Goal: Information Seeking & Learning: Learn about a topic

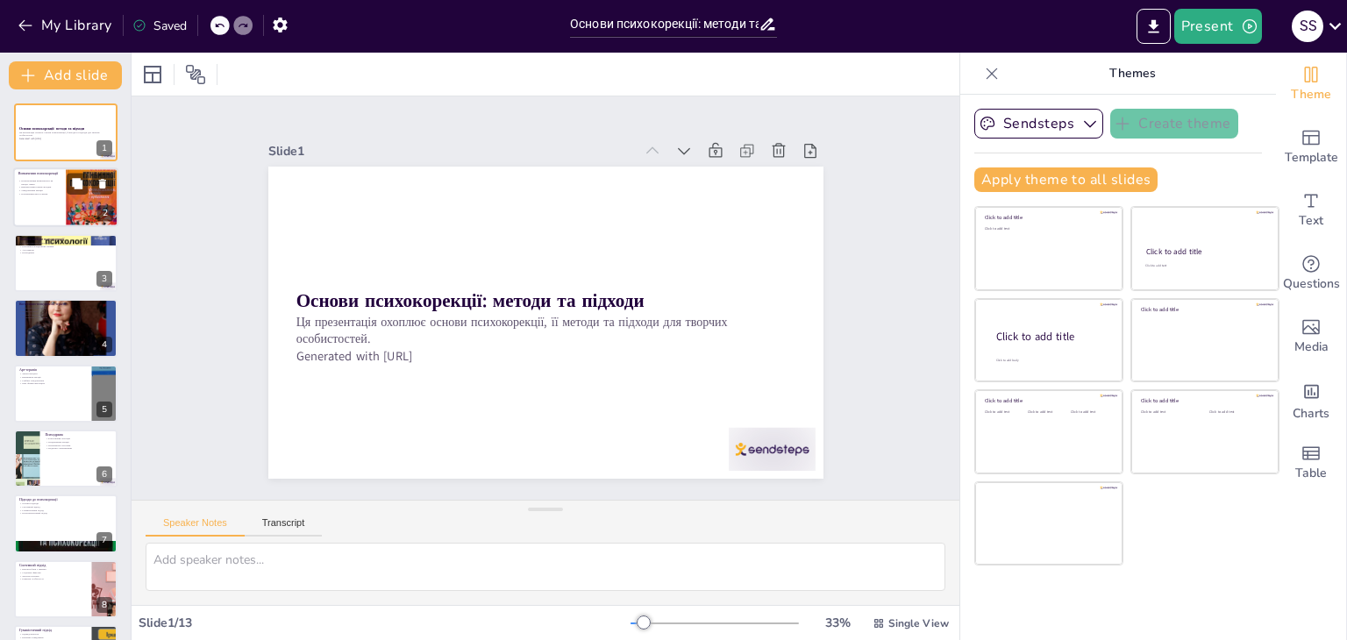
click at [63, 208] on div at bounding box center [65, 198] width 105 height 60
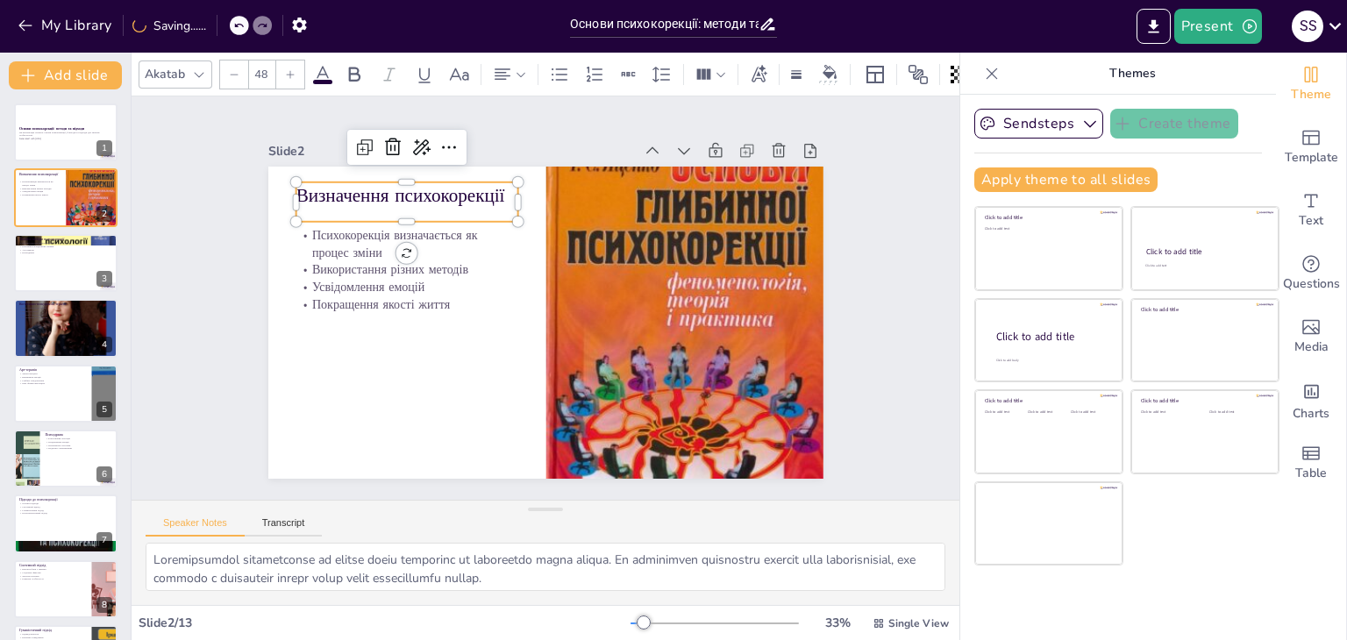
click at [353, 193] on p "Визначення психокорекції" at bounding box center [407, 195] width 222 height 26
click at [493, 194] on p "Визначення психокорекції" at bounding box center [407, 195] width 222 height 26
click at [493, 190] on p "Визначення психокорекції" at bounding box center [407, 195] width 222 height 26
drag, startPoint x: 493, startPoint y: 190, endPoint x: 287, endPoint y: 190, distance: 206.1
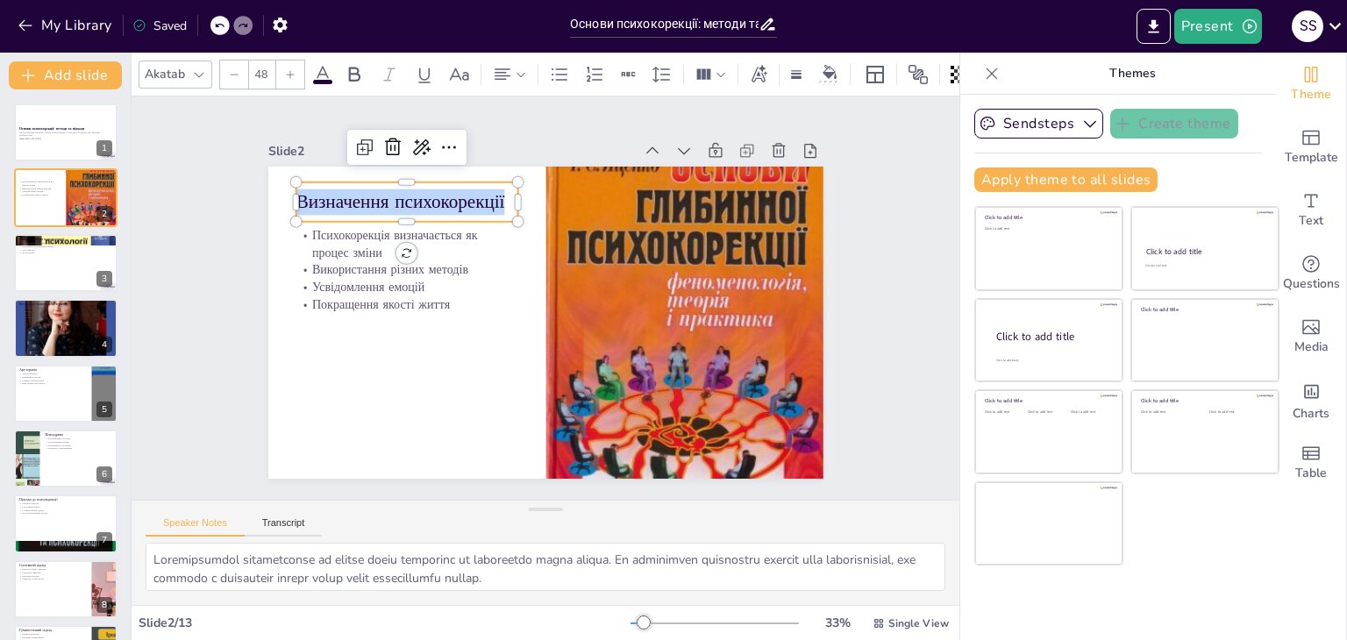
click at [296, 190] on p "Визначення психокорекції" at bounding box center [407, 202] width 222 height 26
copy p "Визначення психокорекції"
type input "32"
click at [387, 296] on p "Покращення якості життя" at bounding box center [407, 305] width 222 height 18
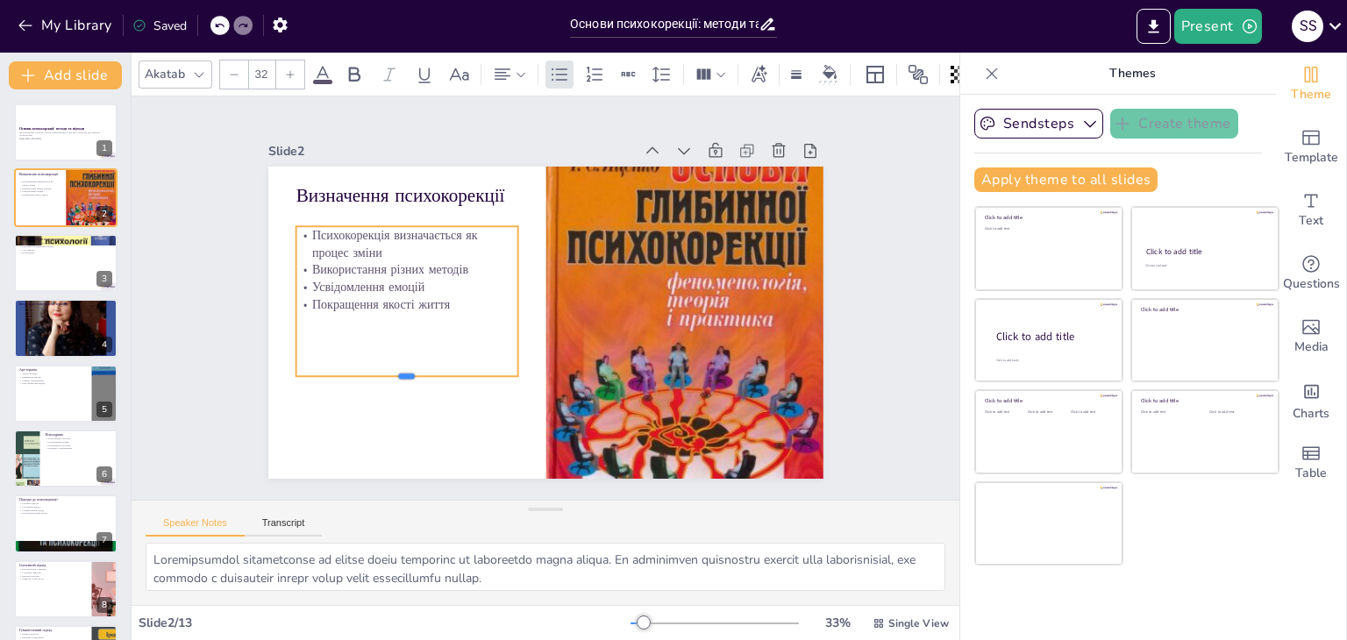
drag, startPoint x: 393, startPoint y: 297, endPoint x: 448, endPoint y: 310, distance: 56.6
click at [403, 377] on div at bounding box center [407, 384] width 222 height 14
click at [441, 296] on p "Покращення якості життя" at bounding box center [407, 305] width 222 height 18
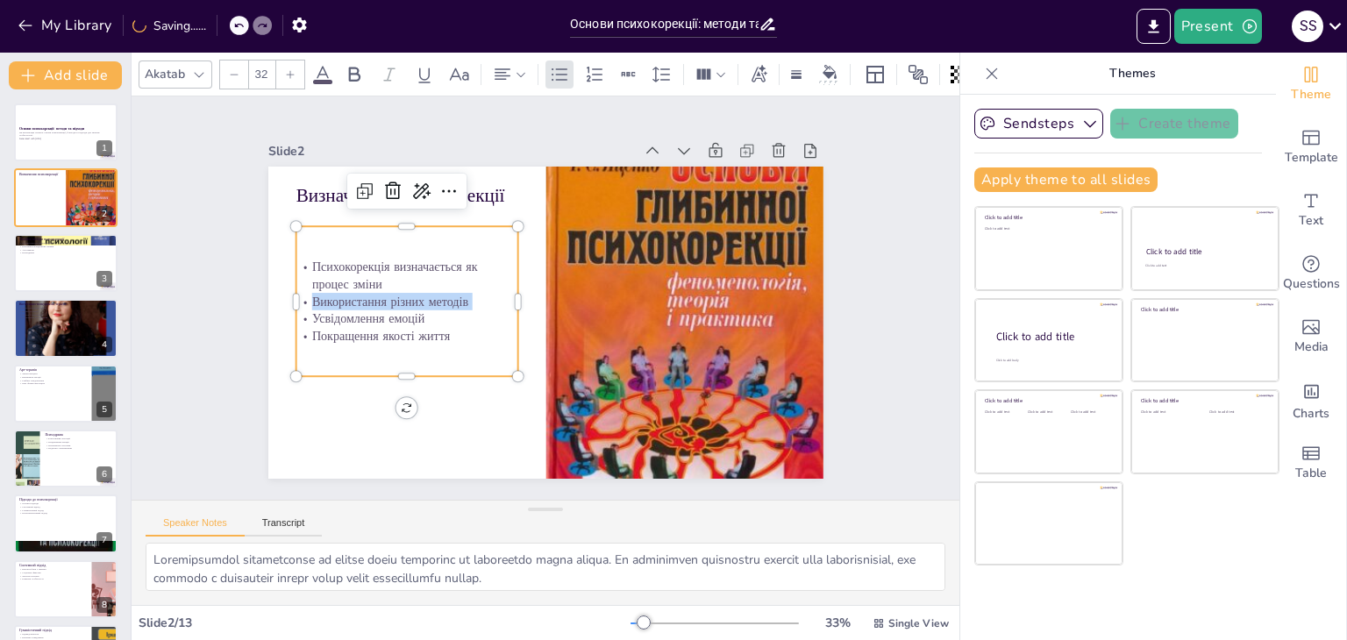
click at [441, 296] on p "Використання різних методів" at bounding box center [407, 302] width 222 height 18
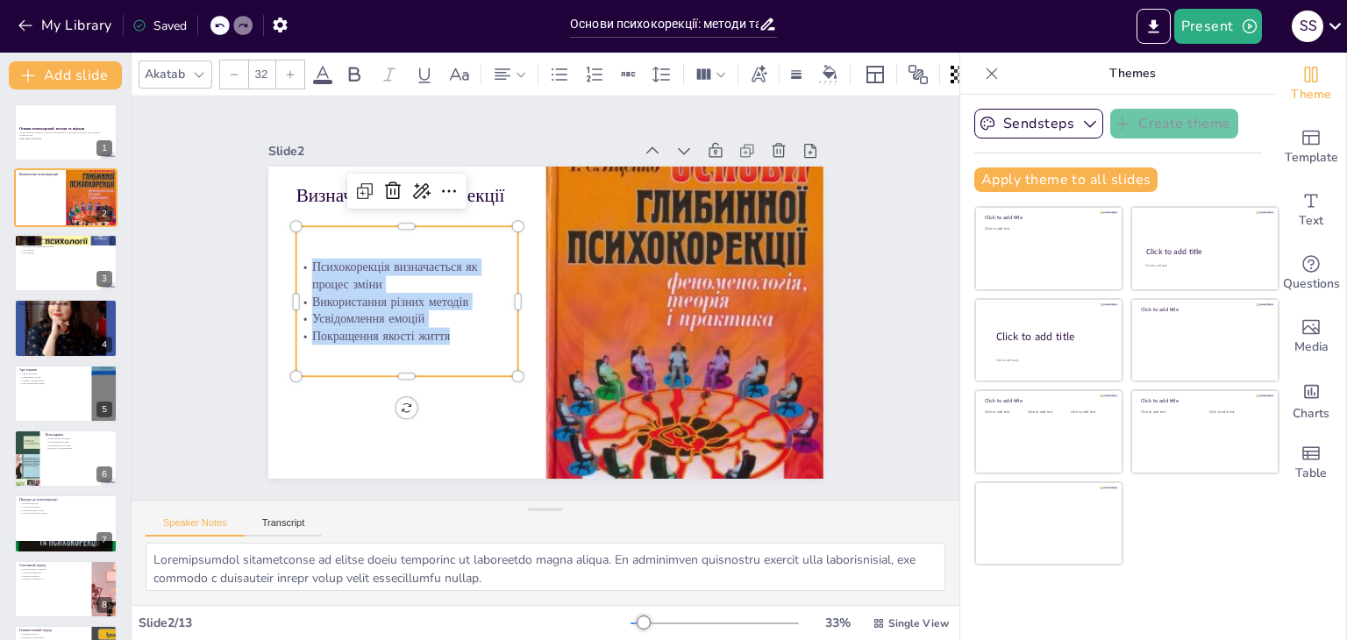
drag, startPoint x: 297, startPoint y: 257, endPoint x: 442, endPoint y: 336, distance: 164.8
click at [442, 336] on div "Психокорекція визначається як процес зміни Використання різних методів Усвідомл…" at bounding box center [407, 302] width 222 height 86
copy div "Психокорекція визначається як процес зміни Використання різних методів Усвідомл…"
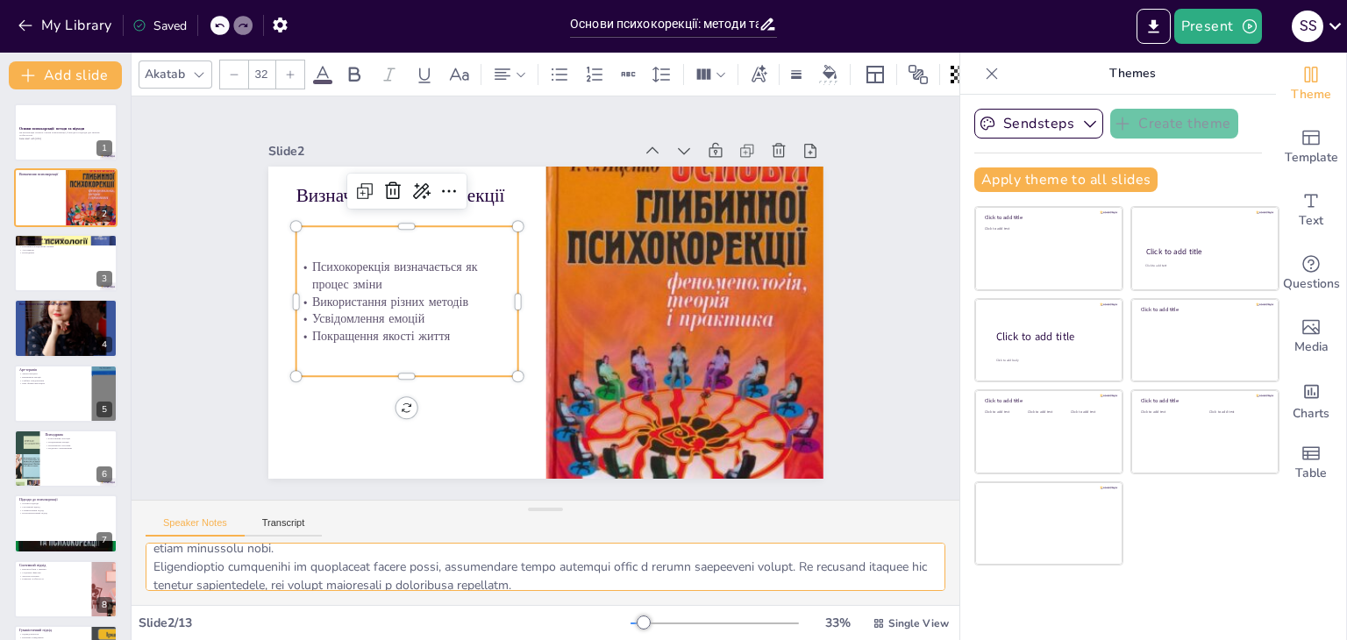
scroll to position [114, 0]
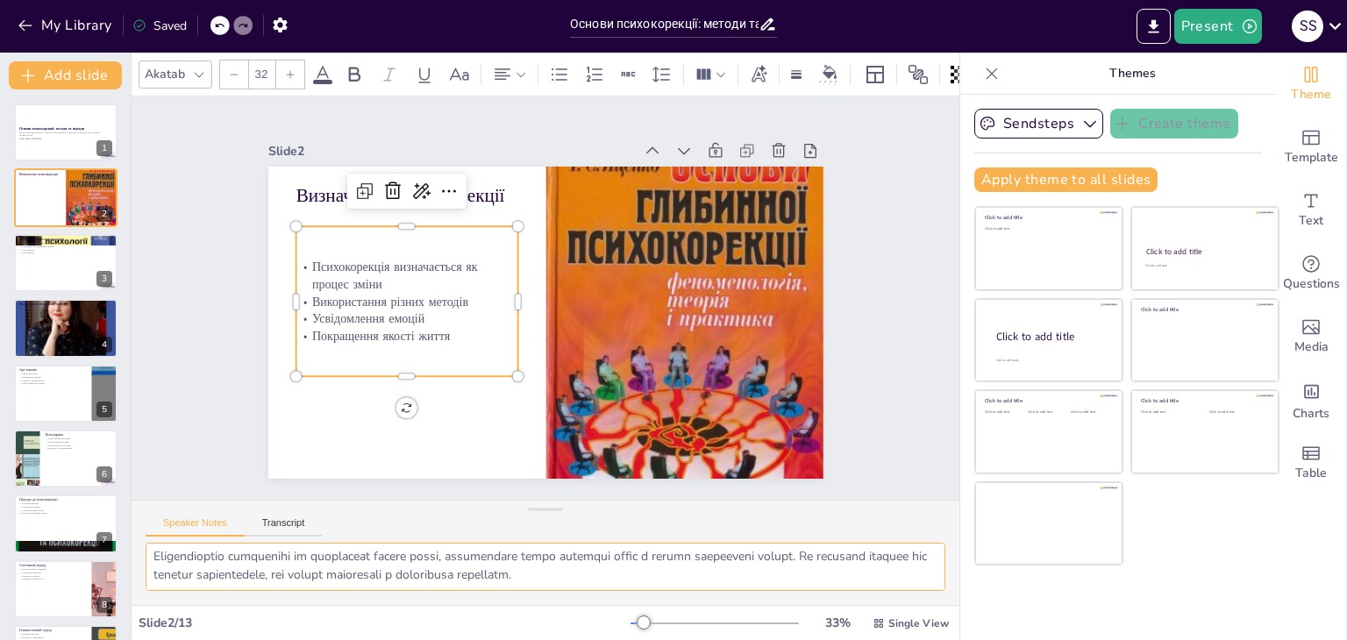
drag, startPoint x: 156, startPoint y: 550, endPoint x: 663, endPoint y: 586, distance: 508.2
click at [703, 603] on div at bounding box center [546, 574] width 828 height 62
click at [74, 271] on div at bounding box center [65, 263] width 105 height 60
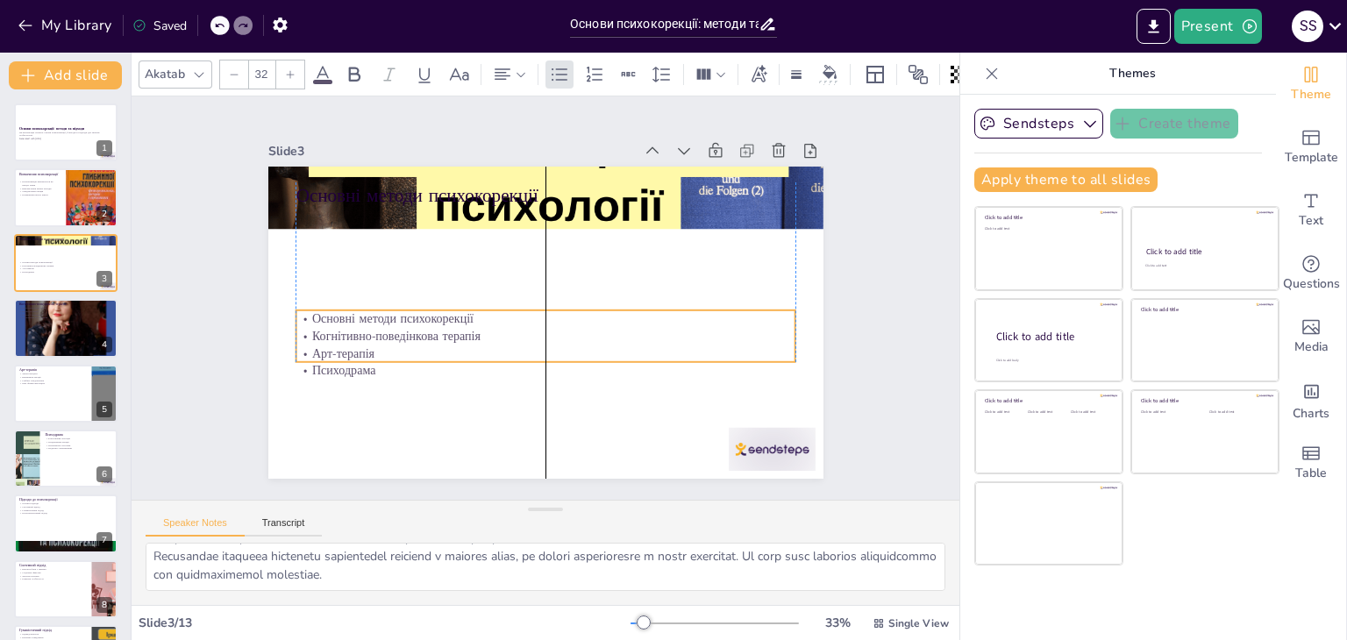
drag, startPoint x: 287, startPoint y: 244, endPoint x: 319, endPoint y: 225, distance: 37.3
click at [296, 327] on p "Когнітивно-поведінкова терапія" at bounding box center [546, 336] width 500 height 18
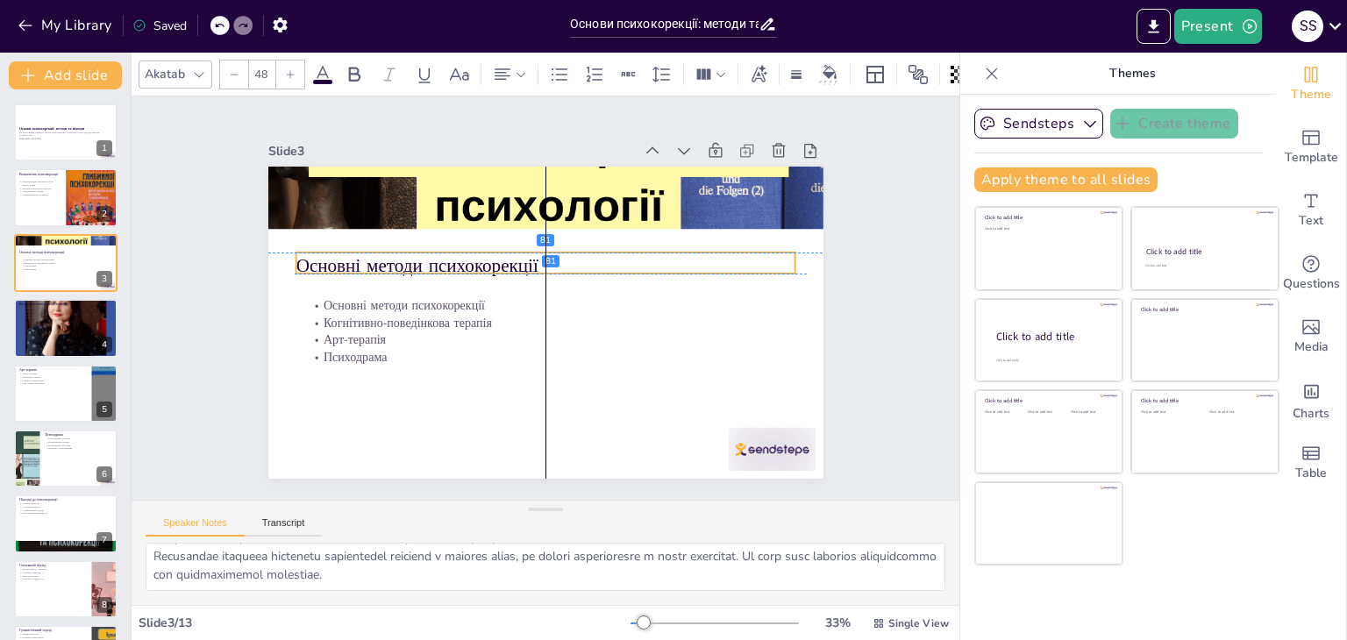
drag, startPoint x: 327, startPoint y: 184, endPoint x: 326, endPoint y: 257, distance: 72.8
click at [326, 257] on p "Основні методи психокорекції" at bounding box center [546, 266] width 500 height 26
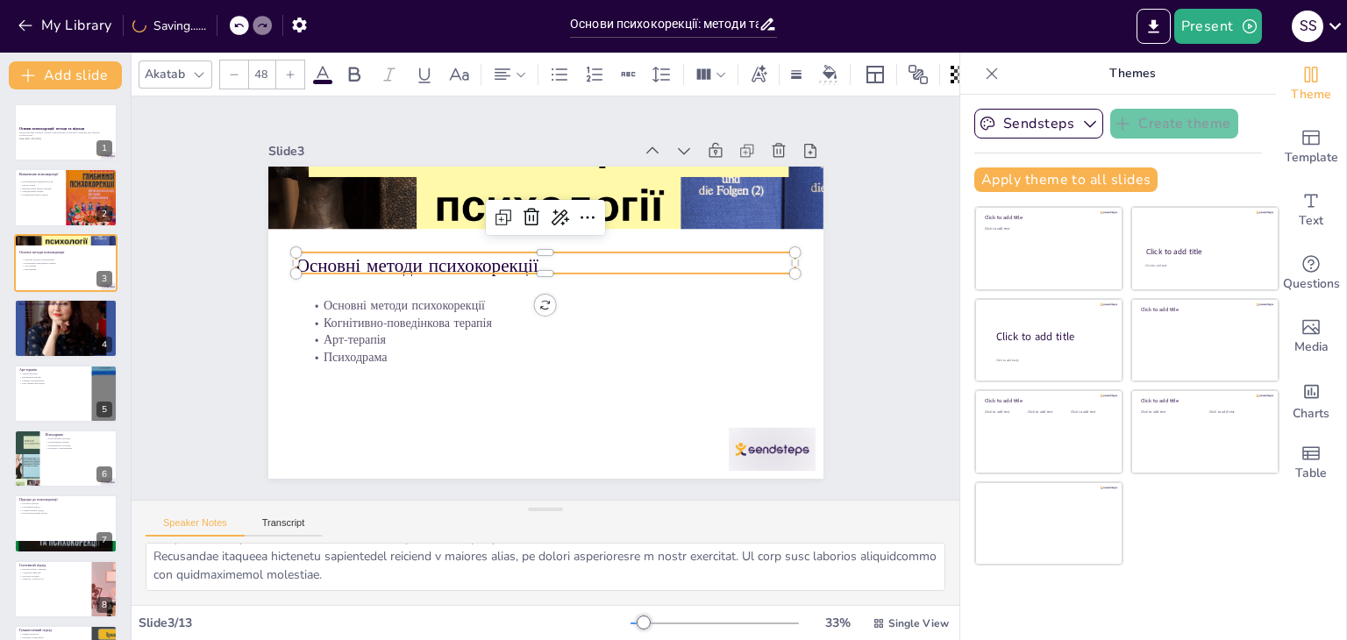
click at [509, 253] on p "Основні методи психокорекції" at bounding box center [546, 266] width 500 height 26
click at [523, 253] on p "Основні методи психокорекції" at bounding box center [546, 266] width 500 height 26
drag, startPoint x: 523, startPoint y: 253, endPoint x: 498, endPoint y: 253, distance: 24.6
click at [498, 253] on p "Основні методи психокорекції" at bounding box center [546, 263] width 500 height 26
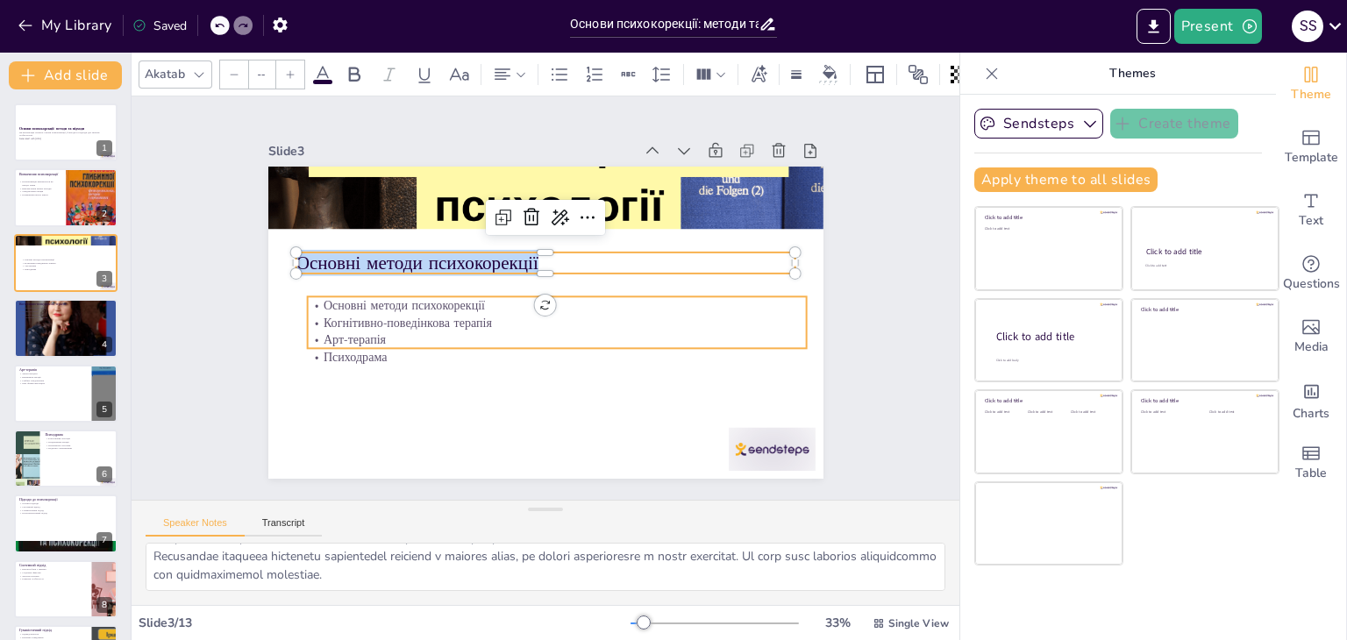
type input "32"
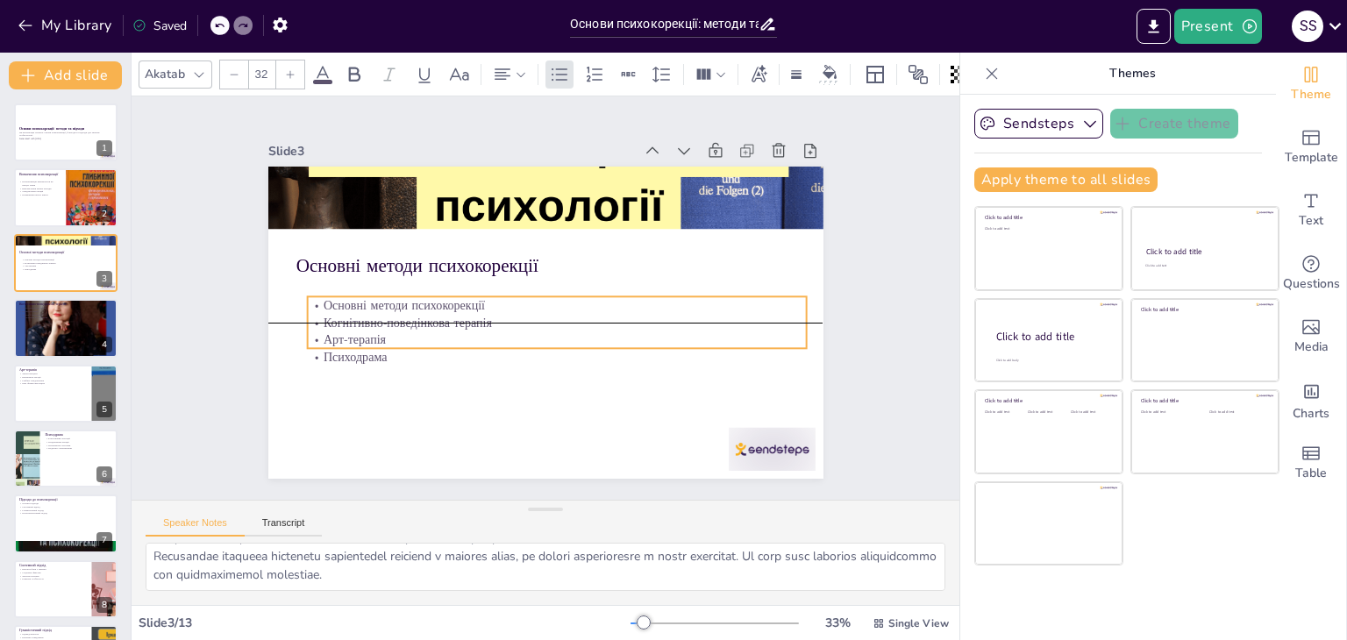
click at [459, 323] on p "Когнітивно-поведінкова терапія" at bounding box center [557, 323] width 500 height 18
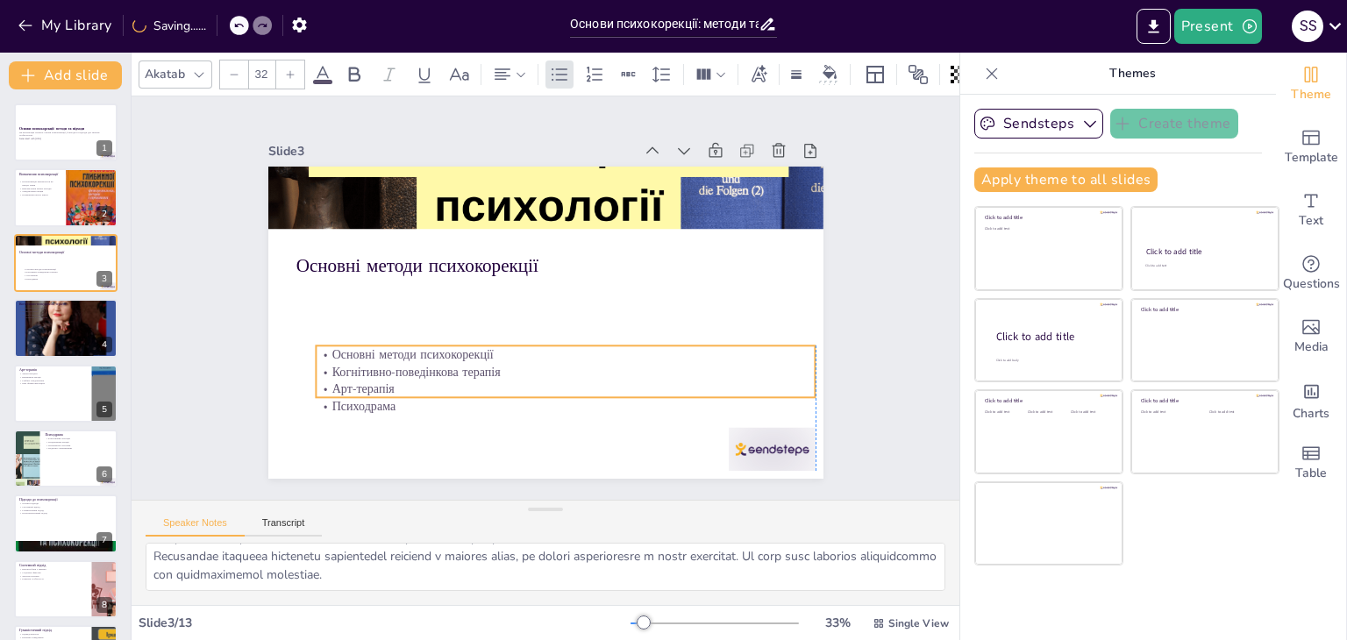
drag, startPoint x: 542, startPoint y: 338, endPoint x: 547, endPoint y: 387, distance: 49.4
click at [547, 388] on p "Арт-терапія" at bounding box center [566, 390] width 500 height 18
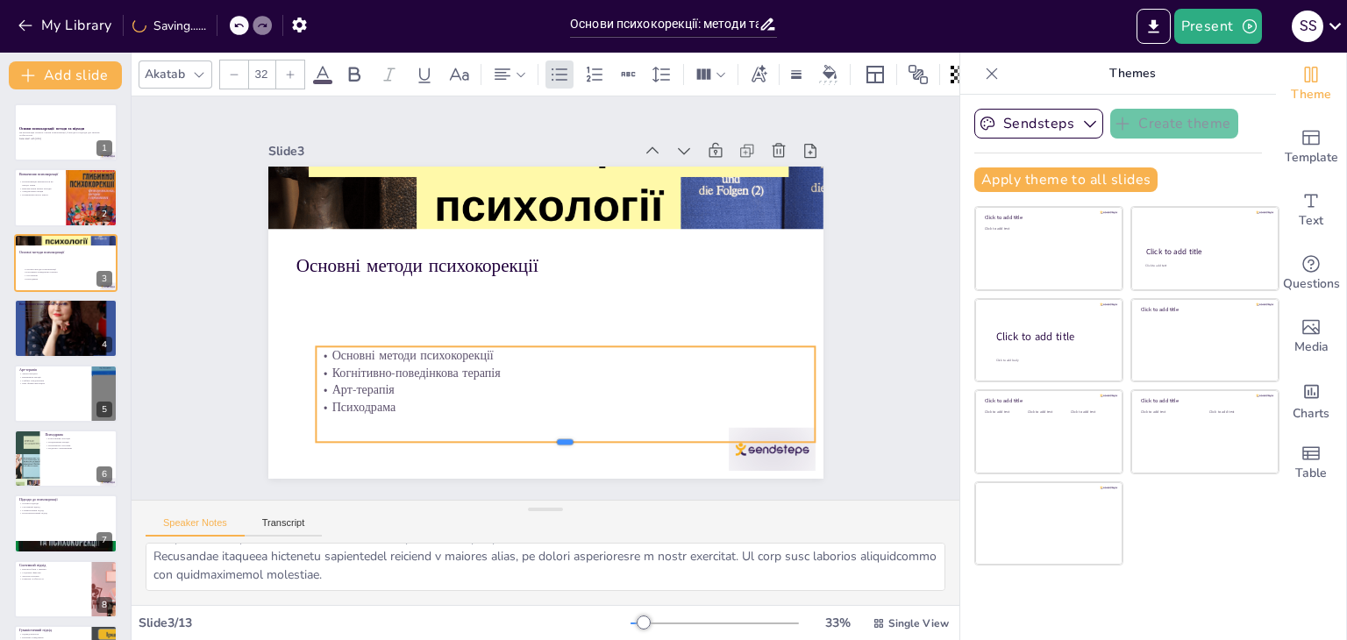
drag, startPoint x: 552, startPoint y: 396, endPoint x: 530, endPoint y: 425, distance: 36.3
click at [559, 443] on div at bounding box center [566, 450] width 500 height 14
click at [403, 401] on p "Психодрама" at bounding box center [566, 407] width 500 height 18
click at [402, 401] on p "Психодрама" at bounding box center [566, 407] width 500 height 18
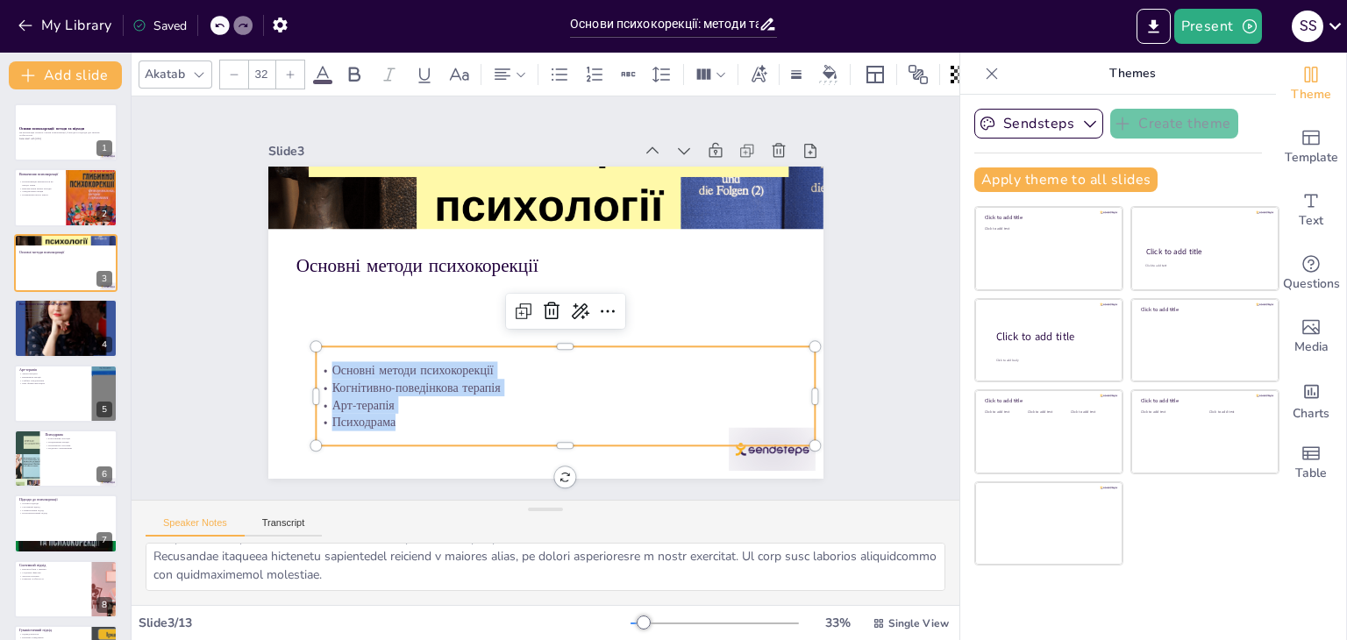
drag, startPoint x: 389, startPoint y: 415, endPoint x: 319, endPoint y: 366, distance: 85.7
click at [319, 366] on div "Основні методи психокорекції Когнітивно-поведінкова терапія Арт-терапія Психодр…" at bounding box center [566, 396] width 500 height 69
copy div "Основні методи психокорекції Когнітивно-поведінкова терапія Арт-терапія Психодр…"
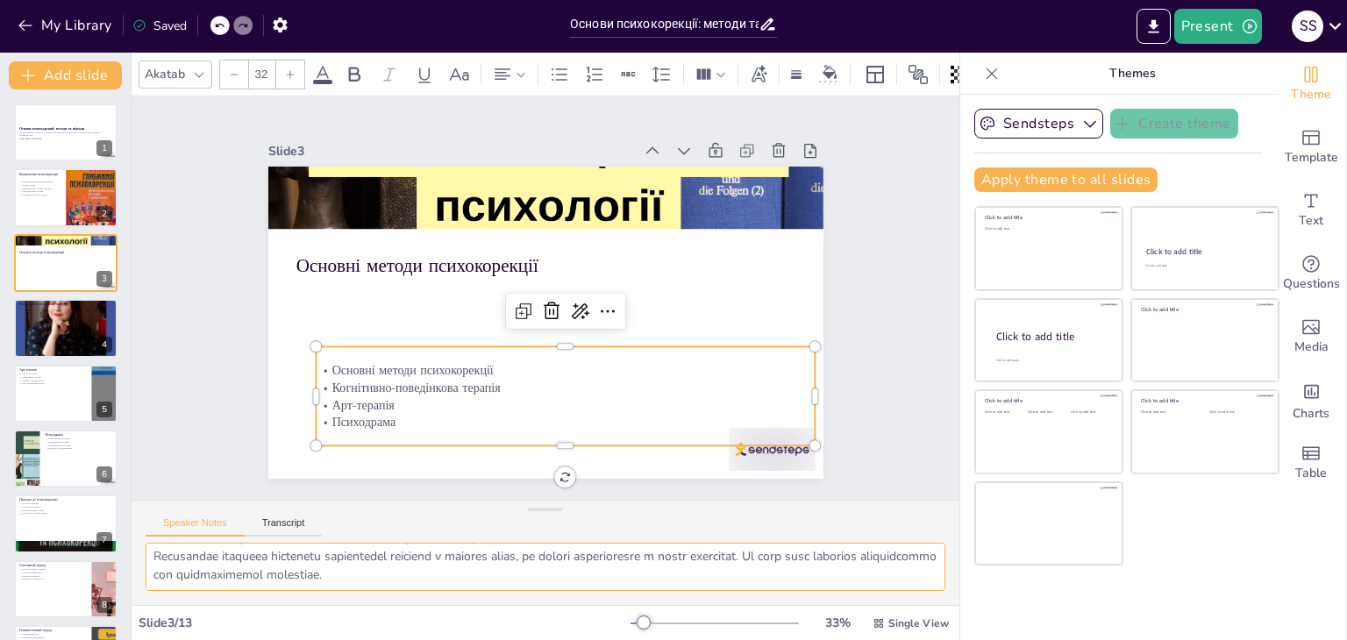
drag, startPoint x: 147, startPoint y: 555, endPoint x: 573, endPoint y: 602, distance: 427.9
click at [573, 602] on div at bounding box center [546, 574] width 828 height 62
click at [67, 326] on div at bounding box center [65, 327] width 105 height 105
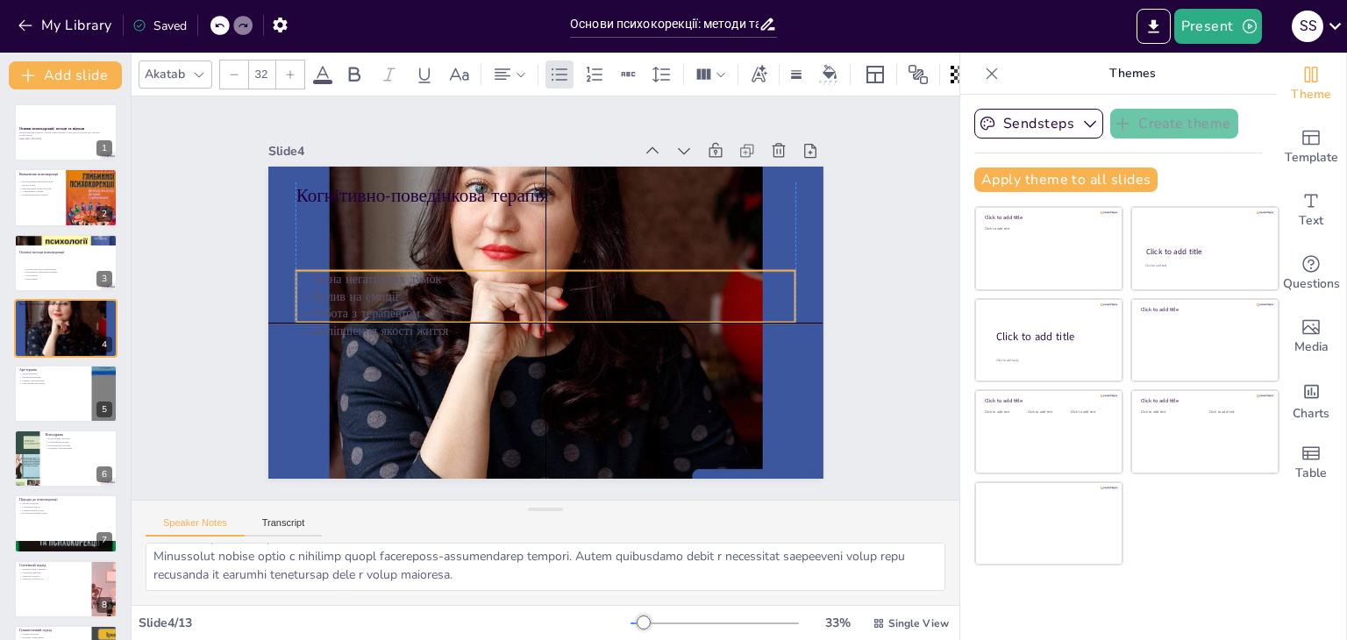
drag, startPoint x: 330, startPoint y: 236, endPoint x: 339, endPoint y: 278, distance: 43.2
click at [333, 330] on div "Зміна негативних думок Вплив на емоції Робота з терапевтом Поліпшення якості жи…" at bounding box center [546, 305] width 500 height 69
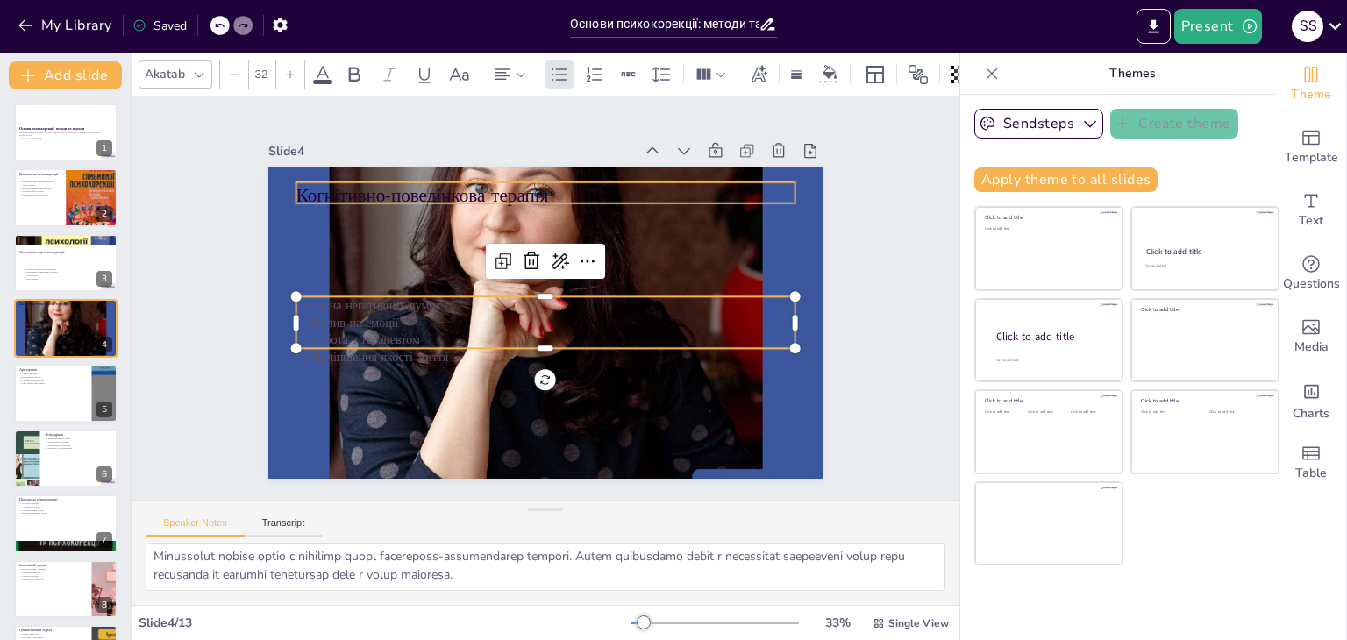
drag, startPoint x: 341, startPoint y: 154, endPoint x: 341, endPoint y: 167, distance: 12.3
click at [341, 166] on div "Slide 4 Когнітивно-поведінкова терапія Зміна негативних думок Вплив на емоції Р…" at bounding box center [545, 309] width 555 height 340
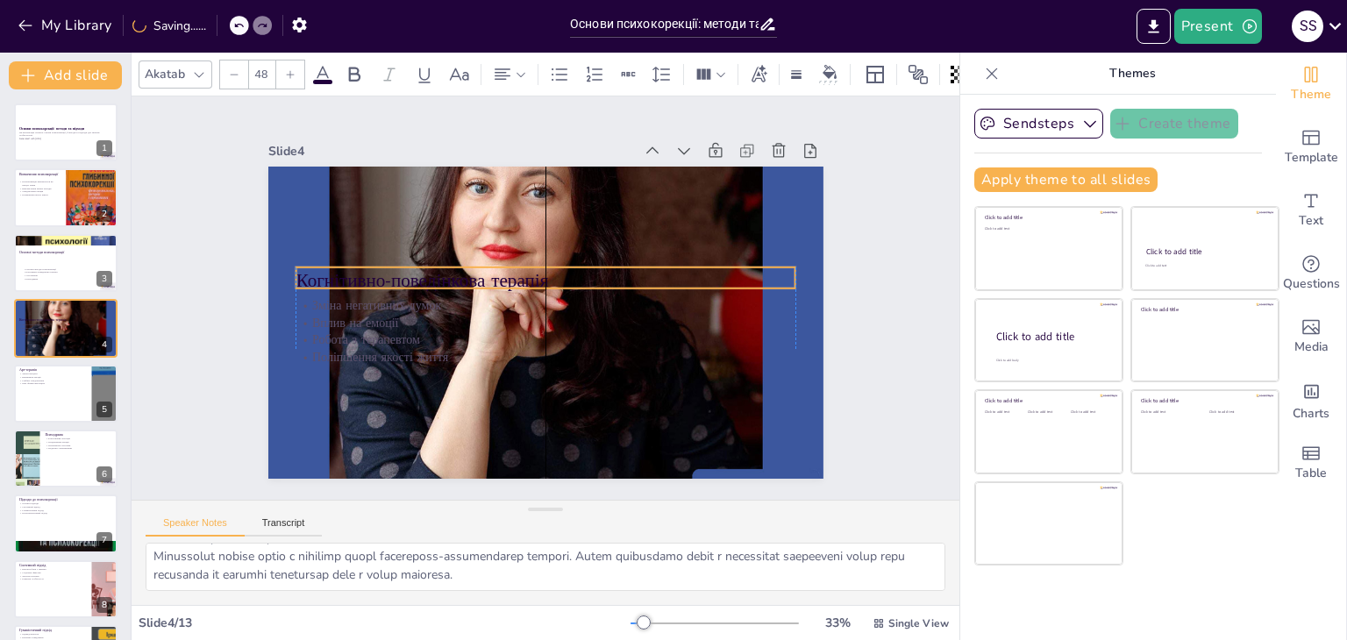
drag, startPoint x: 347, startPoint y: 189, endPoint x: 350, endPoint y: 275, distance: 86.0
click at [350, 275] on p "Когнітивно-поведінкова терапія" at bounding box center [546, 281] width 500 height 26
click at [557, 273] on p "Когнітивно-поведінкова терапія" at bounding box center [546, 281] width 500 height 26
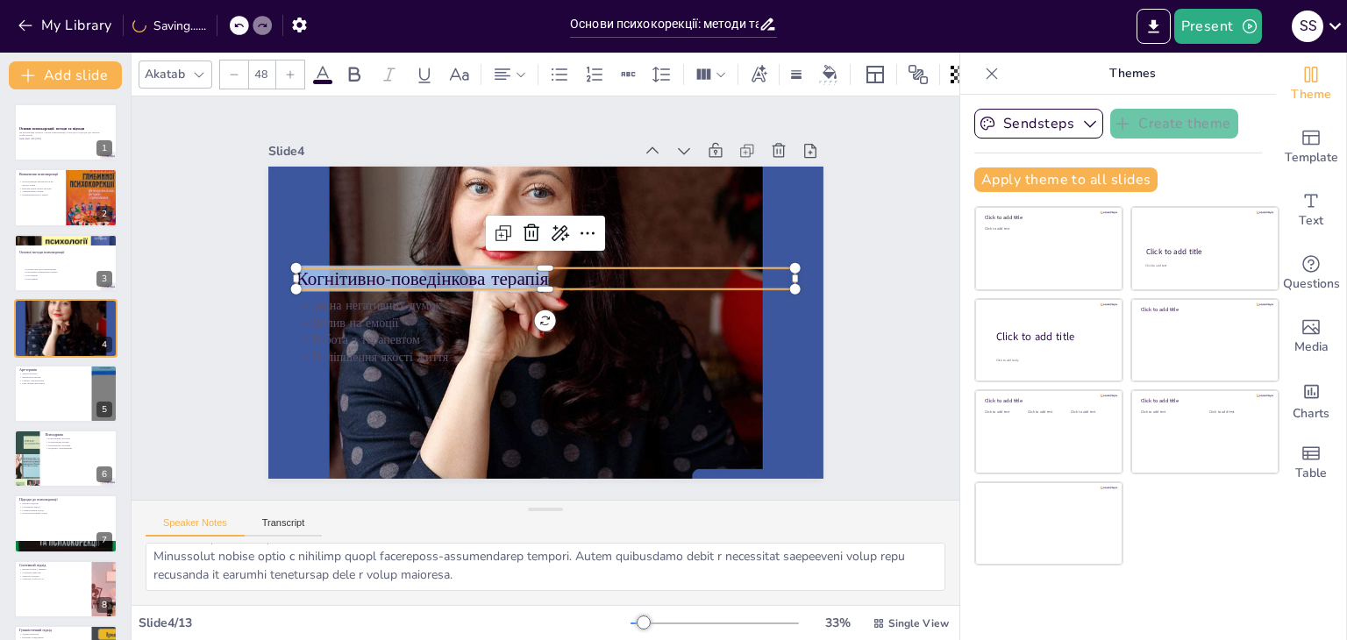
click at [557, 273] on p "Когнітивно-поведінкова терапія" at bounding box center [546, 279] width 500 height 26
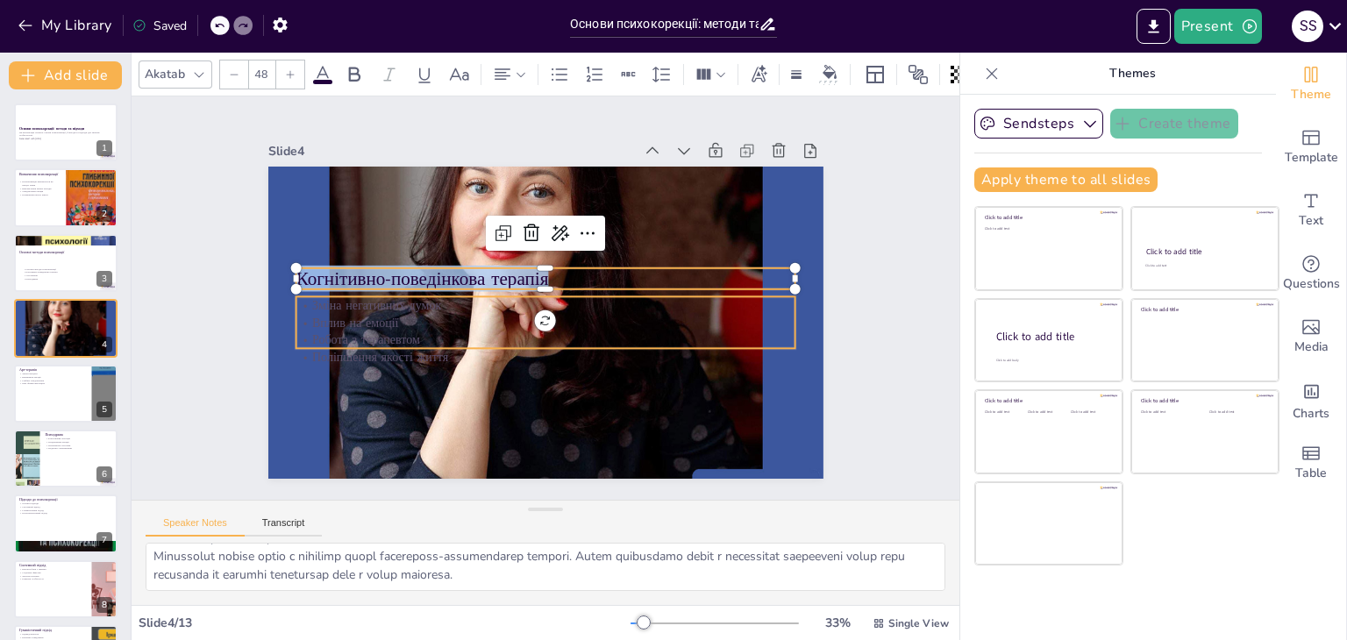
type input "32"
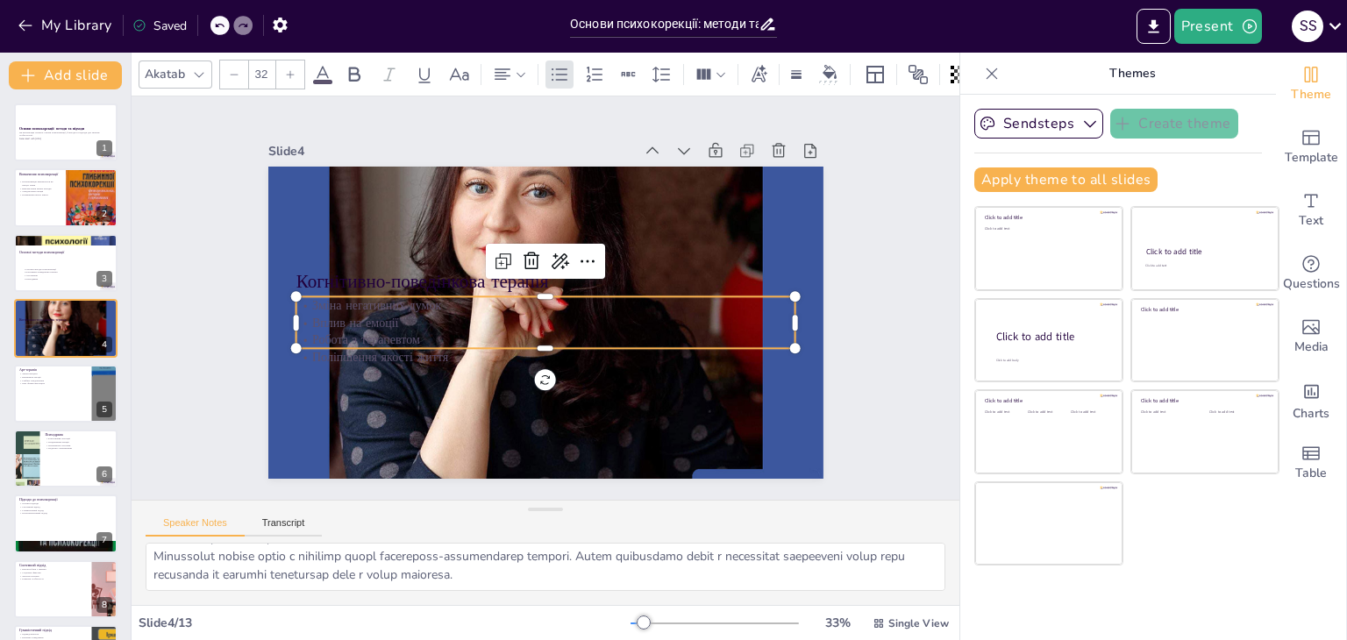
click at [401, 345] on div "Когнітивно-поведінкова терапія Зміна негативних думок Вплив на емоції Робота з …" at bounding box center [545, 323] width 555 height 312
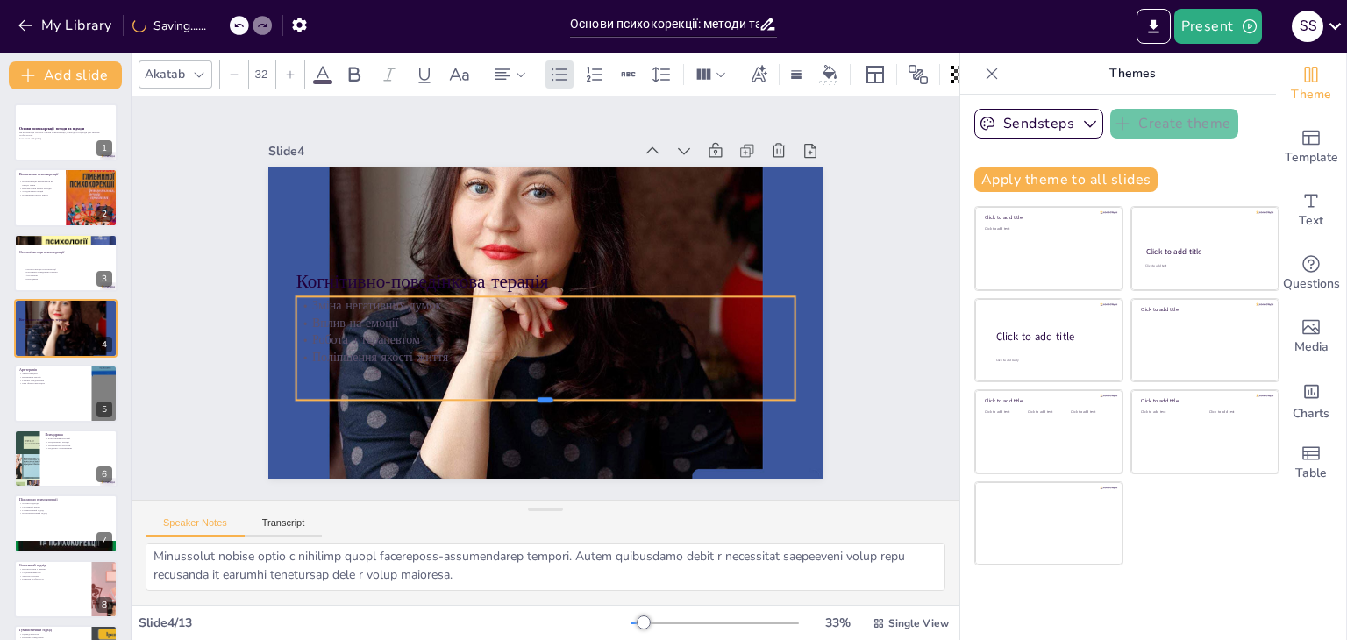
drag, startPoint x: 533, startPoint y: 342, endPoint x: 531, endPoint y: 401, distance: 58.8
click at [533, 401] on div at bounding box center [546, 408] width 500 height 14
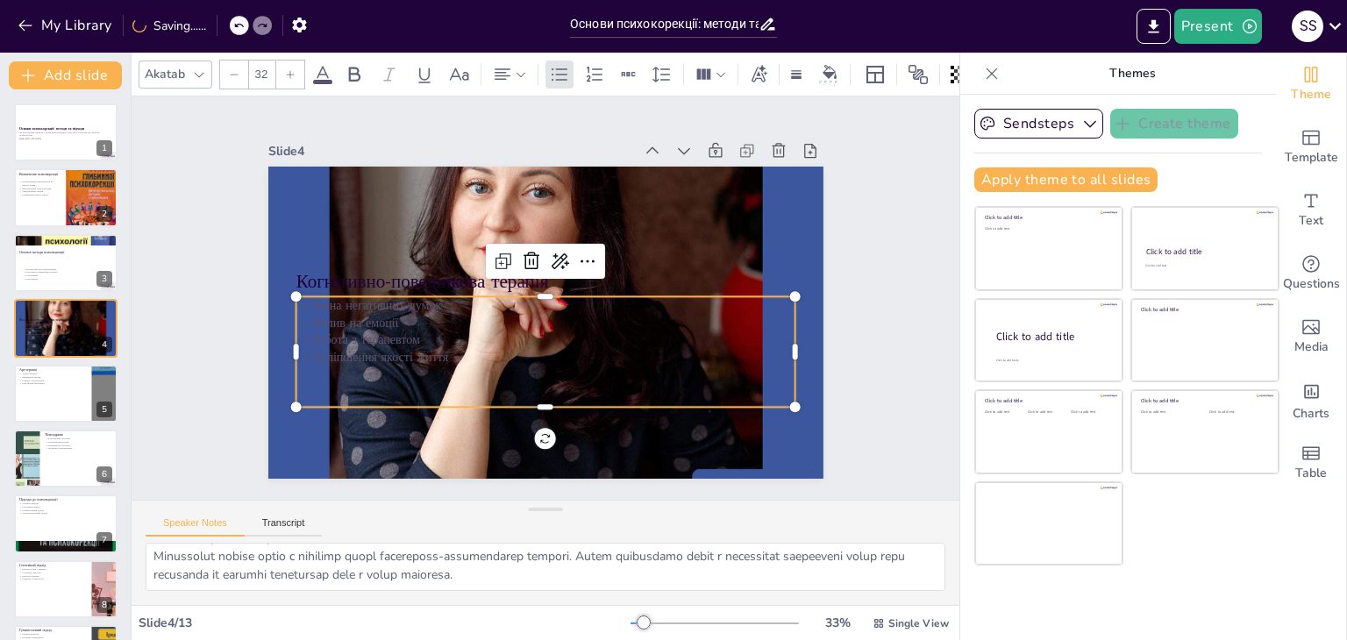
click at [470, 352] on p "Поліпшення якості життя" at bounding box center [546, 357] width 500 height 18
click at [438, 375] on p "Поліпшення якості життя" at bounding box center [546, 378] width 500 height 18
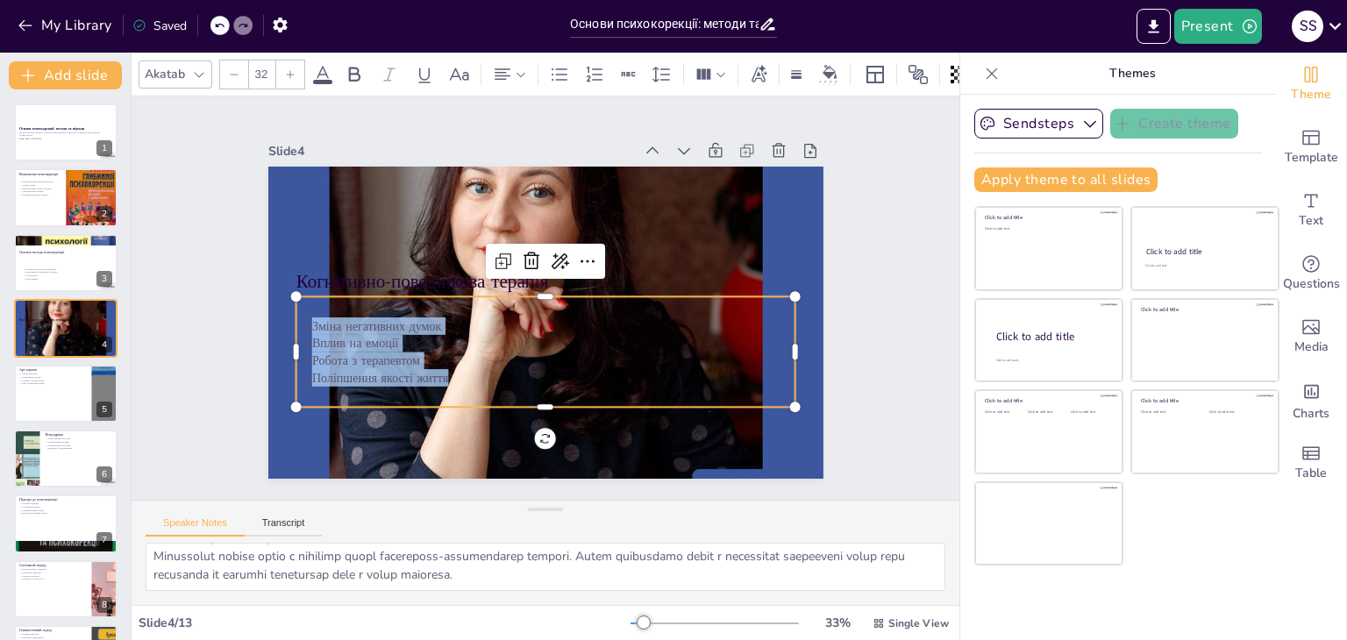
drag, startPoint x: 438, startPoint y: 376, endPoint x: 323, endPoint y: 323, distance: 126.7
click at [323, 323] on div "Зміна негативних думок Вплив на емоції Робота з терапевтом Поліпшення якості жи…" at bounding box center [546, 352] width 500 height 69
copy div "Зміна негативних думок Вплив на емоції Робота з терапевтом Поліпшення якості жи…"
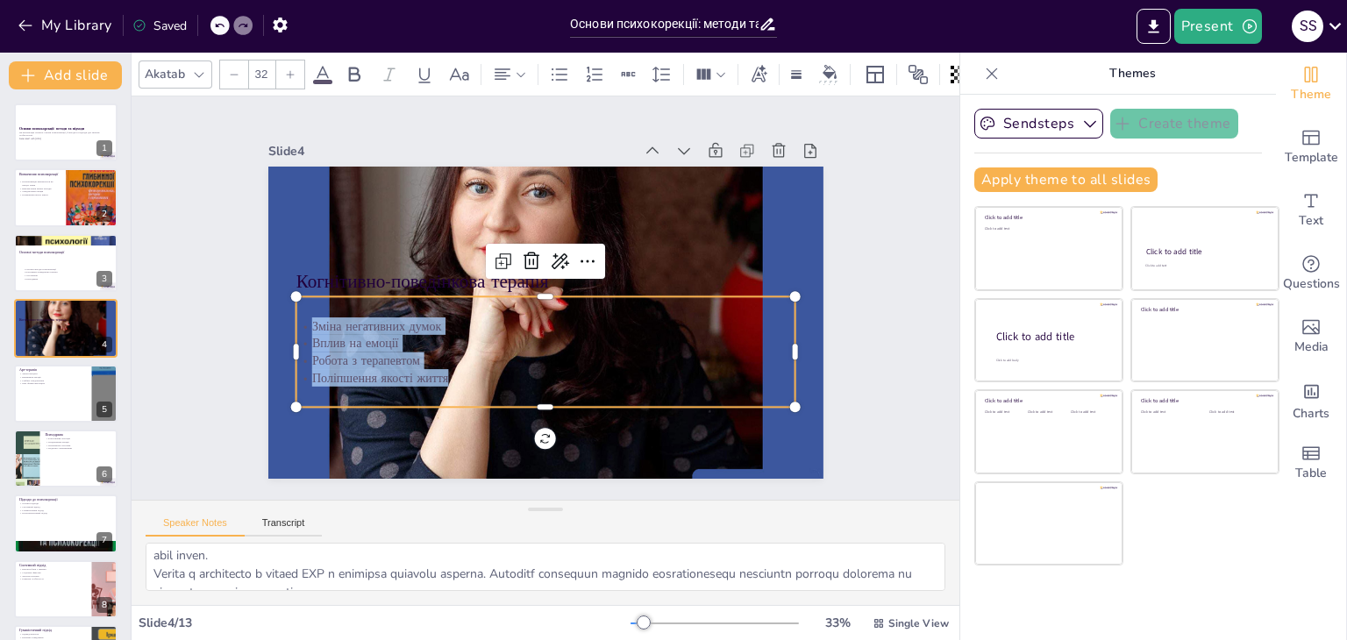
scroll to position [0, 0]
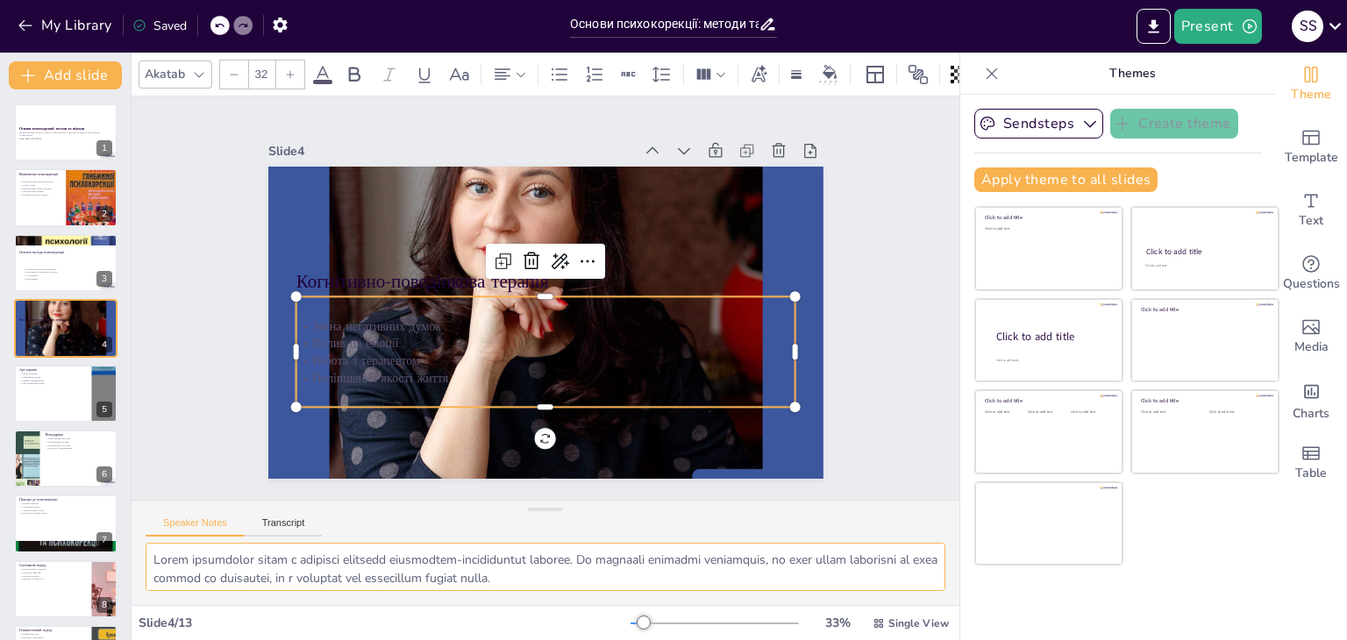
click at [178, 548] on textarea at bounding box center [546, 567] width 800 height 48
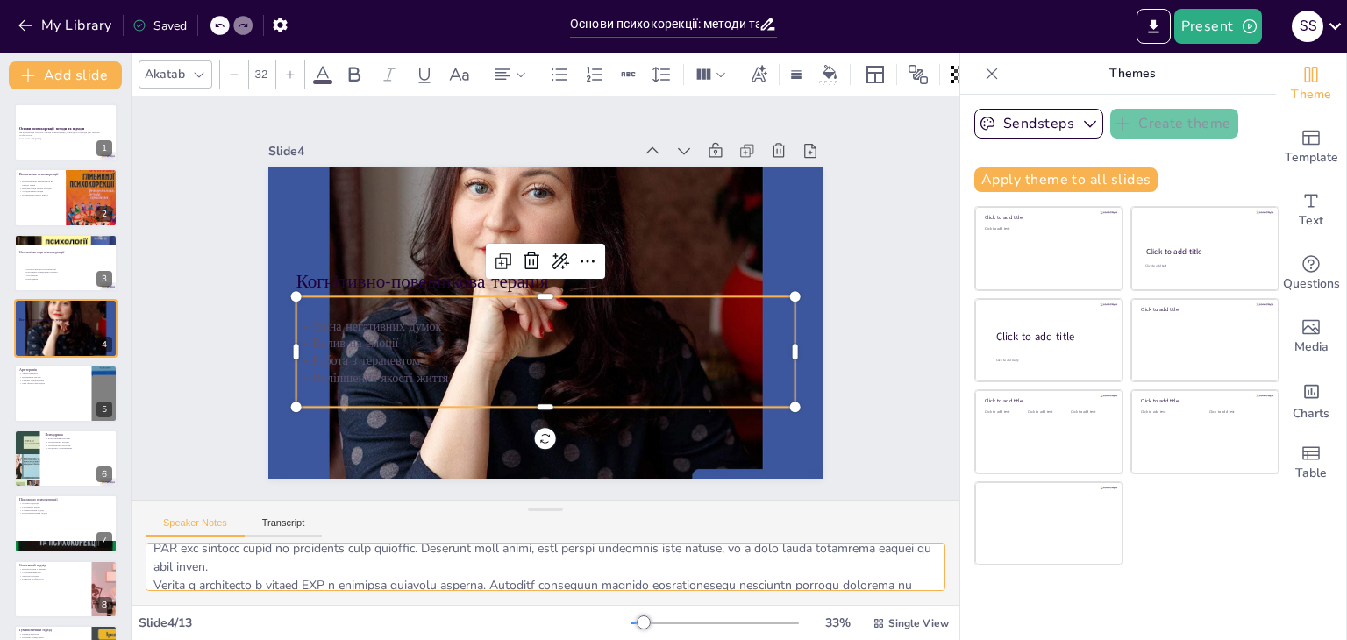
scroll to position [114, 0]
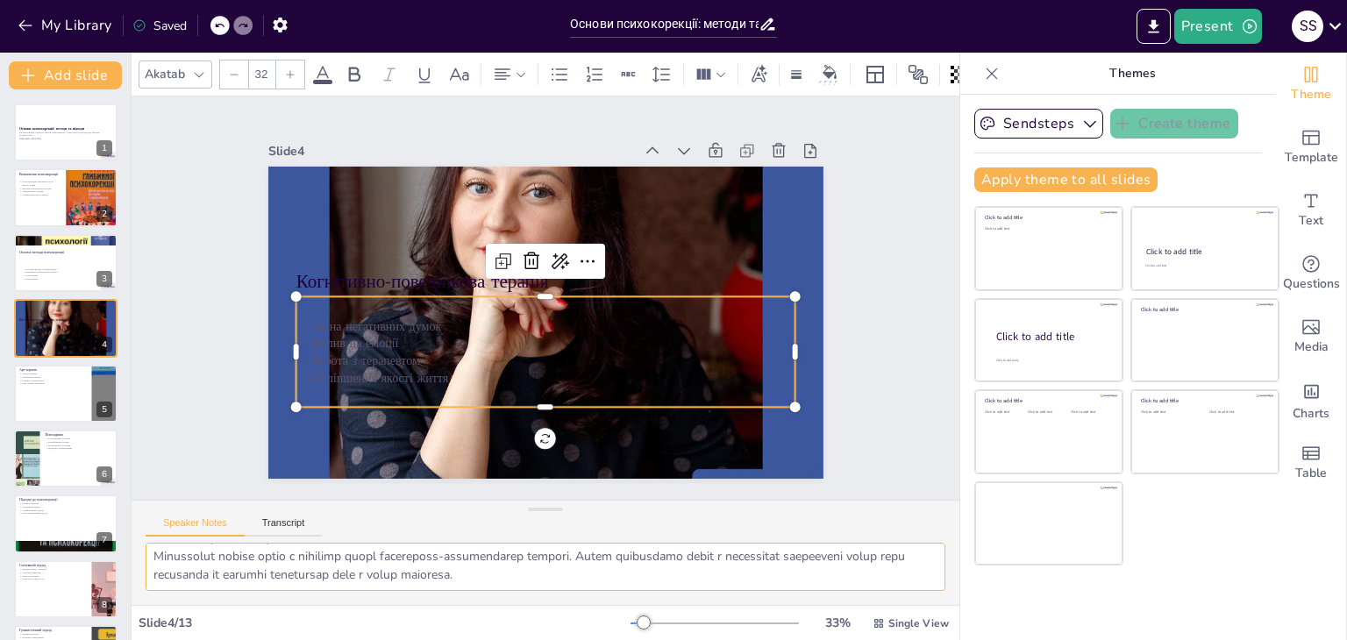
drag, startPoint x: 146, startPoint y: 559, endPoint x: 586, endPoint y: 595, distance: 440.9
click at [596, 601] on div at bounding box center [546, 574] width 828 height 62
drag, startPoint x: 78, startPoint y: 395, endPoint x: 170, endPoint y: 323, distance: 116.9
click at [77, 394] on div at bounding box center [65, 394] width 103 height 58
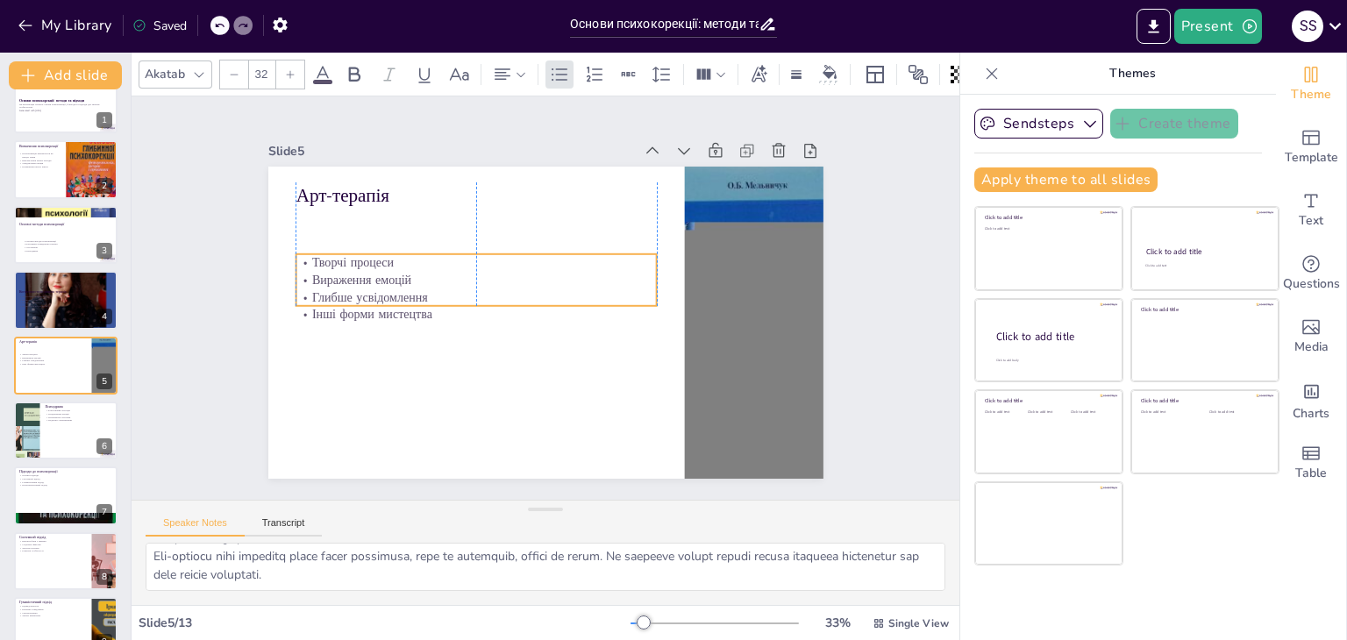
drag, startPoint x: 318, startPoint y: 214, endPoint x: 319, endPoint y: 258, distance: 43.9
click at [319, 261] on p "Творчі процеси" at bounding box center [476, 263] width 360 height 18
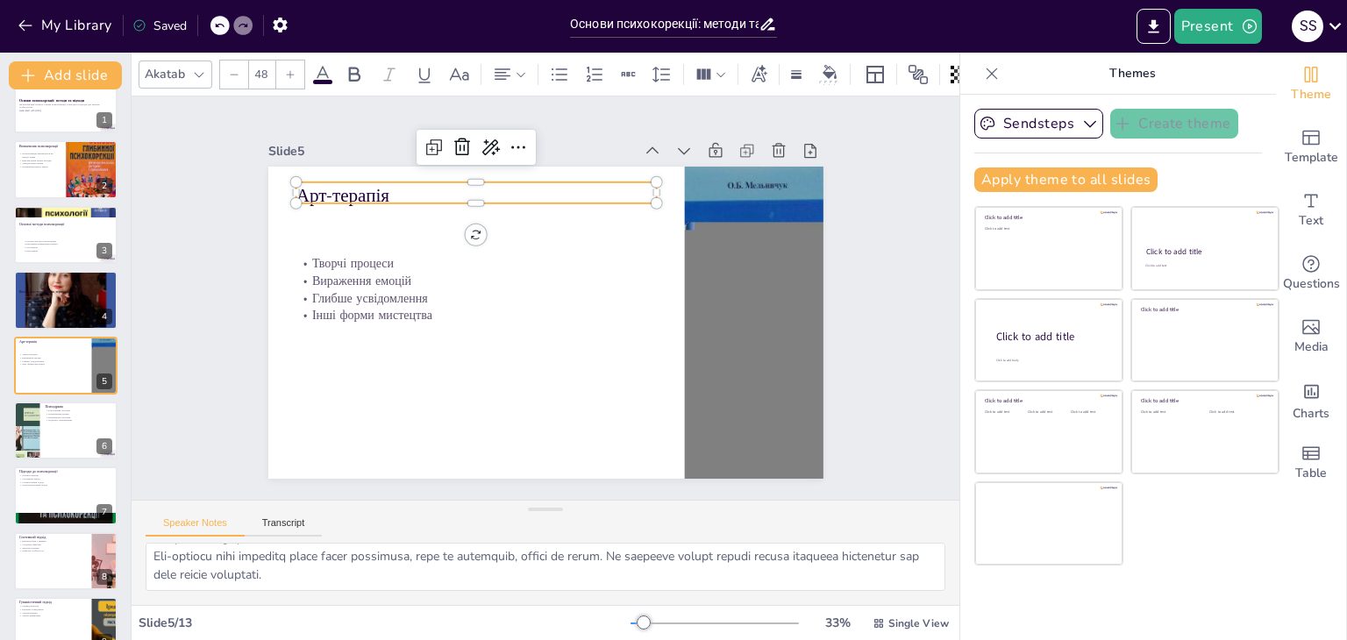
click at [325, 194] on p "Арт-терапія" at bounding box center [476, 195] width 360 height 26
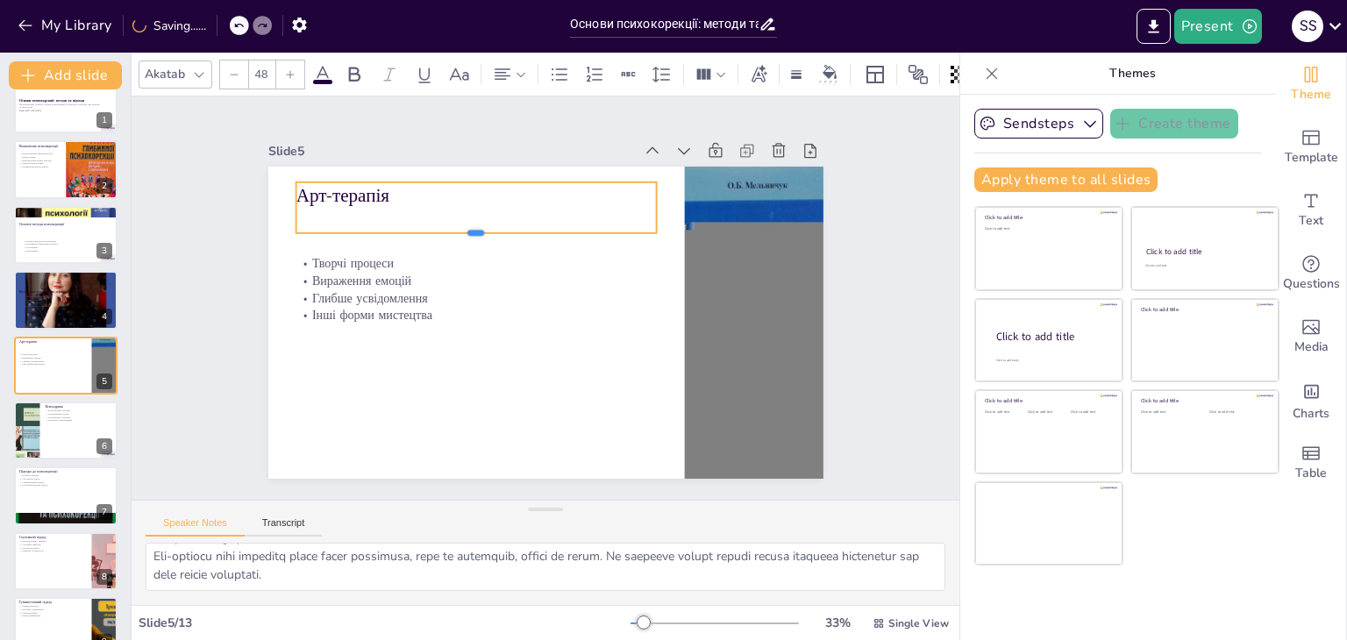
drag, startPoint x: 463, startPoint y: 197, endPoint x: 453, endPoint y: 224, distance: 28.3
click at [467, 233] on div at bounding box center [476, 240] width 360 height 14
drag, startPoint x: 365, startPoint y: 172, endPoint x: 370, endPoint y: 182, distance: 11.8
click at [365, 172] on div at bounding box center [476, 175] width 360 height 14
click at [379, 187] on p "Арт-терапія" at bounding box center [476, 195] width 360 height 26
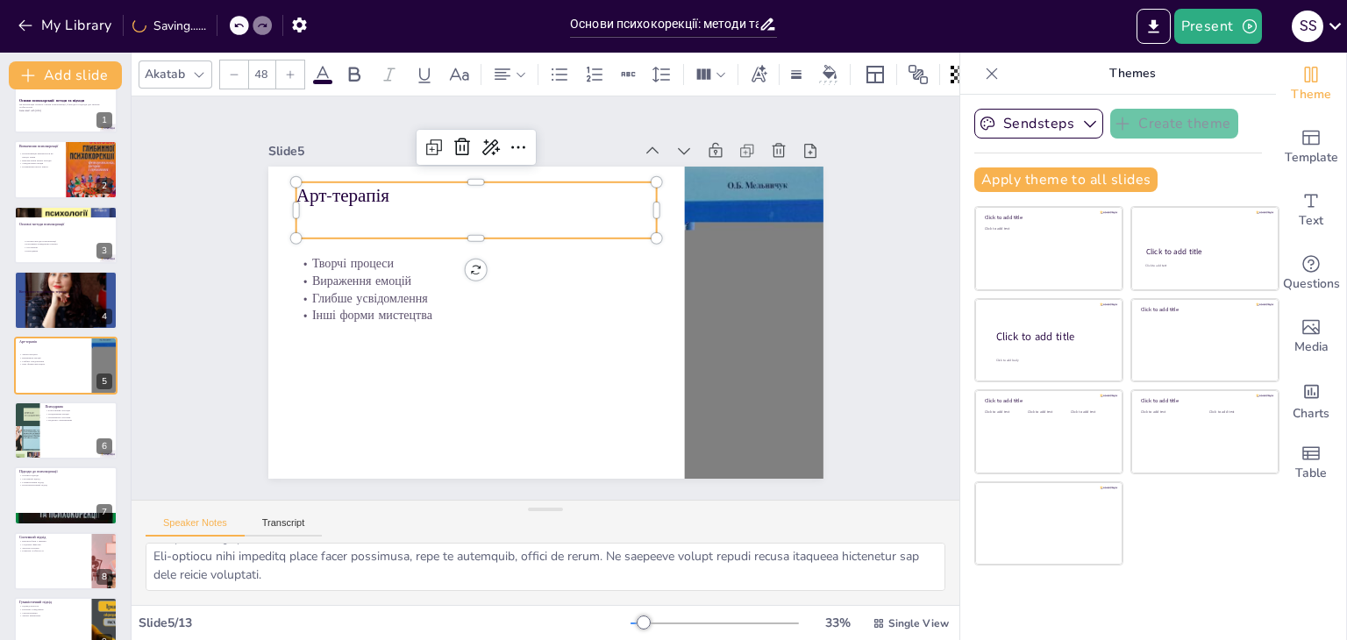
click at [380, 187] on p "Арт-терапія" at bounding box center [476, 195] width 360 height 26
drag, startPoint x: 380, startPoint y: 196, endPoint x: 285, endPoint y: 191, distance: 94.9
click at [296, 197] on p "Арт-терапія" at bounding box center [476, 210] width 360 height 26
copy p "Арт-терапія"
type input "32"
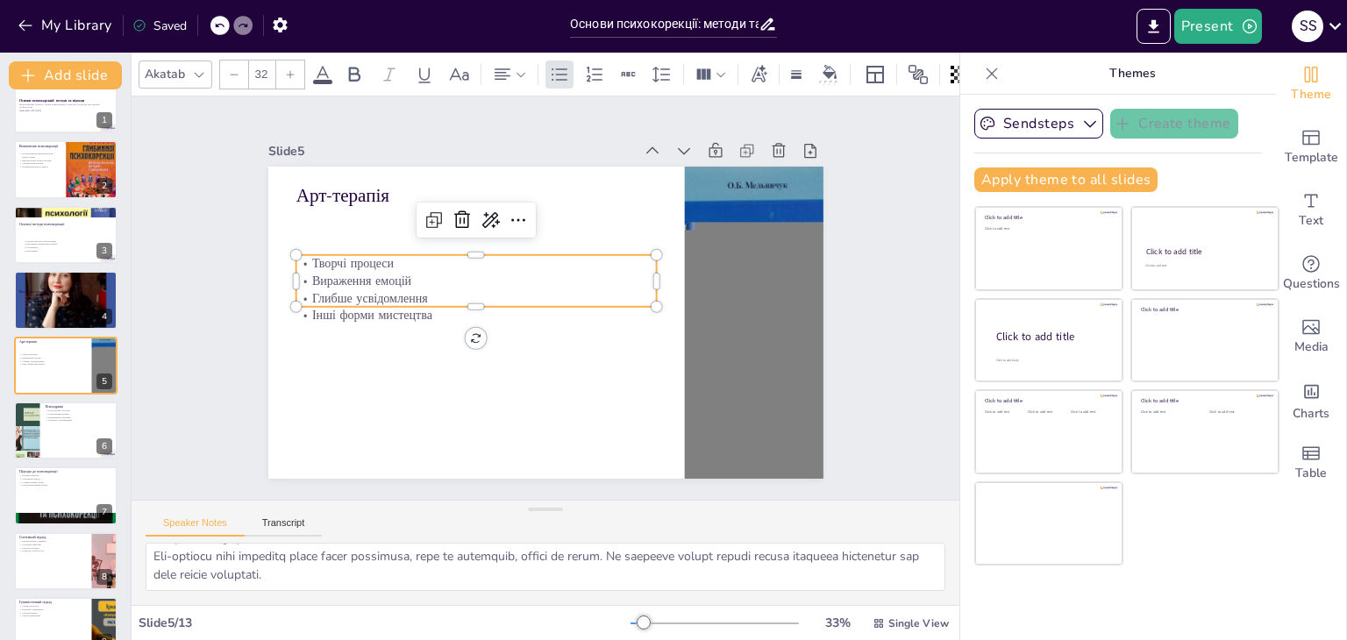
click at [310, 279] on p "Вираження емоцій" at bounding box center [476, 281] width 360 height 18
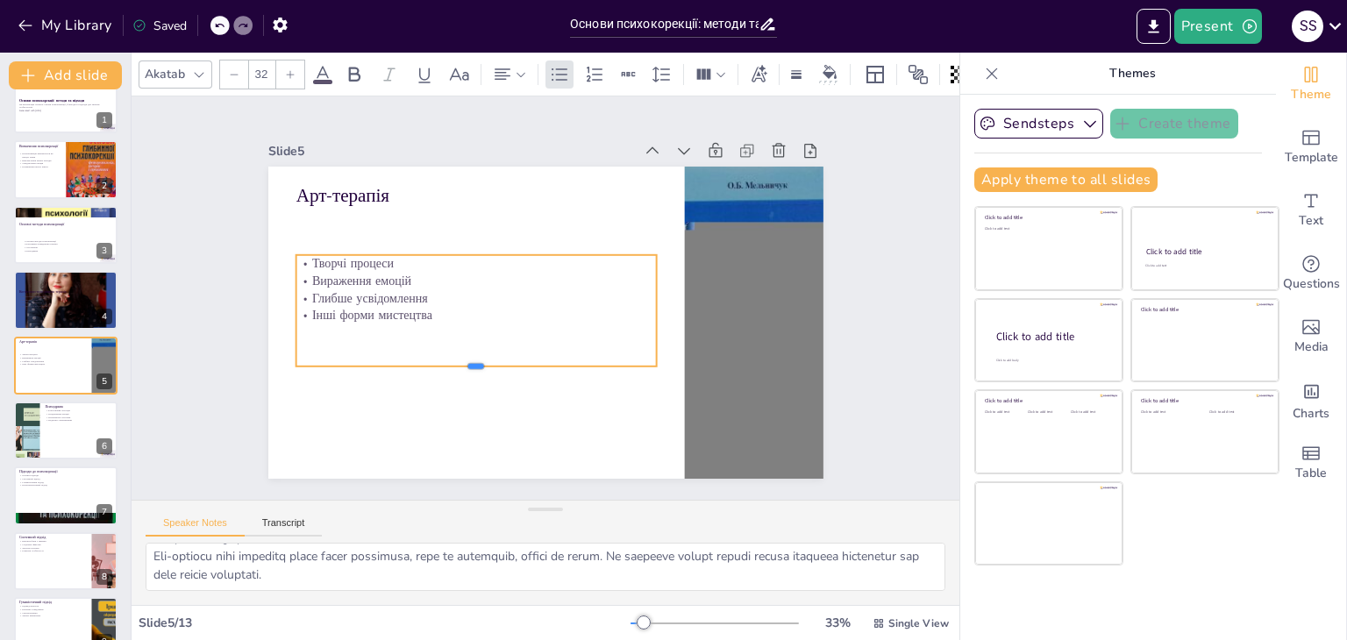
drag, startPoint x: 463, startPoint y: 303, endPoint x: 463, endPoint y: 362, distance: 59.6
click at [463, 367] on div at bounding box center [476, 374] width 360 height 14
drag, startPoint x: 421, startPoint y: 322, endPoint x: 418, endPoint y: 311, distance: 10.8
click at [419, 320] on div "Творчі процеси Вираження емоцій Глибше усвідомлення Інші форми мистецтва" at bounding box center [476, 310] width 360 height 111
click at [418, 310] on p "Інші форми мистецтва" at bounding box center [476, 314] width 360 height 18
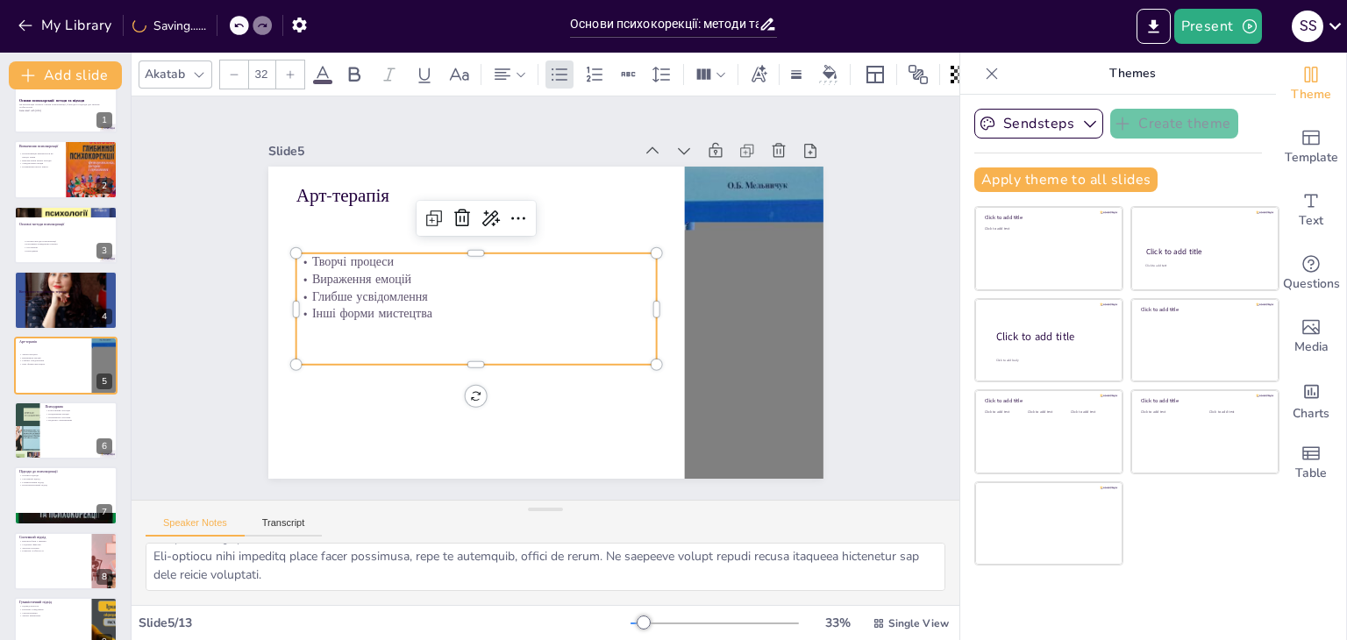
click at [418, 310] on p "Інші форми мистецтва" at bounding box center [476, 314] width 360 height 18
drag, startPoint x: 417, startPoint y: 317, endPoint x: 375, endPoint y: 310, distance: 42.7
click at [375, 310] on p "Глибше усвідомлення" at bounding box center [476, 318] width 360 height 18
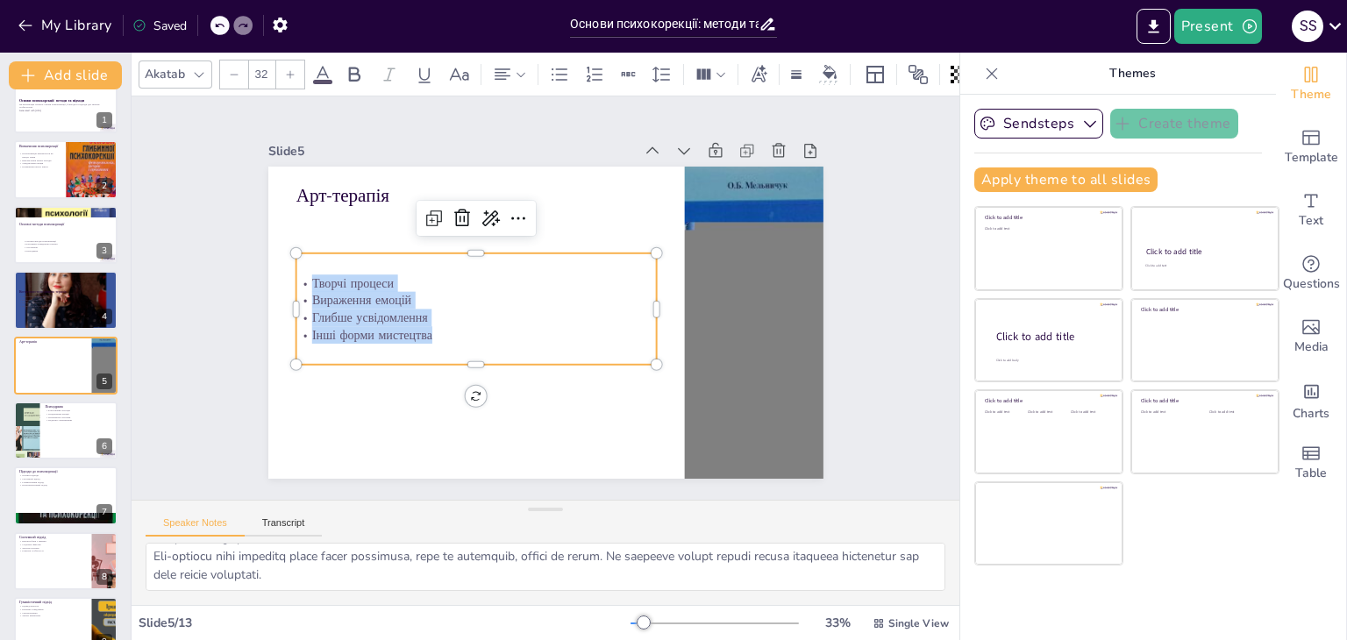
drag, startPoint x: 435, startPoint y: 327, endPoint x: 298, endPoint y: 284, distance: 143.4
click at [298, 284] on div "Творчі процеси Вираження емоцій Глибше усвідомлення Інші форми мистецтва" at bounding box center [476, 309] width 360 height 69
copy div "Творчі процеси Вираження емоцій Глибше усвідомлення Інші форми мистецтва"
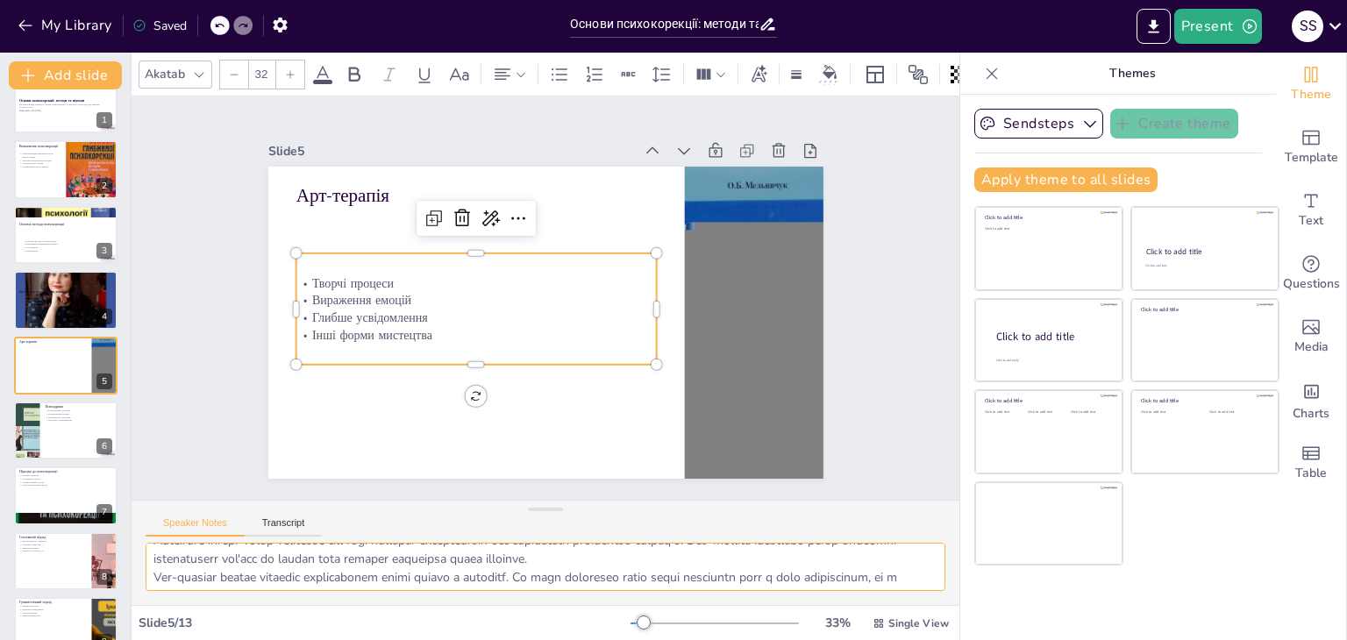
scroll to position [114, 0]
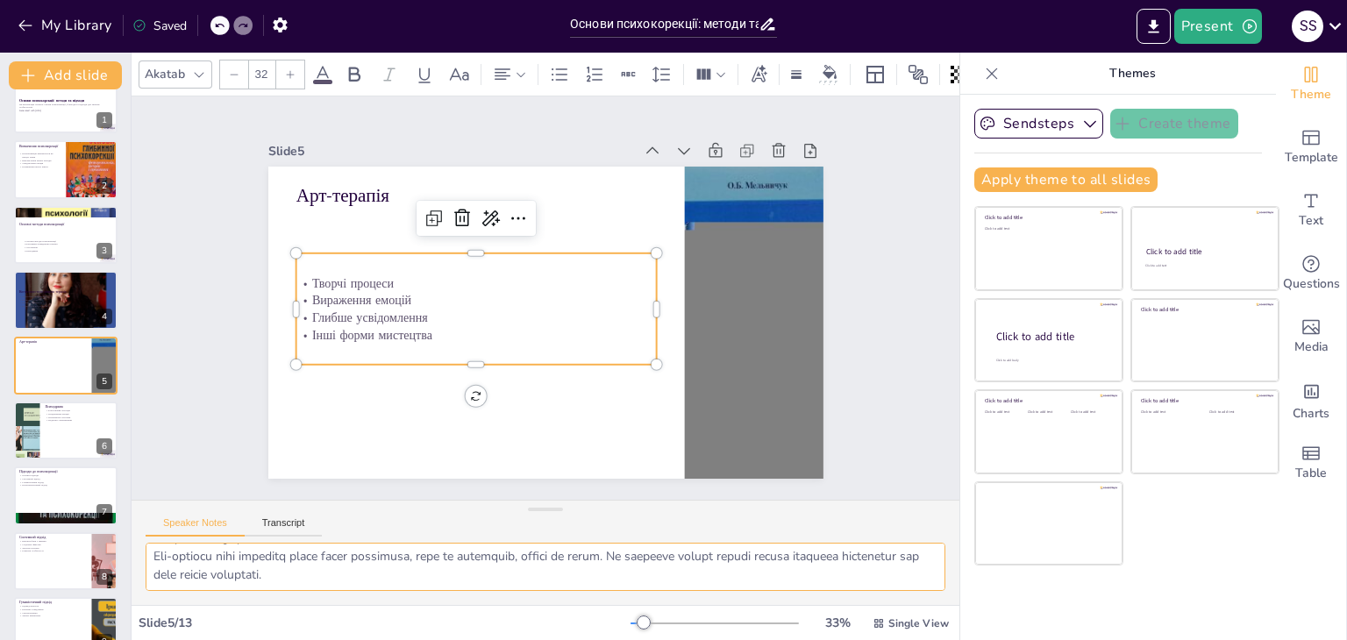
drag, startPoint x: 145, startPoint y: 551, endPoint x: 495, endPoint y: 596, distance: 352.9
click at [495, 596] on div at bounding box center [546, 574] width 828 height 62
click at [88, 423] on button at bounding box center [77, 416] width 21 height 21
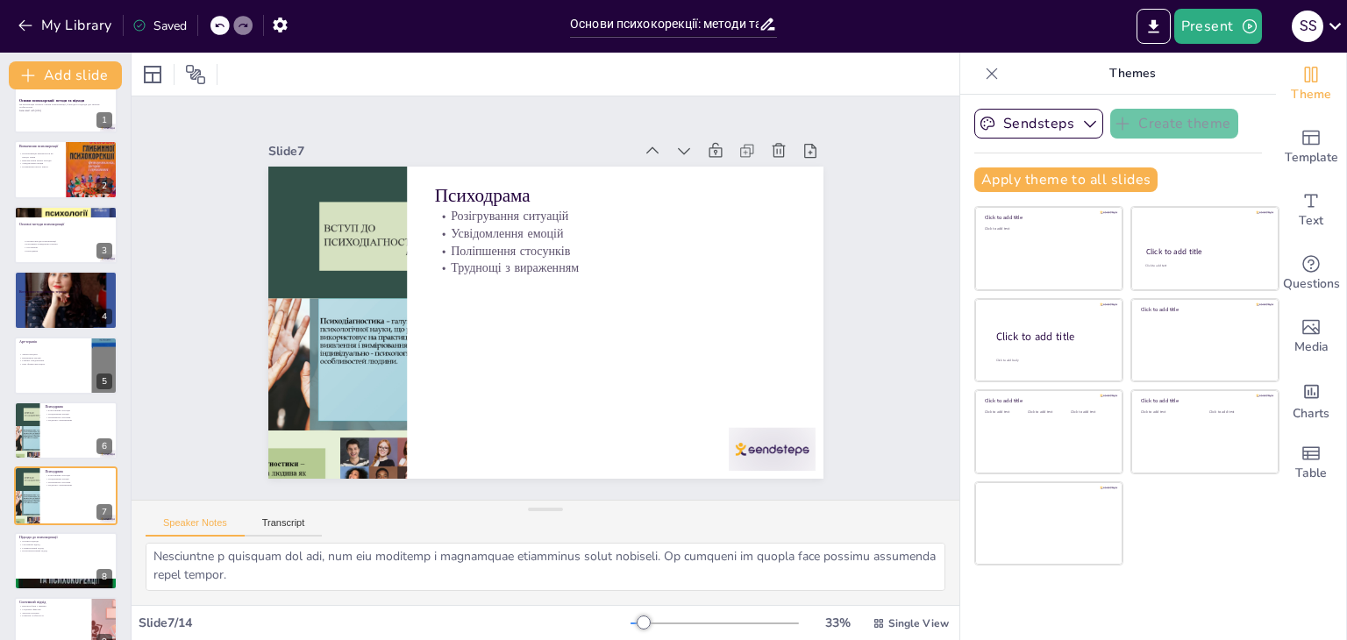
scroll to position [159, 0]
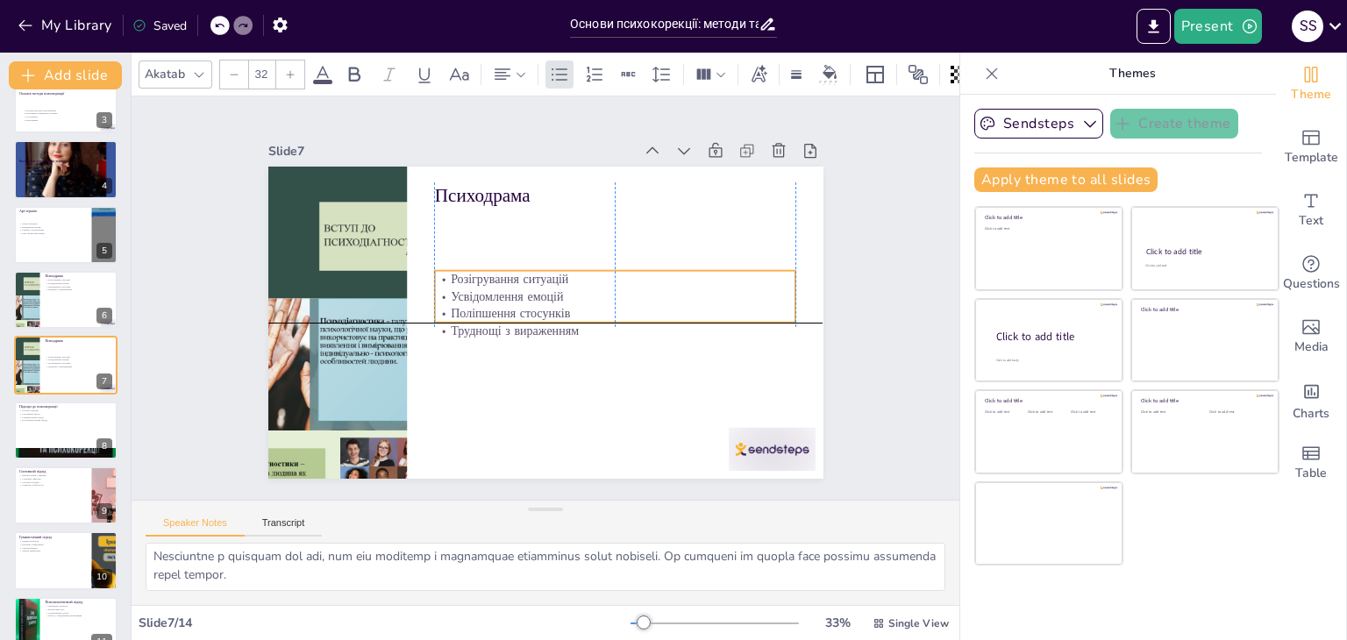
drag, startPoint x: 496, startPoint y: 245, endPoint x: 482, endPoint y: 282, distance: 39.4
click at [490, 309] on p "Поліпшення стосунків" at bounding box center [614, 314] width 360 height 18
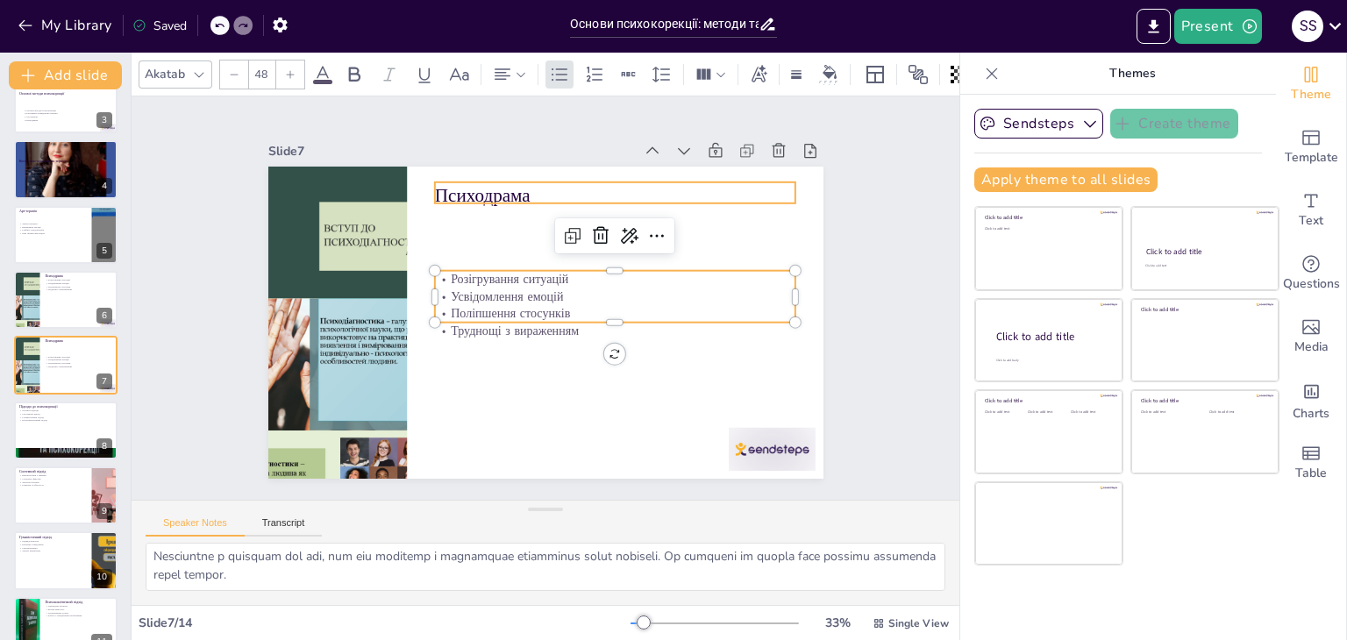
click at [453, 195] on p "Психодрама" at bounding box center [614, 195] width 360 height 26
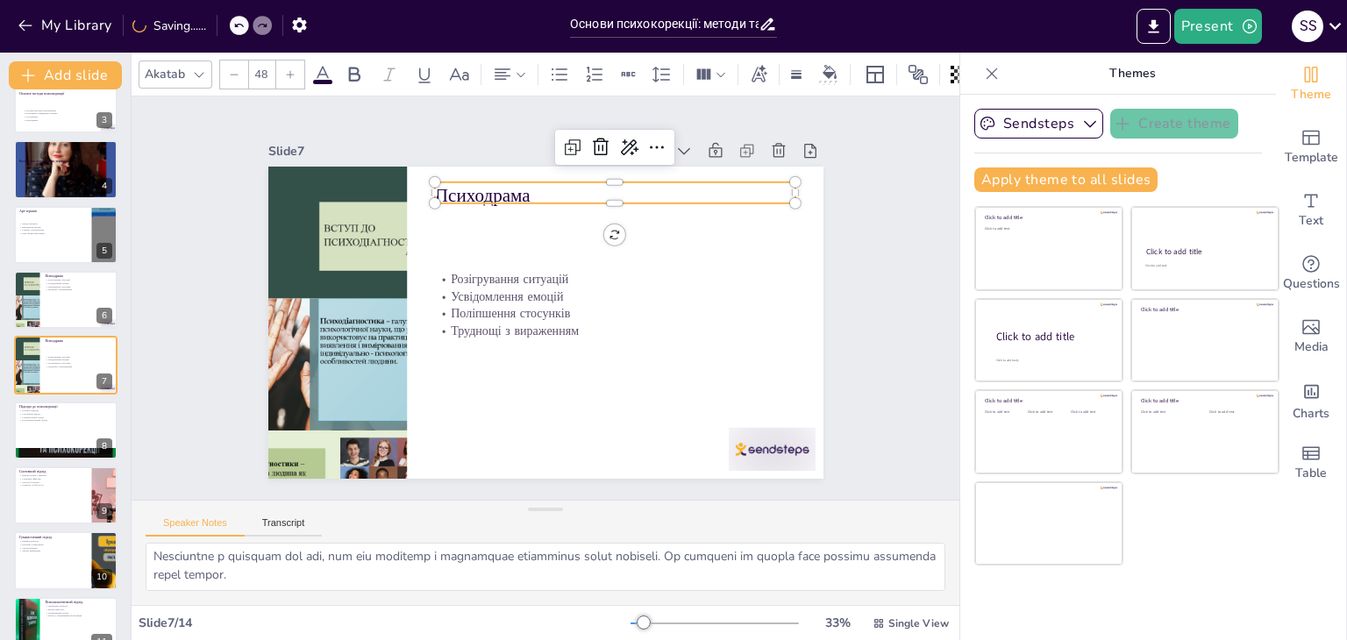
click at [520, 185] on p "Психодрама" at bounding box center [614, 195] width 360 height 26
drag, startPoint x: 522, startPoint y: 178, endPoint x: 425, endPoint y: 182, distance: 96.5
click at [425, 182] on div "Розігрування ситуацій Усвідомлення емоцій Поліпшення стосунків Труднощі з вираж…" at bounding box center [545, 323] width 555 height 312
copy p "Психодрама"
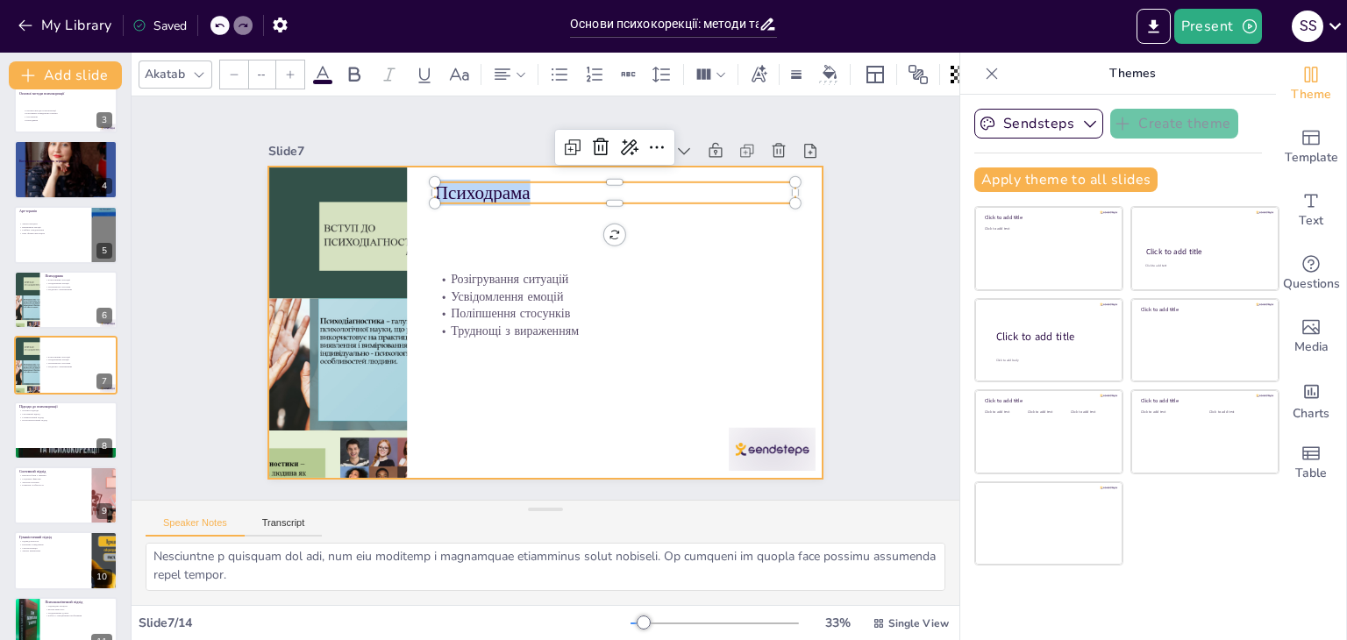
type input "32"
click at [470, 271] on p "Розігрування ситуацій" at bounding box center [614, 280] width 360 height 18
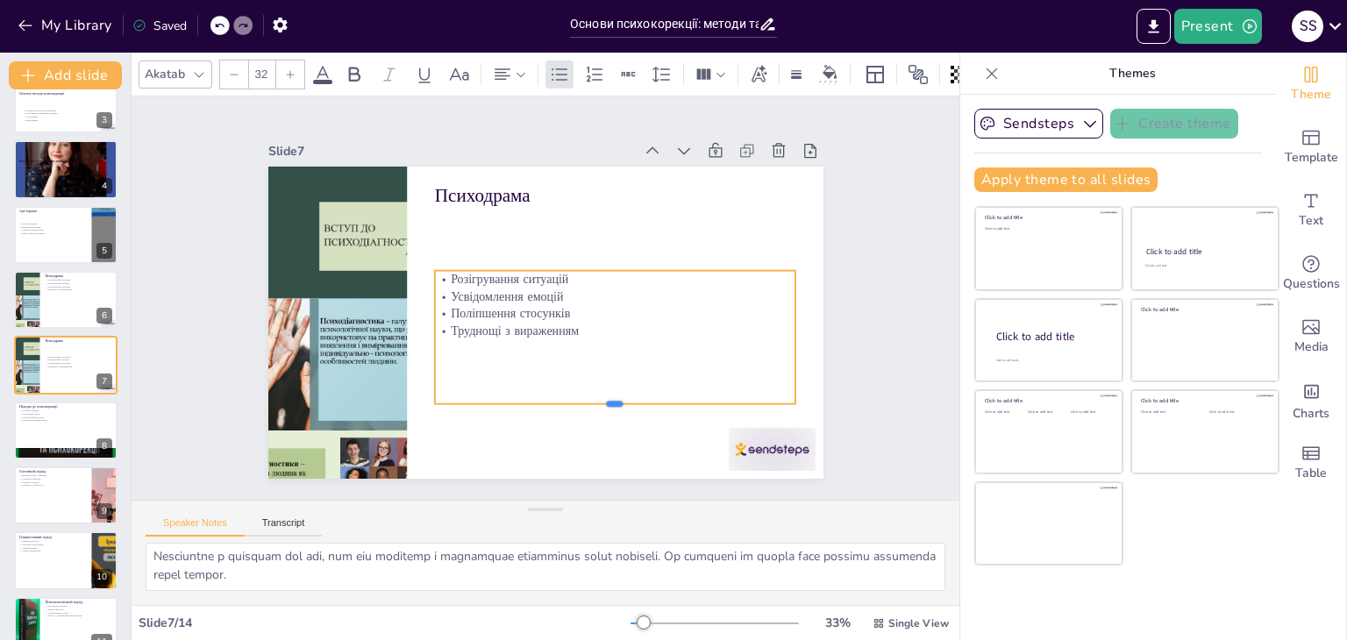
drag, startPoint x: 603, startPoint y: 331, endPoint x: 569, endPoint y: 353, distance: 40.4
click at [603, 404] on div at bounding box center [614, 411] width 360 height 14
click at [573, 324] on p "Труднощі з вираженням" at bounding box center [614, 332] width 360 height 18
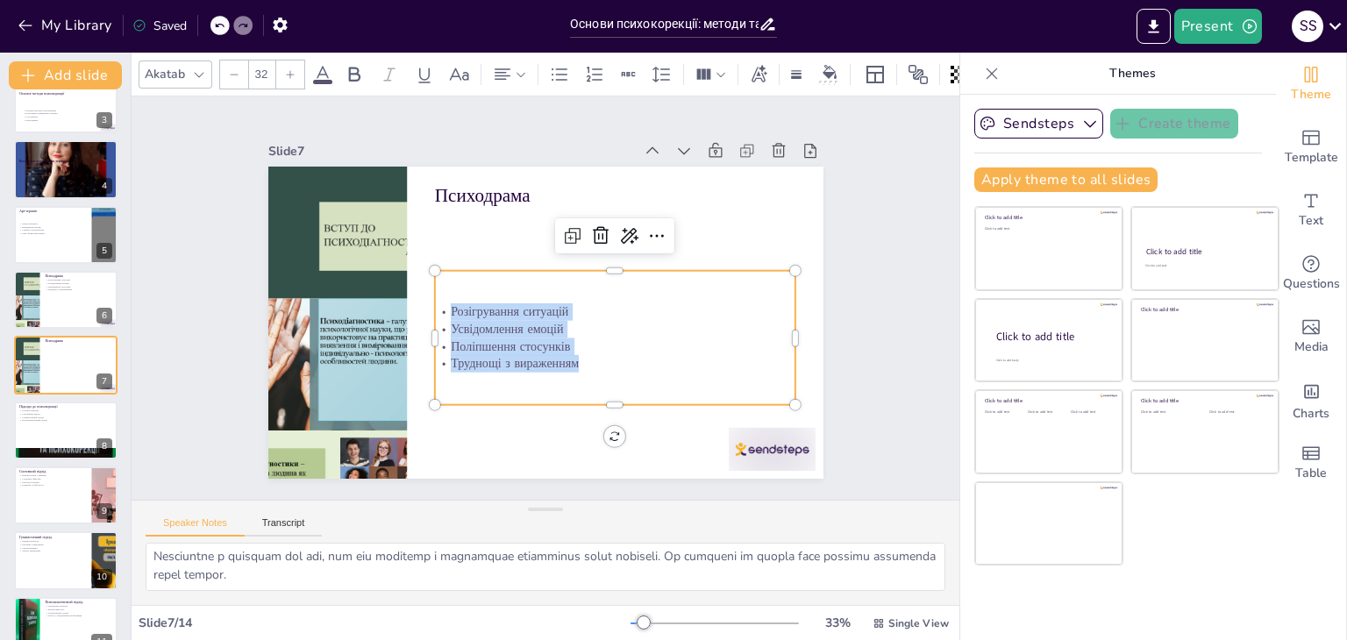
drag, startPoint x: 572, startPoint y: 355, endPoint x: 435, endPoint y: 316, distance: 142.4
click at [434, 316] on div "Розігрування ситуацій Усвідомлення емоцій Поліпшення стосунків Труднощі з вираж…" at bounding box center [614, 337] width 360 height 69
click at [574, 365] on p "Труднощі з вираженням" at bounding box center [614, 364] width 360 height 18
drag, startPoint x: 574, startPoint y: 364, endPoint x: 439, endPoint y: 307, distance: 146.6
click at [439, 307] on div "Розігрування ситуацій Усвідомлення емоцій Поліпшення стосунків Труднощі з вираж…" at bounding box center [614, 337] width 360 height 69
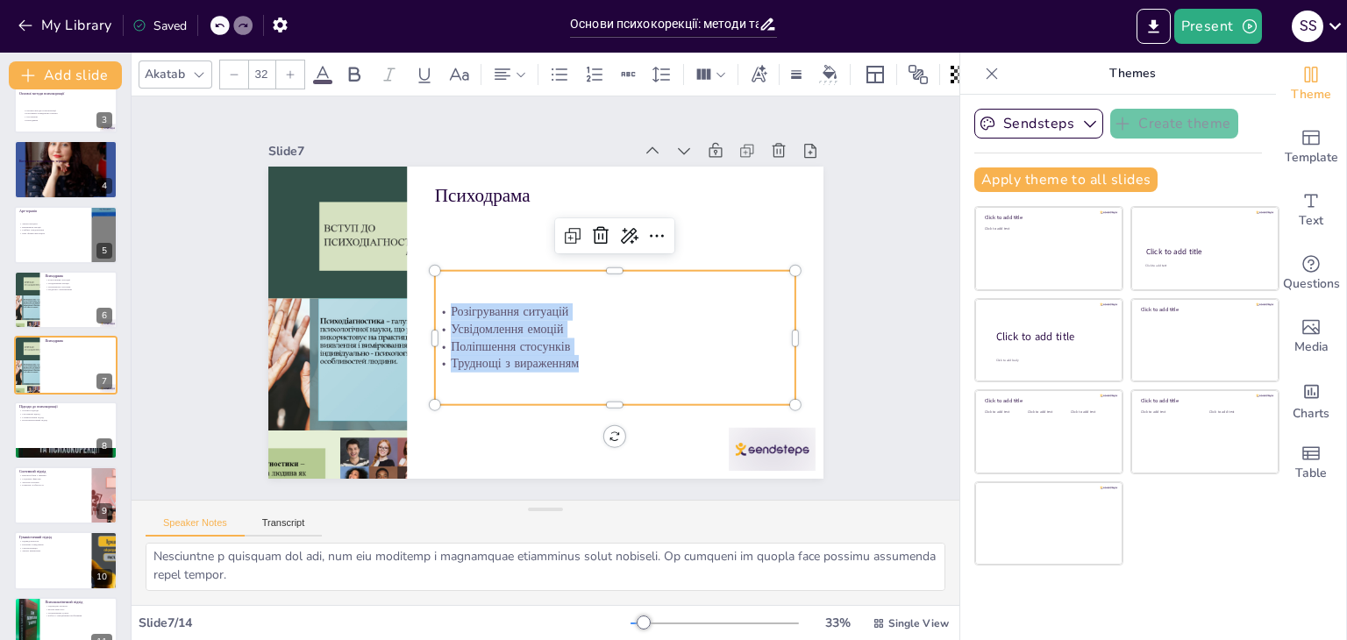
copy div "Розігрування ситуацій Усвідомлення емоцій Поліпшення стосунків Труднощі з вираж…"
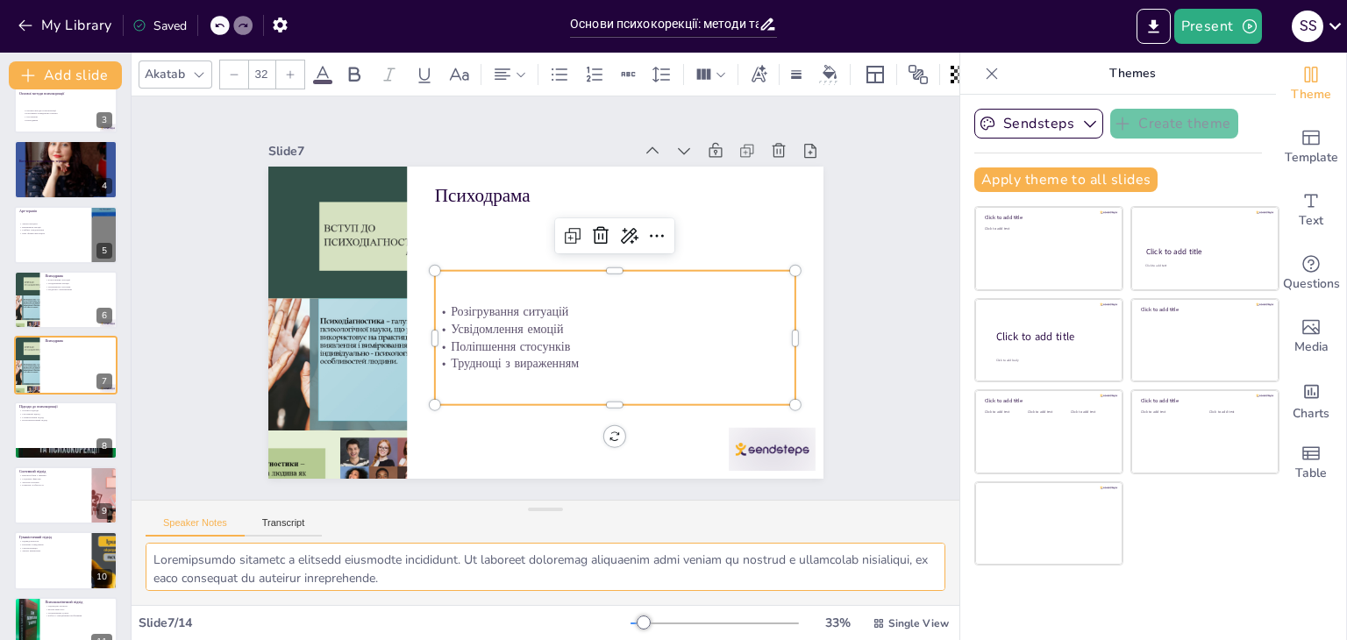
scroll to position [114, 0]
drag, startPoint x: 156, startPoint y: 553, endPoint x: 601, endPoint y: 627, distance: 450.7
click at [601, 627] on div "Akatab 32 Slide 1 Основи психокорекції: методи та підходи Ця презентація охоплю…" at bounding box center [546, 347] width 828 height 588
drag, startPoint x: 75, startPoint y: 419, endPoint x: 153, endPoint y: 391, distance: 83.8
click at [75, 420] on icon at bounding box center [77, 416] width 11 height 11
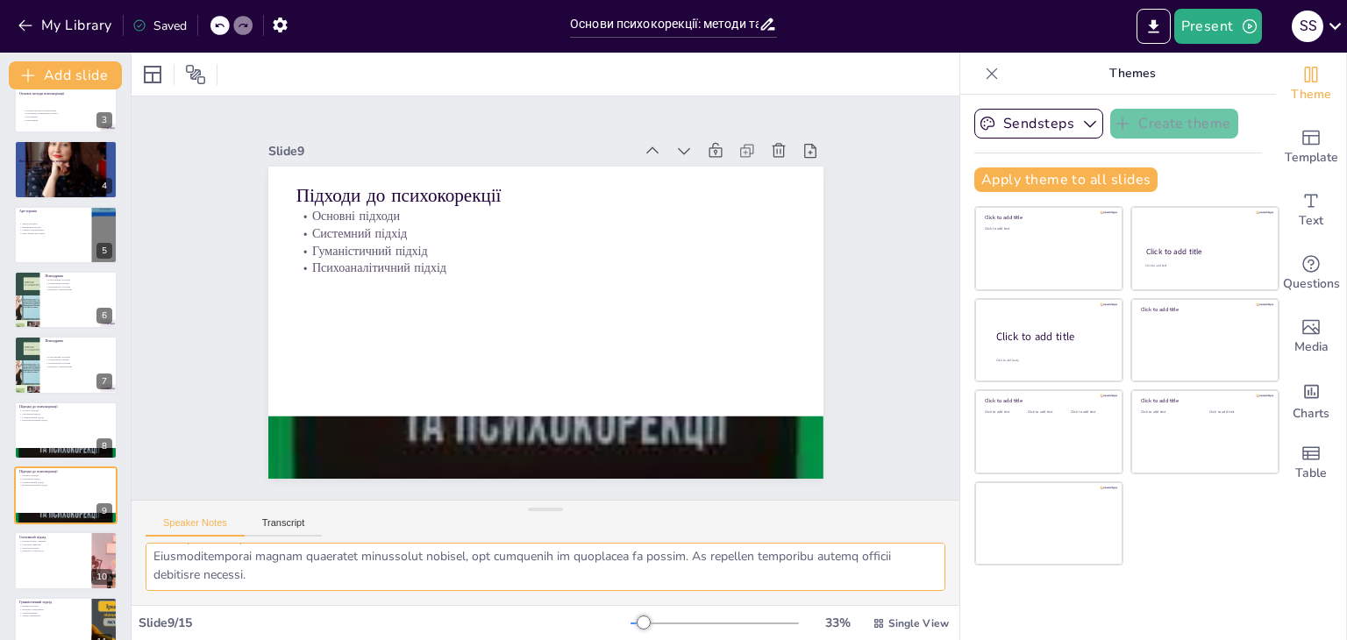
scroll to position [289, 0]
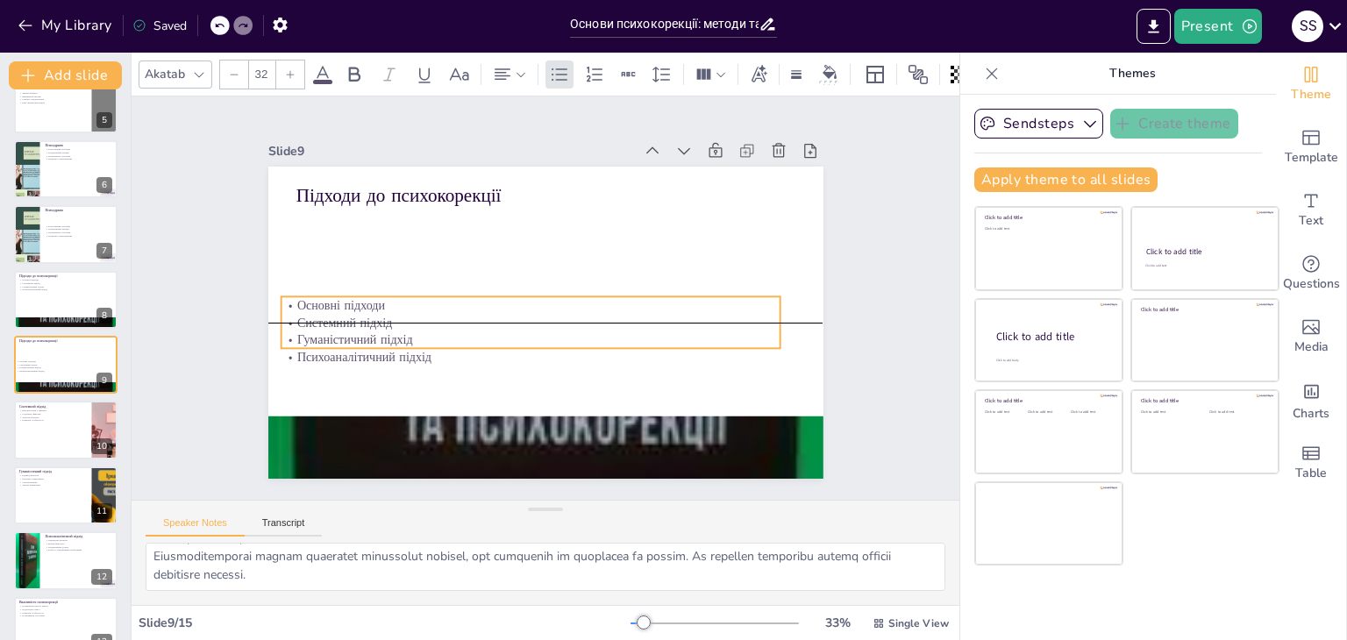
drag, startPoint x: 403, startPoint y: 201, endPoint x: 388, endPoint y: 292, distance: 92.4
click at [388, 296] on p "Основні підходи" at bounding box center [531, 305] width 500 height 18
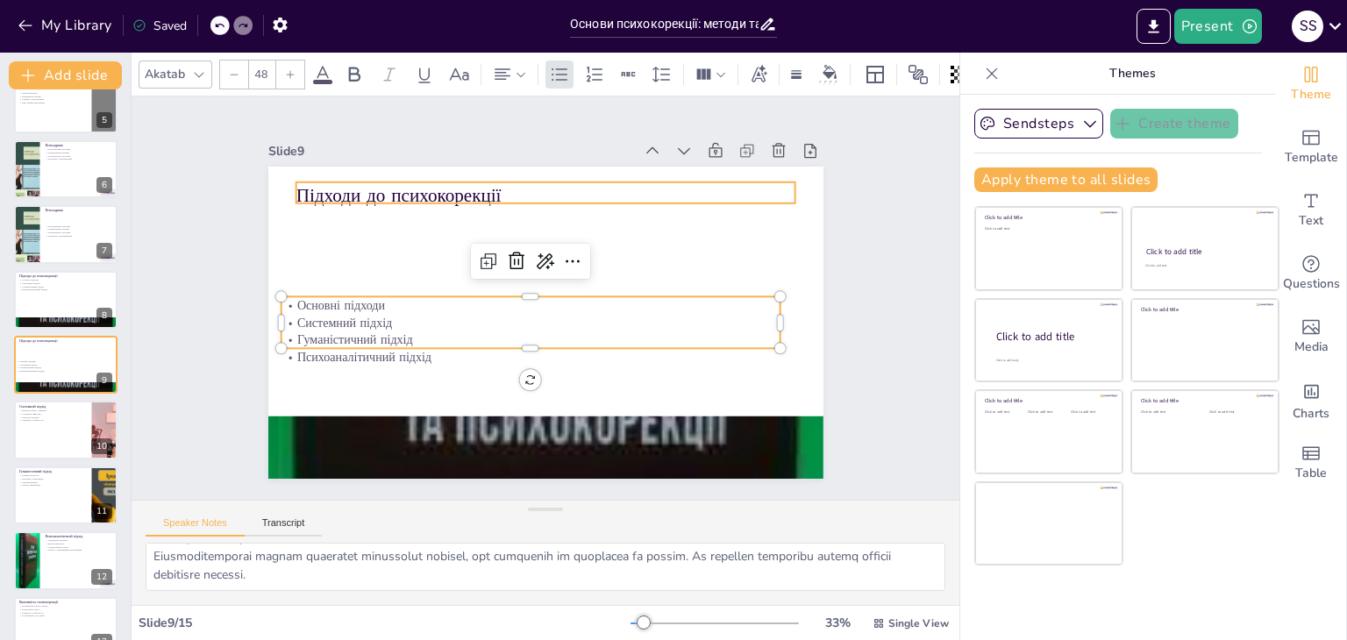
click at [386, 194] on p "Підходи до психокорекції" at bounding box center [546, 195] width 500 height 26
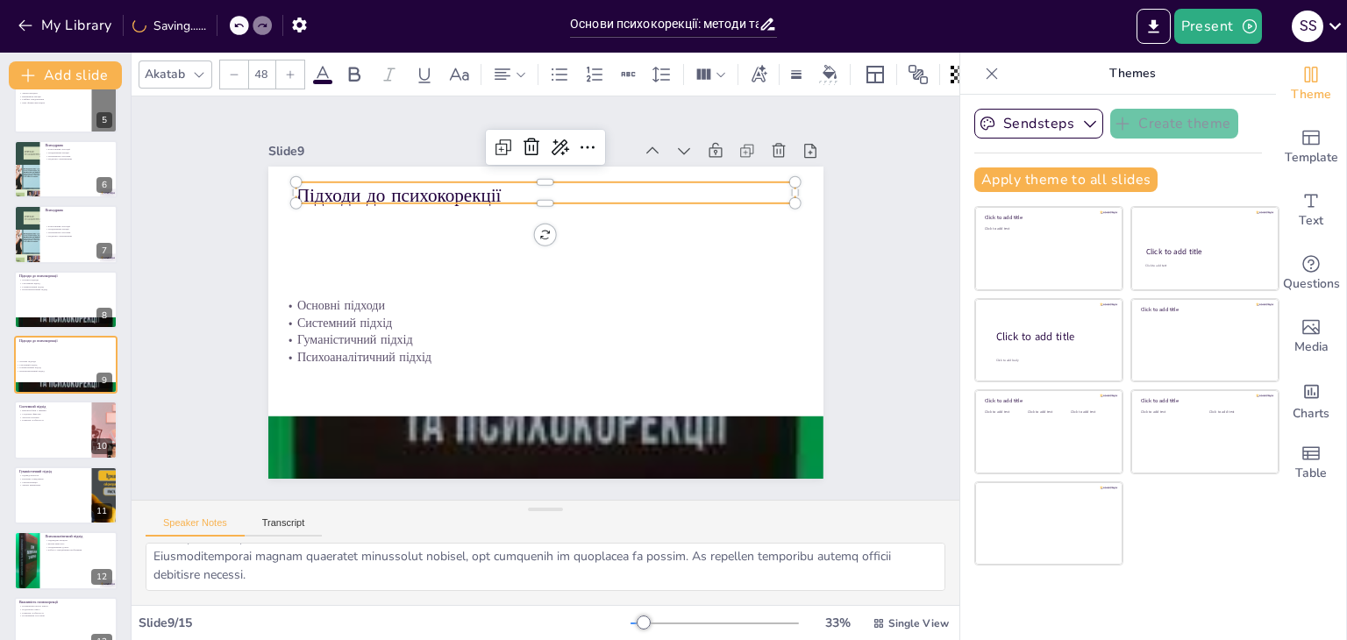
click at [491, 187] on p "Підходи до психокорекції" at bounding box center [546, 195] width 500 height 26
click at [491, 187] on p "Підходи до психокорекції" at bounding box center [546, 193] width 500 height 26
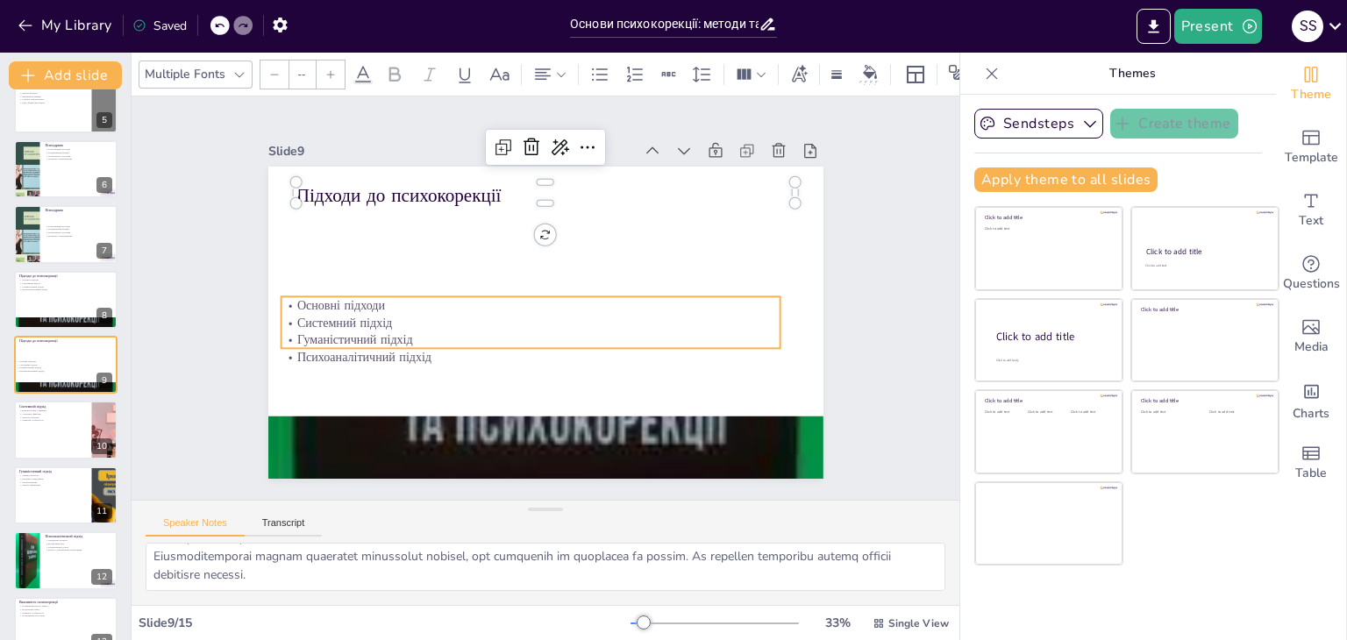
drag, startPoint x: 396, startPoint y: 345, endPoint x: 396, endPoint y: 332, distance: 12.3
click at [394, 345] on div "Підходи до психокорекції Основні підходи Системний підхід Гуманістичний підхід …" at bounding box center [545, 323] width 555 height 312
type input "32"
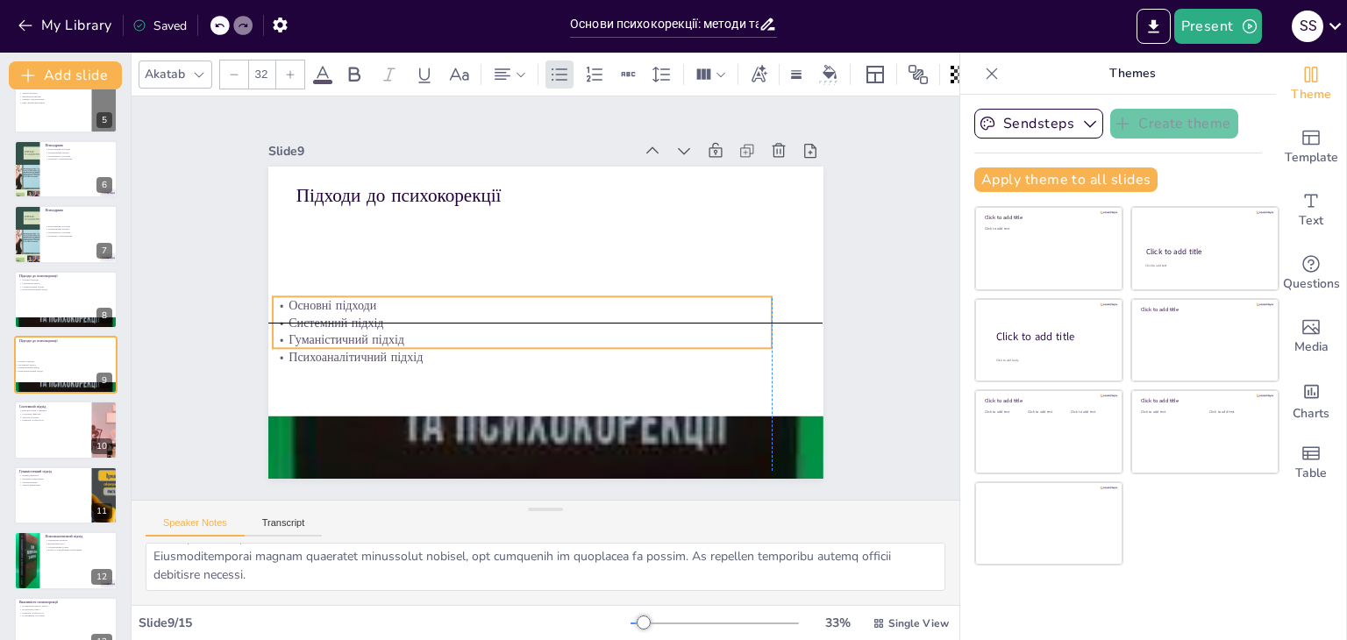
click at [516, 340] on p "Гуманістичний підхід" at bounding box center [523, 341] width 500 height 18
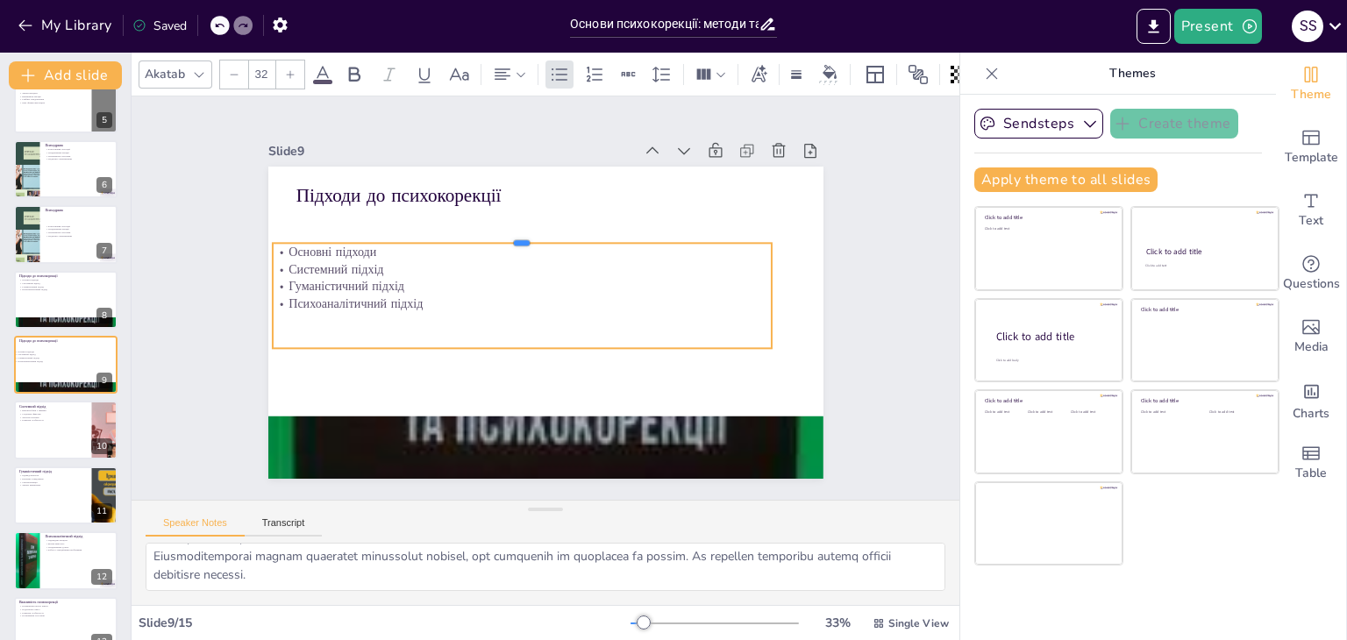
drag, startPoint x: 509, startPoint y: 285, endPoint x: 515, endPoint y: 222, distance: 63.4
click at [515, 229] on div at bounding box center [523, 236] width 500 height 14
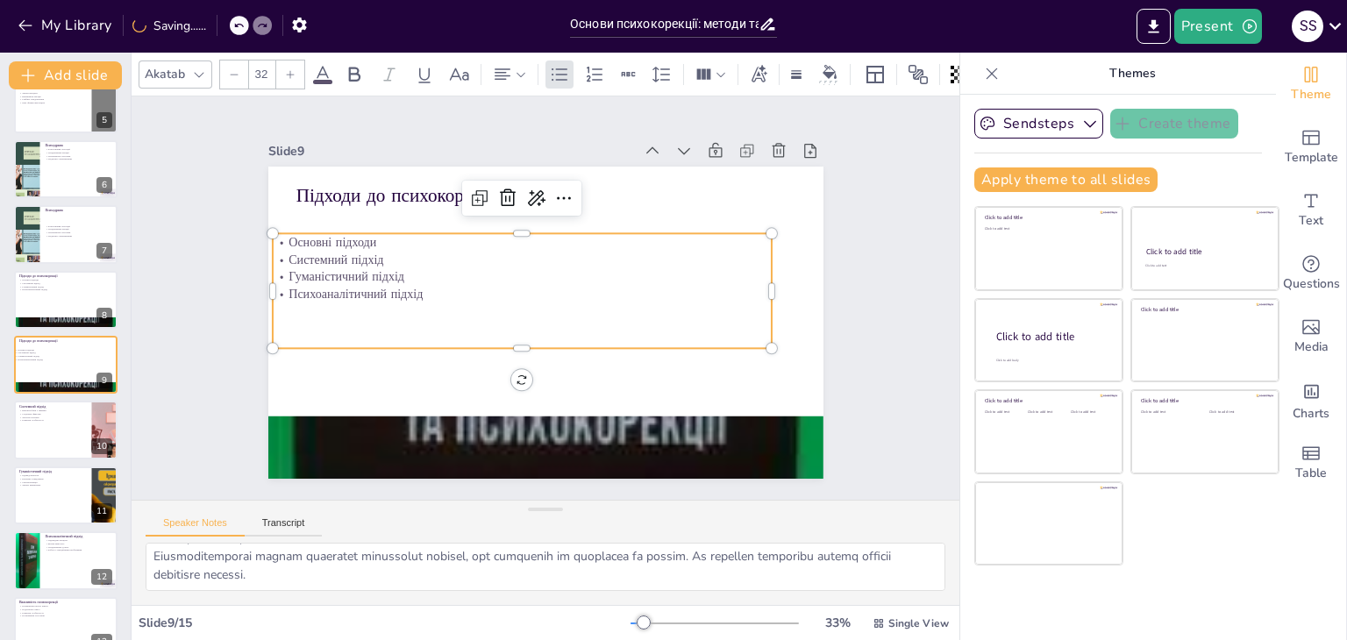
click at [439, 285] on p "Психоаналітичний підхід" at bounding box center [523, 294] width 500 height 18
drag, startPoint x: 425, startPoint y: 293, endPoint x: 403, endPoint y: 292, distance: 21.9
click at [403, 292] on p "Гуманістичний підхід" at bounding box center [523, 300] width 500 height 18
click at [439, 309] on p "Психоаналітичний підхід" at bounding box center [523, 318] width 500 height 18
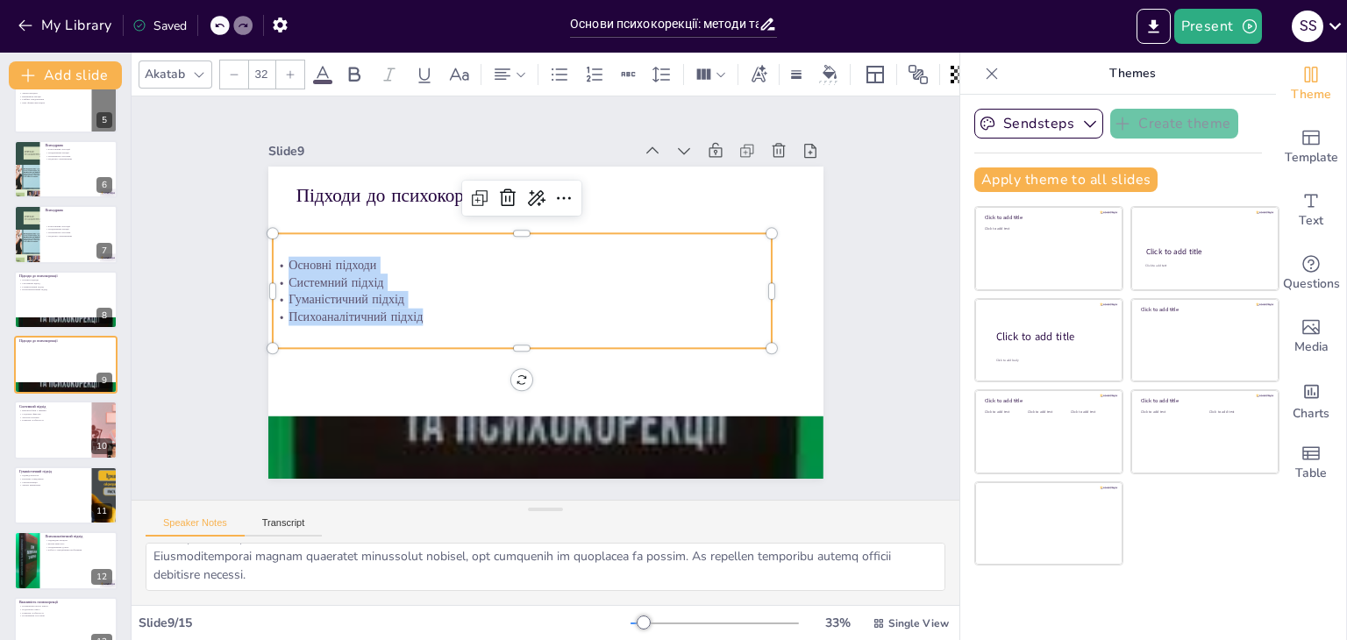
drag, startPoint x: 409, startPoint y: 310, endPoint x: 275, endPoint y: 256, distance: 144.5
click at [275, 257] on div "Основні підходи Системний підхід Гуманістичний підхід Психоаналітичний підхід" at bounding box center [523, 291] width 500 height 69
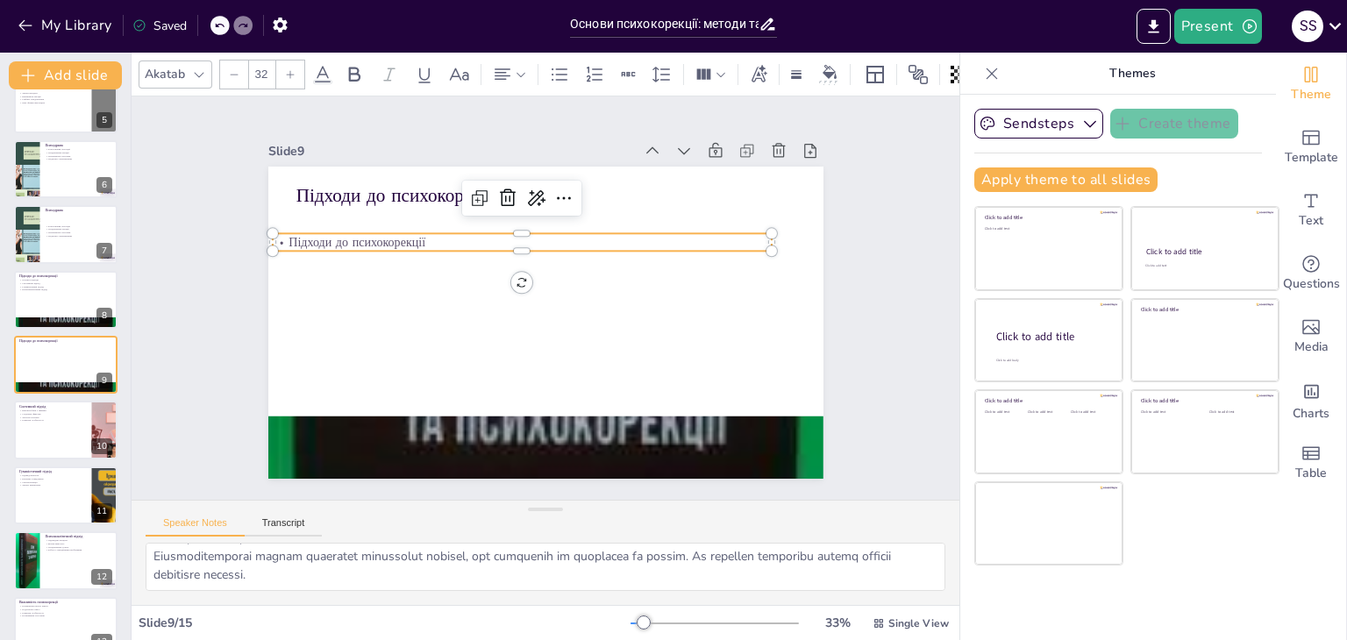
click at [214, 18] on div at bounding box center [220, 25] width 19 height 19
click at [225, 27] on icon at bounding box center [219, 25] width 11 height 11
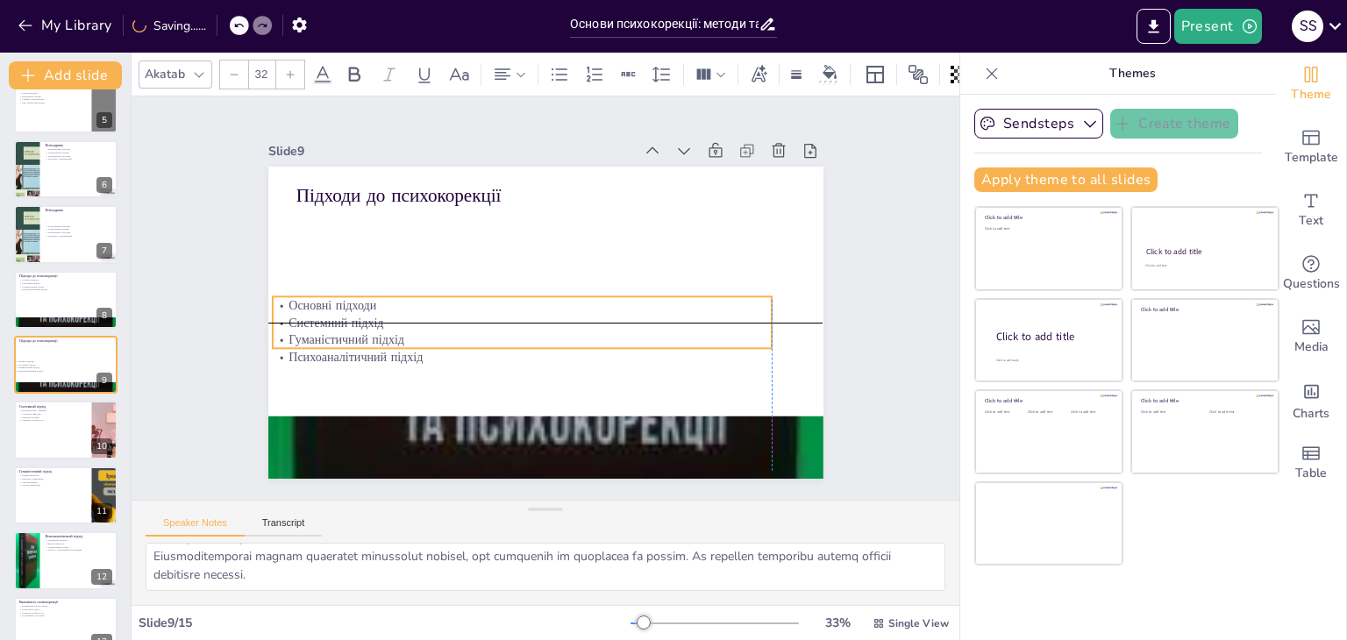
click at [428, 306] on p "Основні підходи" at bounding box center [523, 305] width 500 height 18
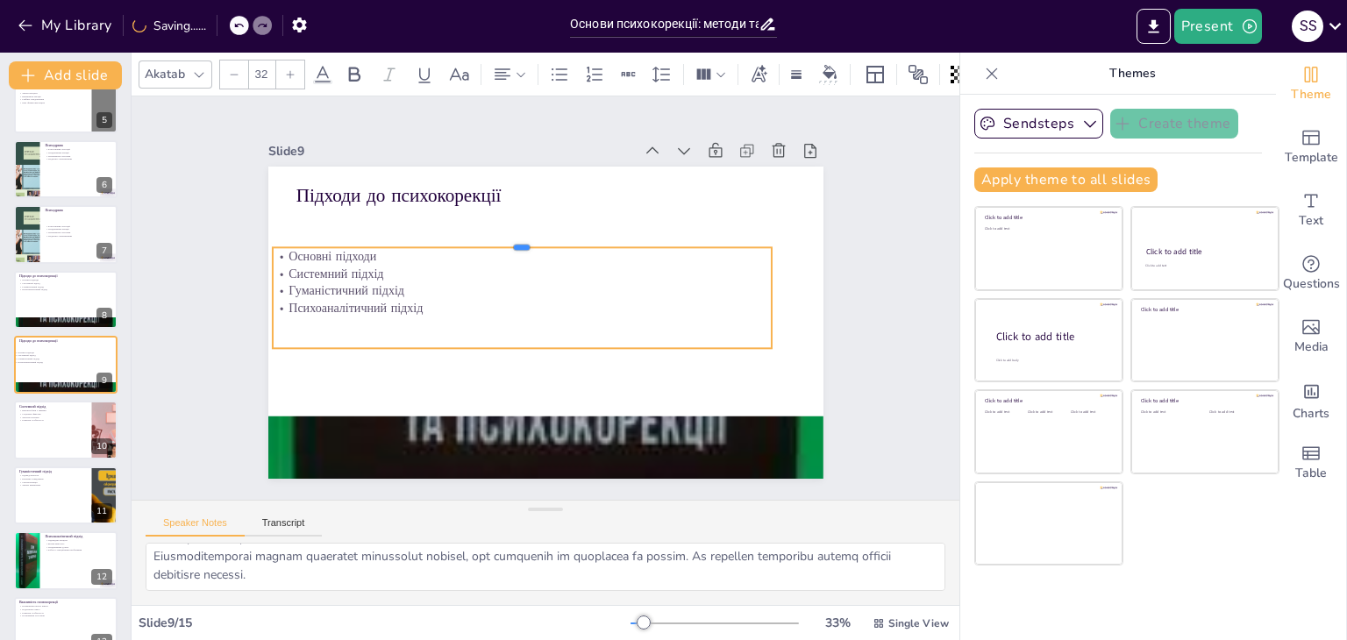
drag, startPoint x: 509, startPoint y: 285, endPoint x: 510, endPoint y: 225, distance: 59.6
click at [510, 233] on div at bounding box center [523, 240] width 500 height 14
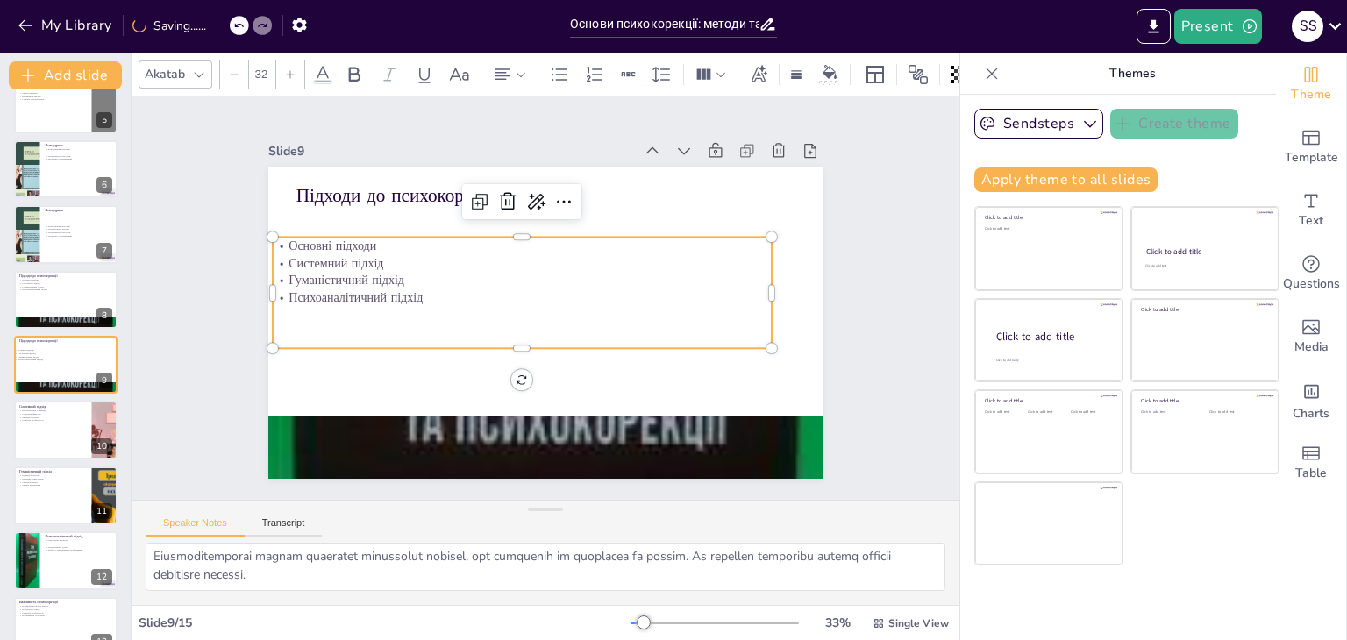
click at [399, 296] on p "Психоаналітичний підхід" at bounding box center [523, 298] width 500 height 18
click at [410, 291] on p "Психоаналітичний підхід" at bounding box center [523, 298] width 500 height 18
click at [410, 294] on p "Гуманістичний підхід" at bounding box center [523, 303] width 500 height 18
click at [441, 320] on p "Психоаналітичний підхід" at bounding box center [523, 320] width 500 height 18
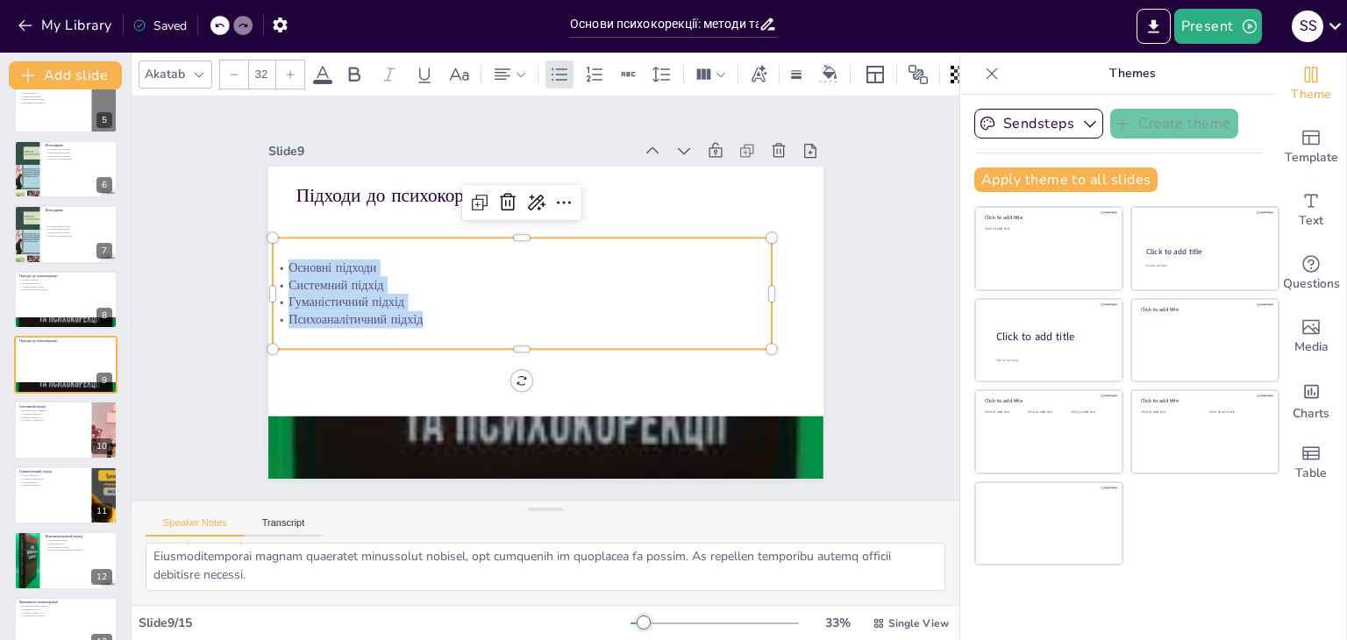
drag, startPoint x: 420, startPoint y: 316, endPoint x: 269, endPoint y: 265, distance: 159.2
click at [273, 265] on div "Основні підходи Системний підхід Гуманістичний підхід Психоаналітичний підхід" at bounding box center [523, 294] width 500 height 69
copy div "Основні підходи Системний підхід Гуманістичний підхід Психоаналітичний підхід"
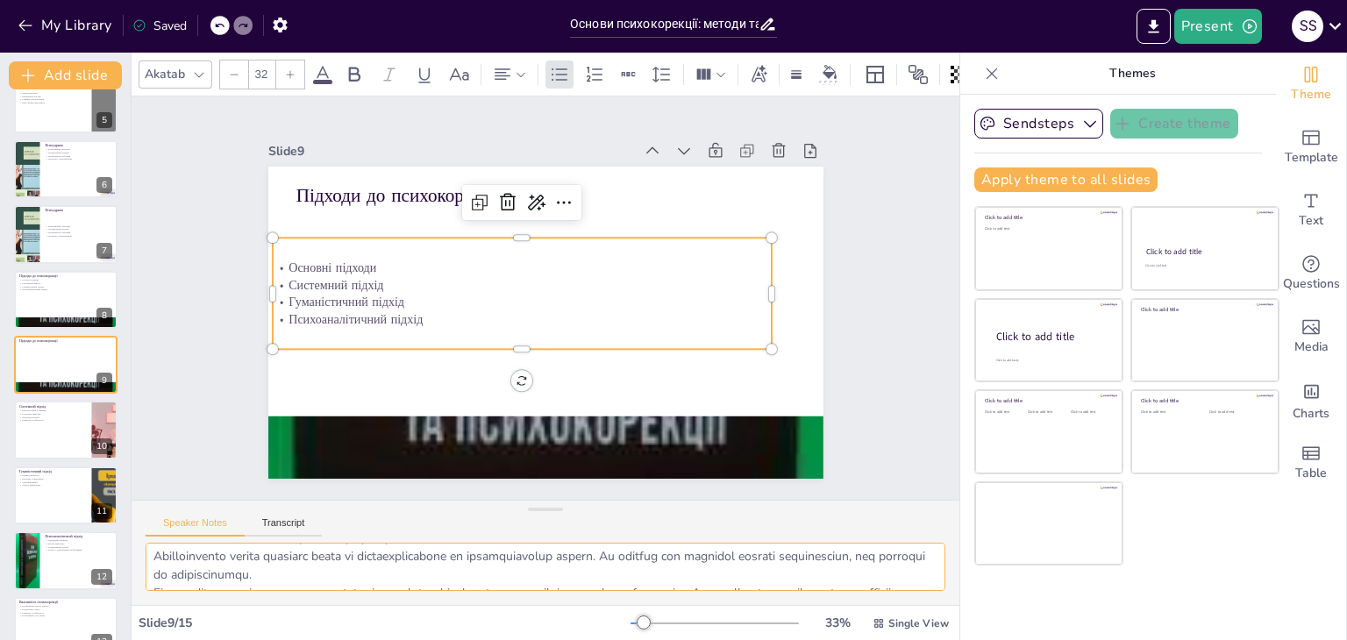
scroll to position [114, 0]
drag, startPoint x: 151, startPoint y: 555, endPoint x: 572, endPoint y: 587, distance: 422.2
click at [572, 587] on textarea at bounding box center [546, 567] width 800 height 48
click at [82, 407] on button at bounding box center [77, 416] width 21 height 21
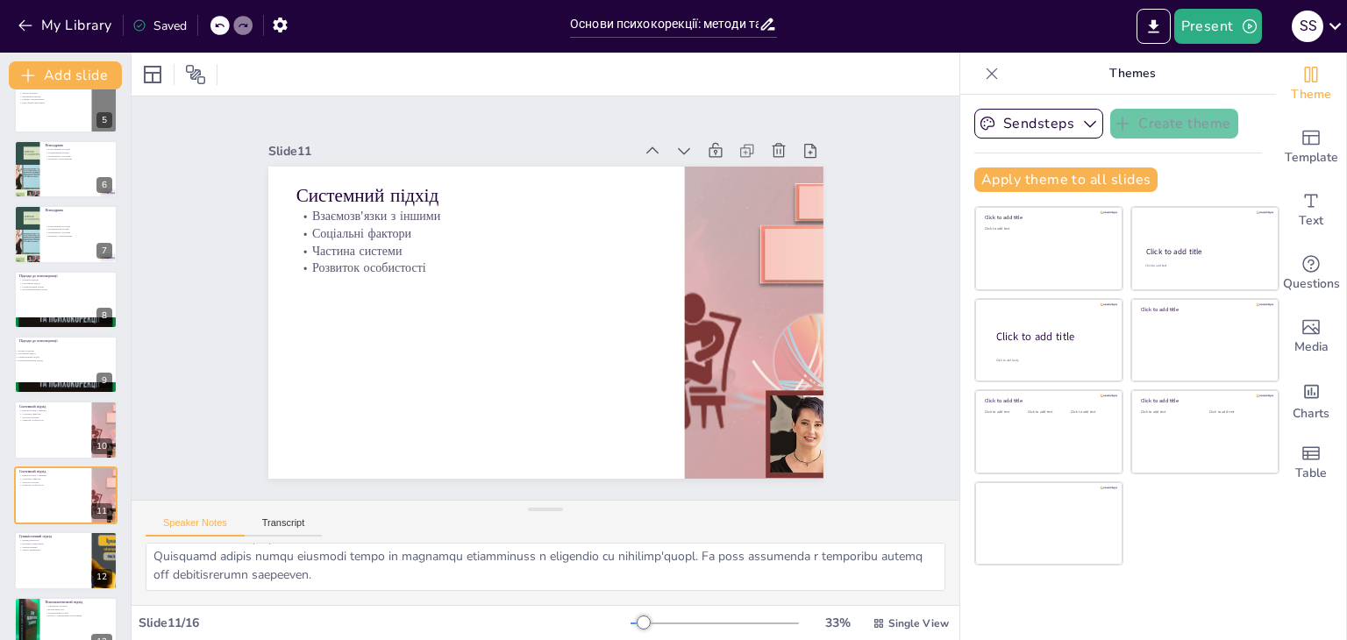
scroll to position [420, 0]
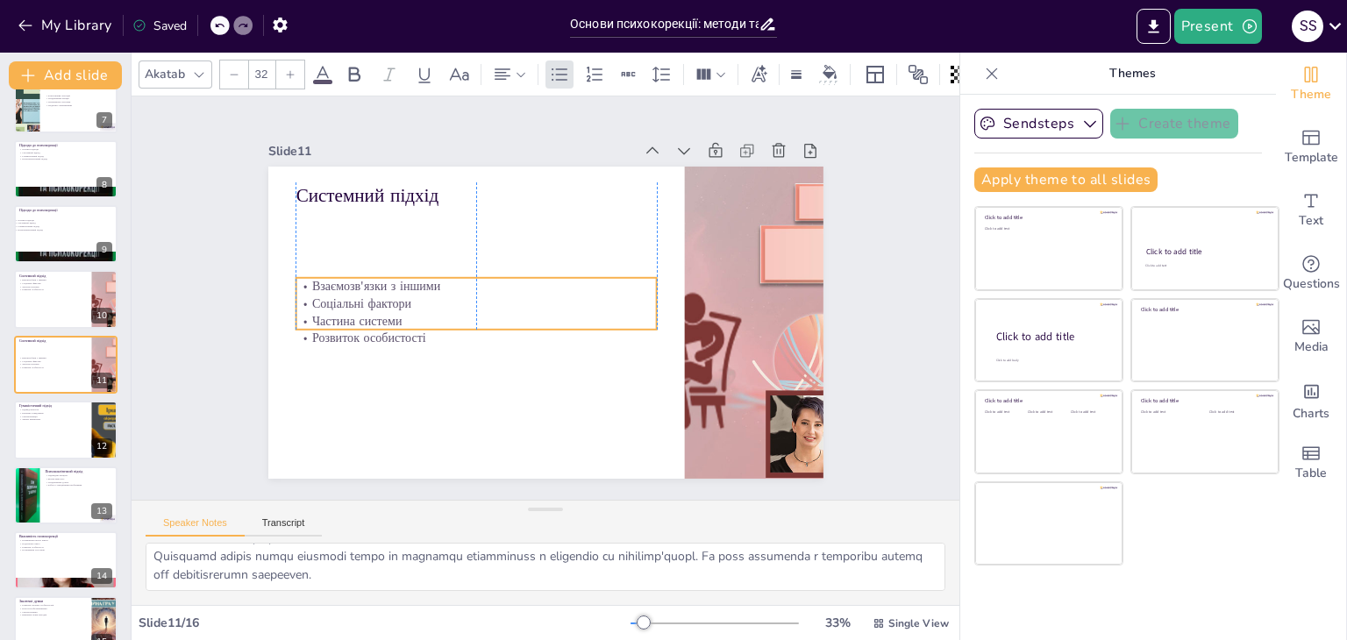
drag, startPoint x: 339, startPoint y: 259, endPoint x: 339, endPoint y: 303, distance: 43.9
click at [339, 331] on p "Розвиток особистості" at bounding box center [476, 339] width 360 height 18
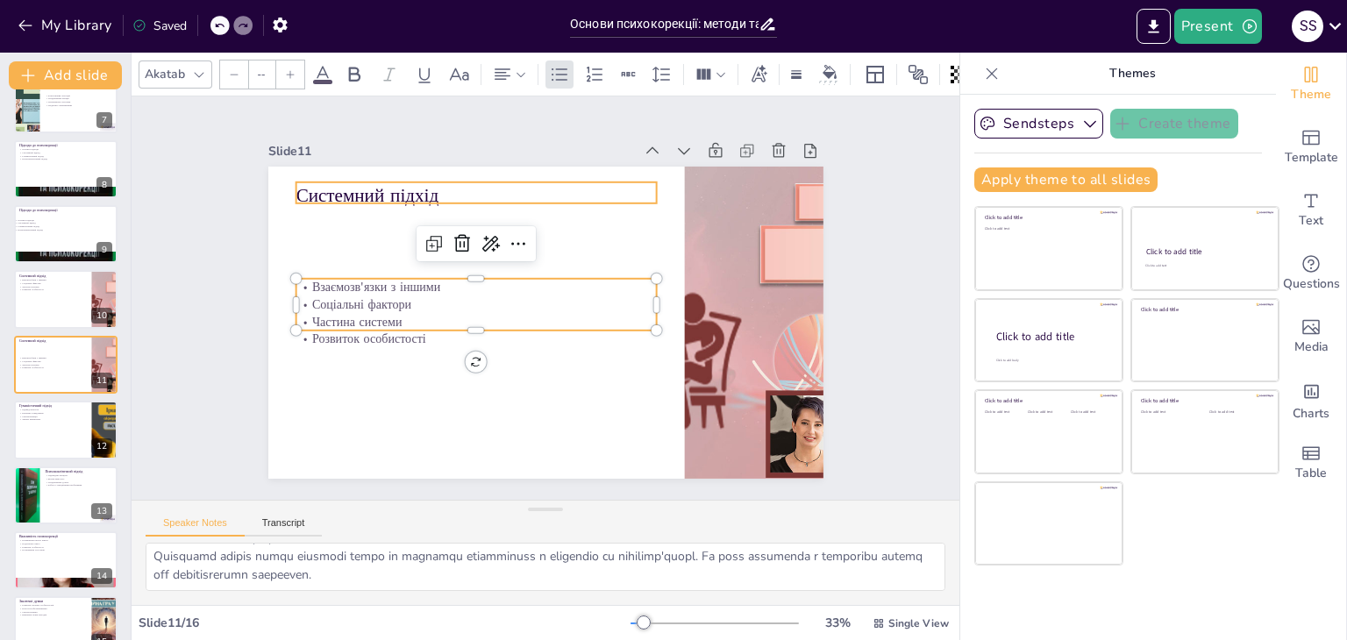
type input "48"
click at [353, 188] on p "Системний підхід" at bounding box center [476, 195] width 360 height 26
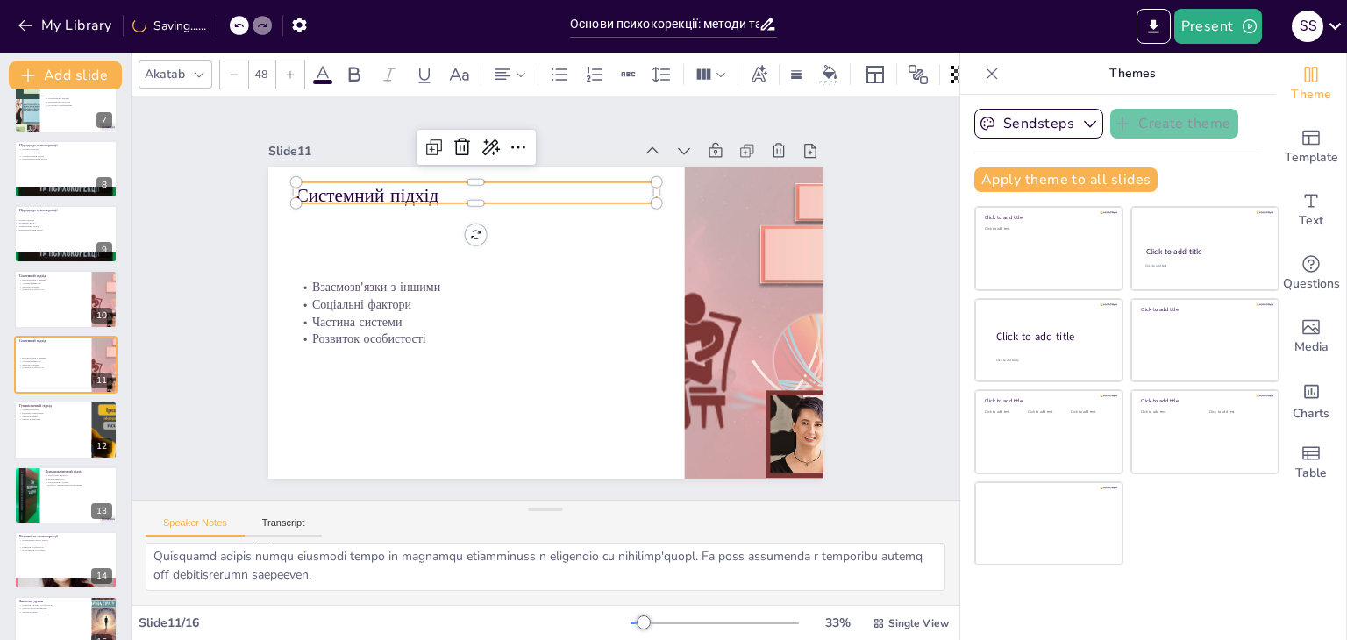
click at [421, 183] on p "Системний підхід" at bounding box center [476, 195] width 360 height 26
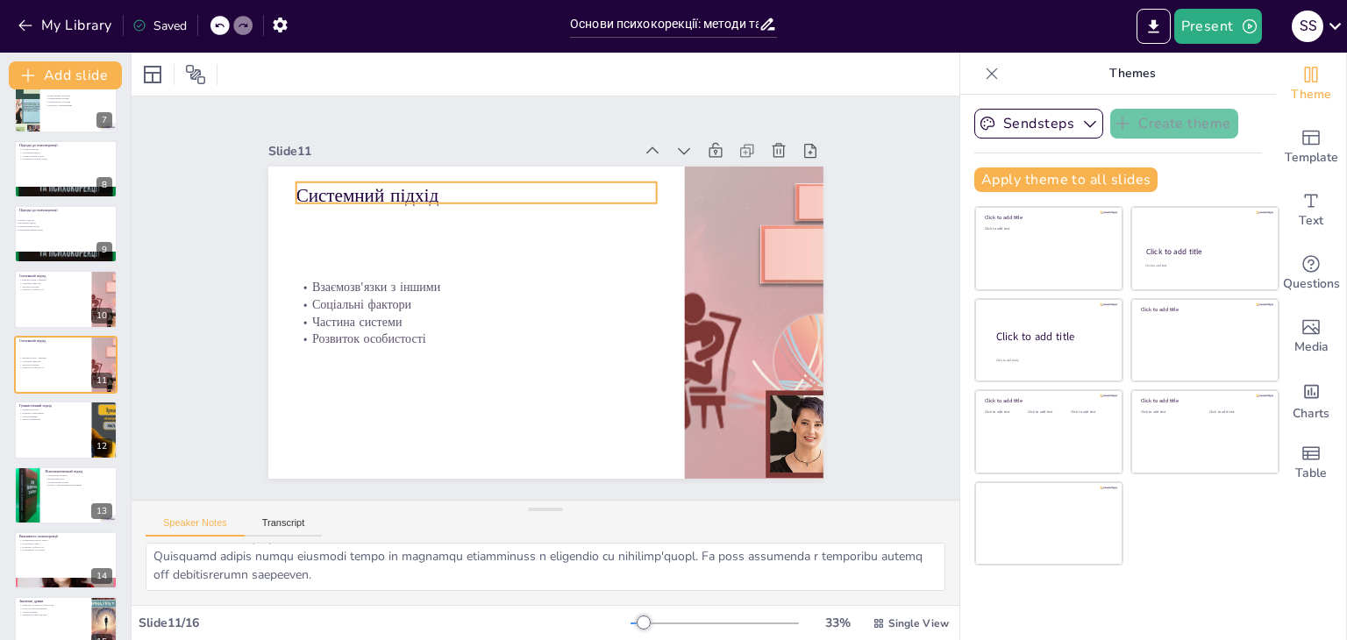
click at [438, 189] on p "Системний підхід" at bounding box center [476, 195] width 360 height 26
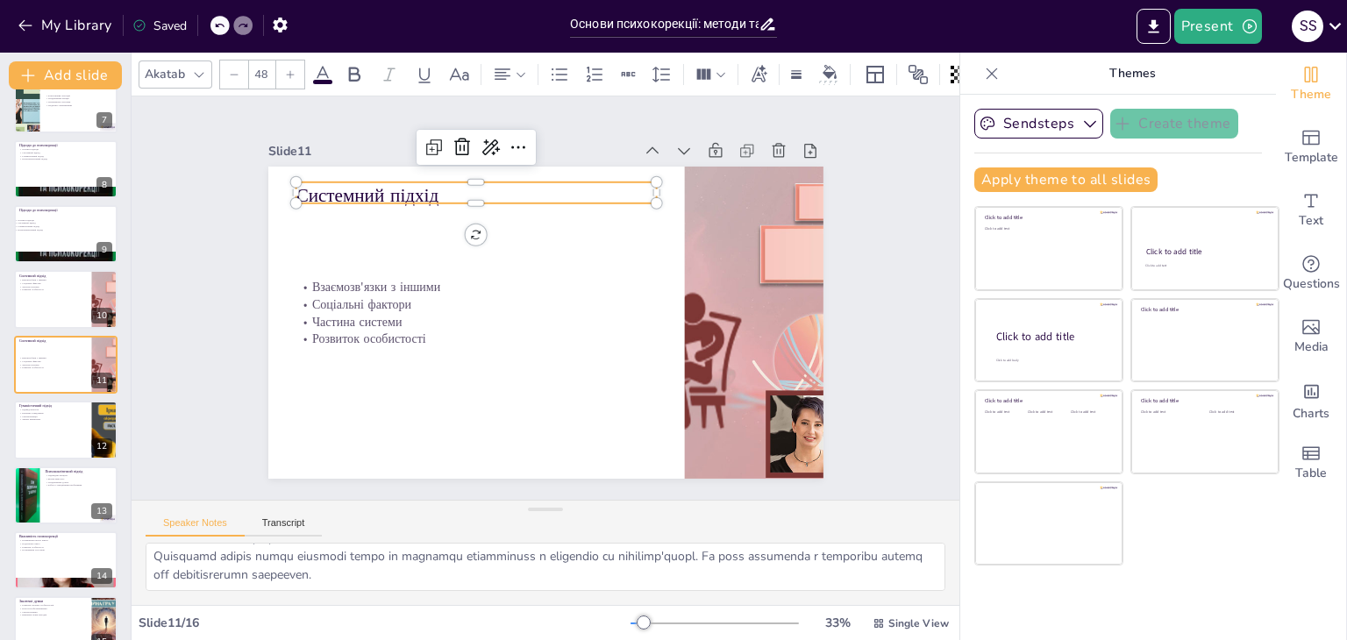
click at [436, 188] on p "Системний підхід" at bounding box center [476, 195] width 360 height 26
click at [436, 188] on p "Системний підхід" at bounding box center [476, 192] width 360 height 26
copy p "Системний підхід"
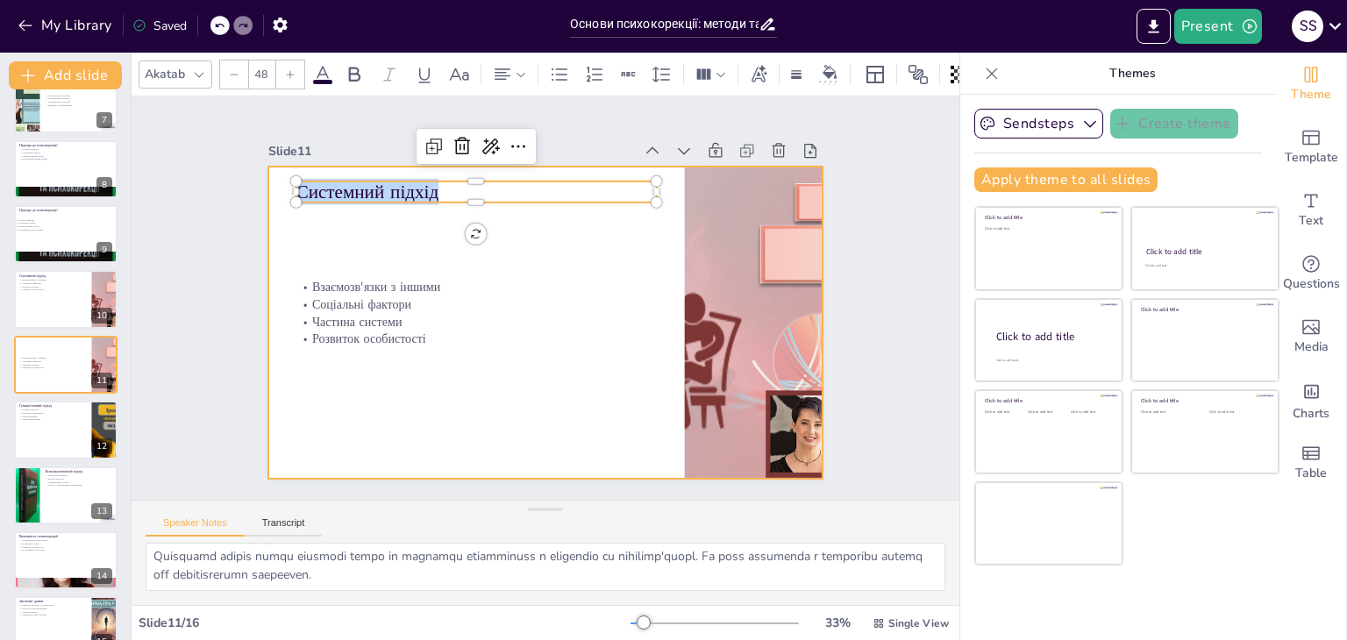
click at [368, 270] on div at bounding box center [545, 323] width 555 height 312
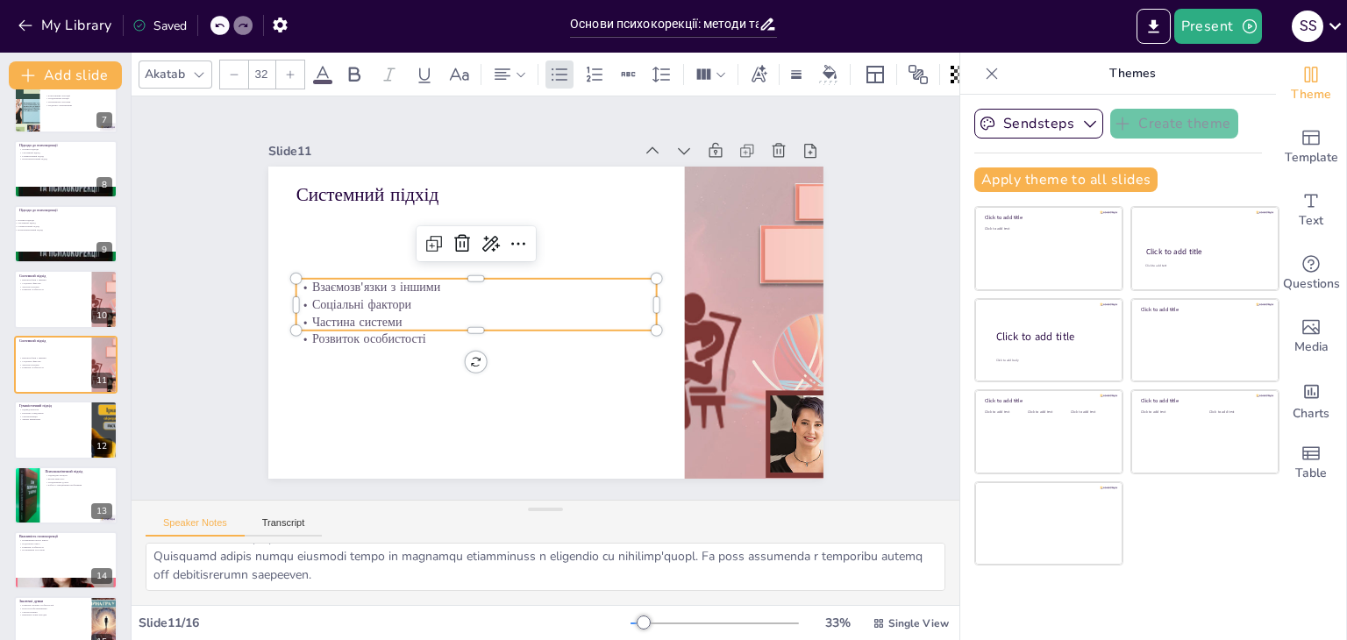
click at [389, 296] on p "Соціальні фактори" at bounding box center [476, 305] width 360 height 18
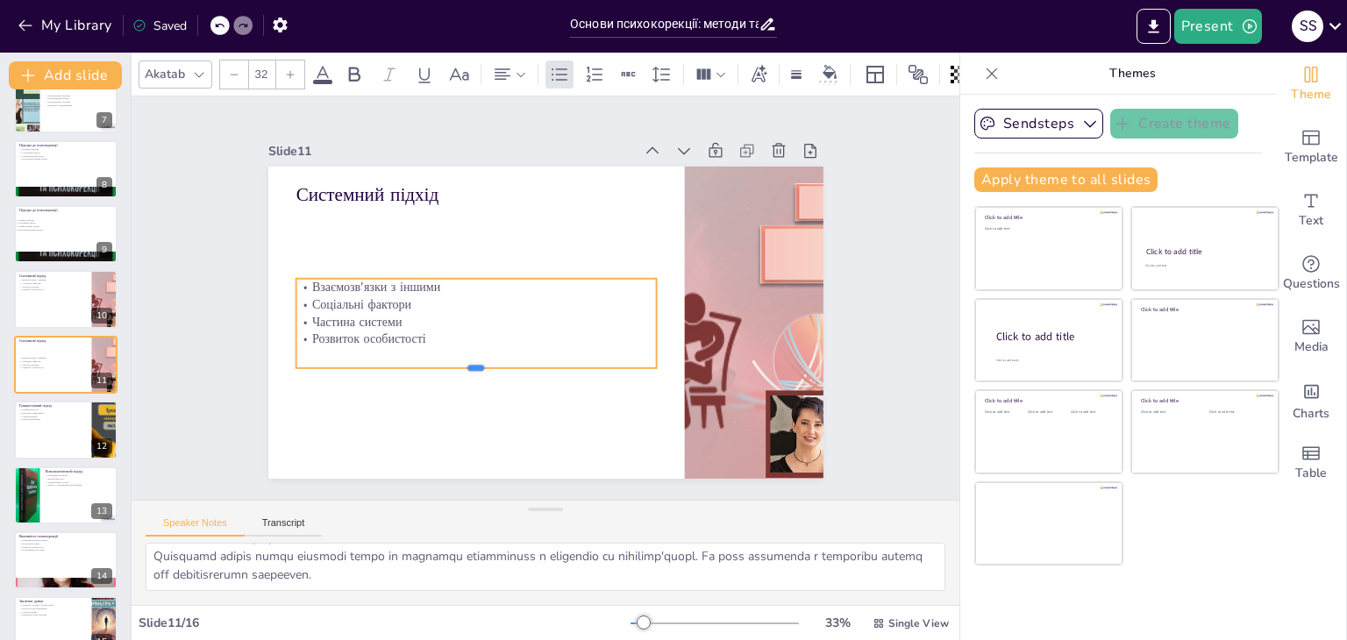
drag, startPoint x: 466, startPoint y: 324, endPoint x: 450, endPoint y: 346, distance: 27.7
click at [466, 368] on div at bounding box center [476, 375] width 360 height 14
click at [418, 313] on p "Частина системи" at bounding box center [476, 322] width 360 height 18
click at [417, 331] on p "Розвиток особистості" at bounding box center [476, 340] width 360 height 18
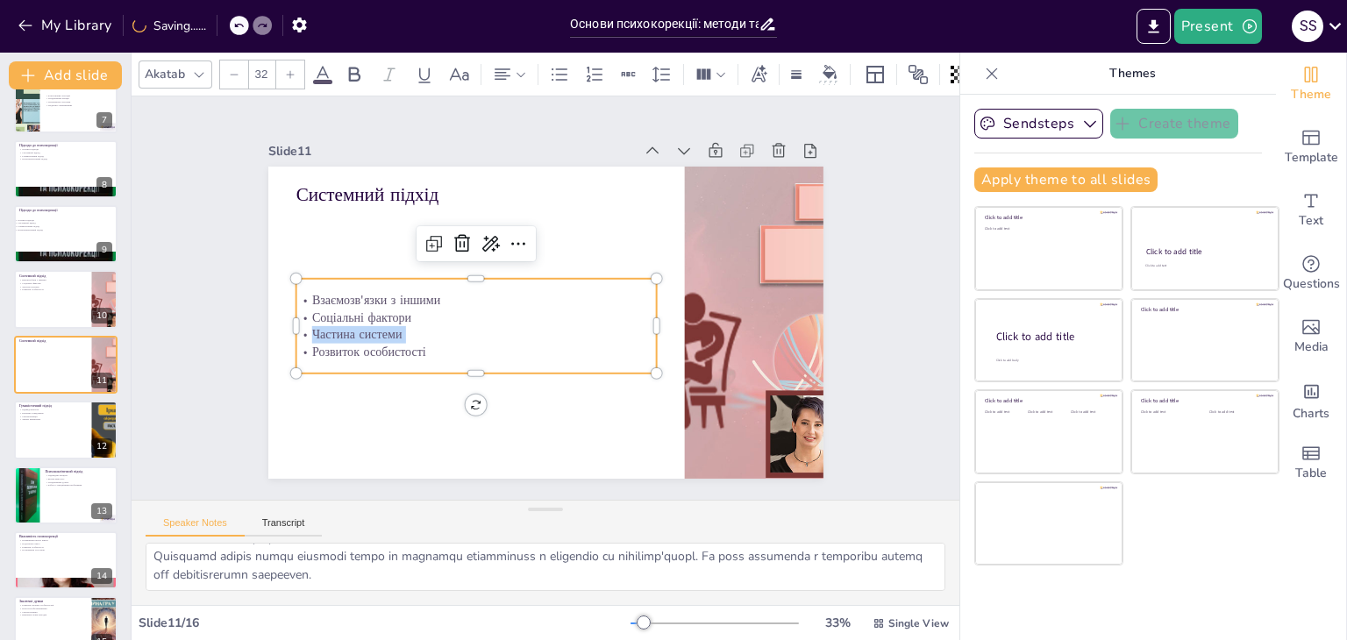
click at [417, 331] on p "Частина системи" at bounding box center [476, 335] width 360 height 18
click at [425, 329] on p "Частина системи" at bounding box center [476, 335] width 360 height 18
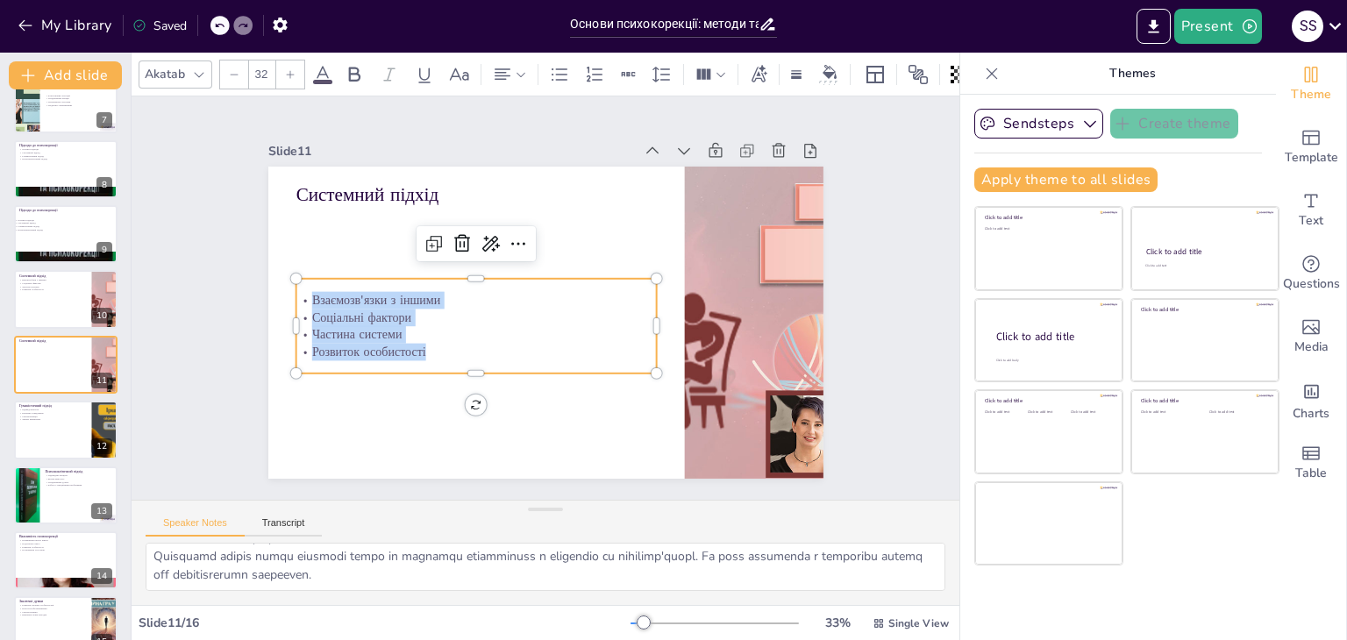
drag, startPoint x: 296, startPoint y: 290, endPoint x: 407, endPoint y: 331, distance: 117.6
click at [425, 346] on div "Взаємозв'язки з іншими Соціальні фактори Частина системи Розвиток особистості" at bounding box center [476, 326] width 360 height 69
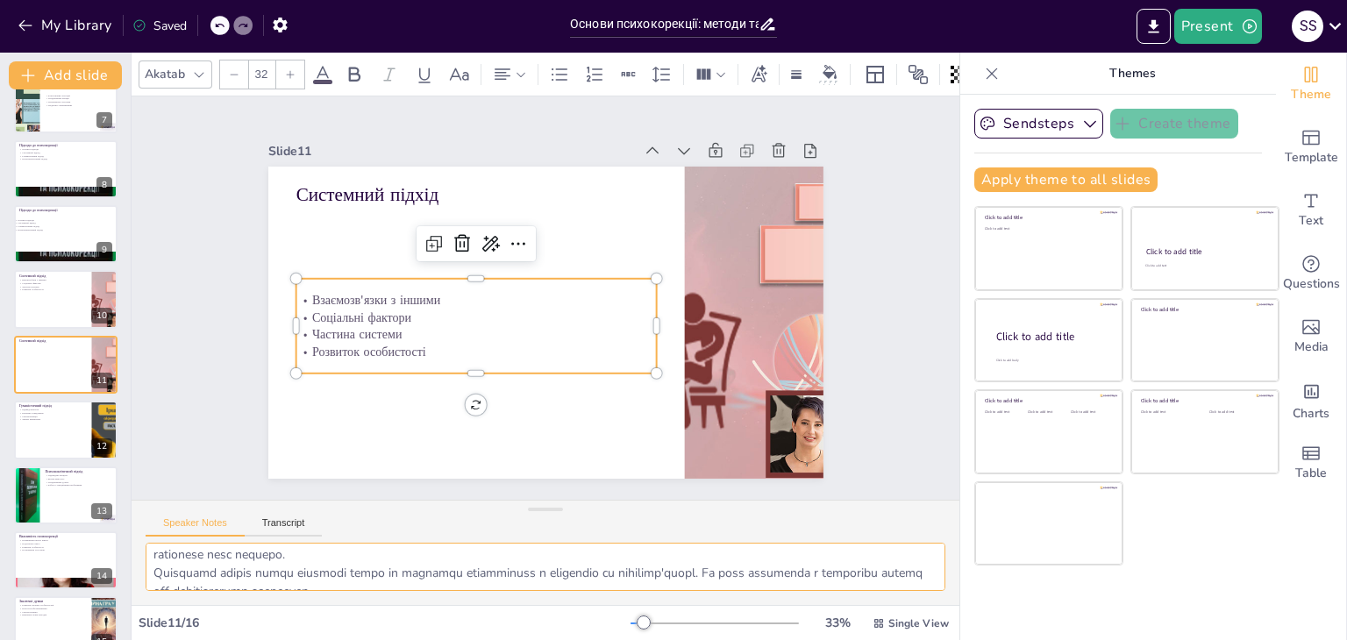
scroll to position [114, 0]
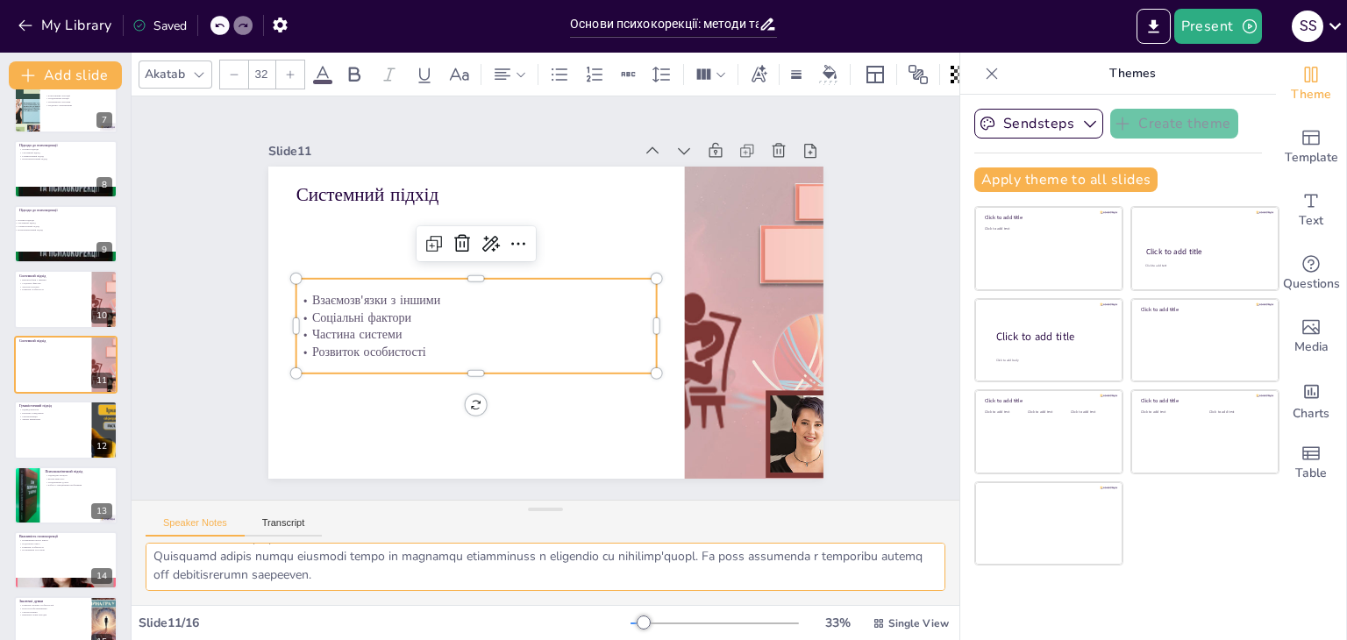
drag, startPoint x: 153, startPoint y: 561, endPoint x: 461, endPoint y: 596, distance: 310.7
click at [461, 596] on div at bounding box center [546, 574] width 828 height 62
click at [65, 429] on div at bounding box center [65, 430] width 103 height 58
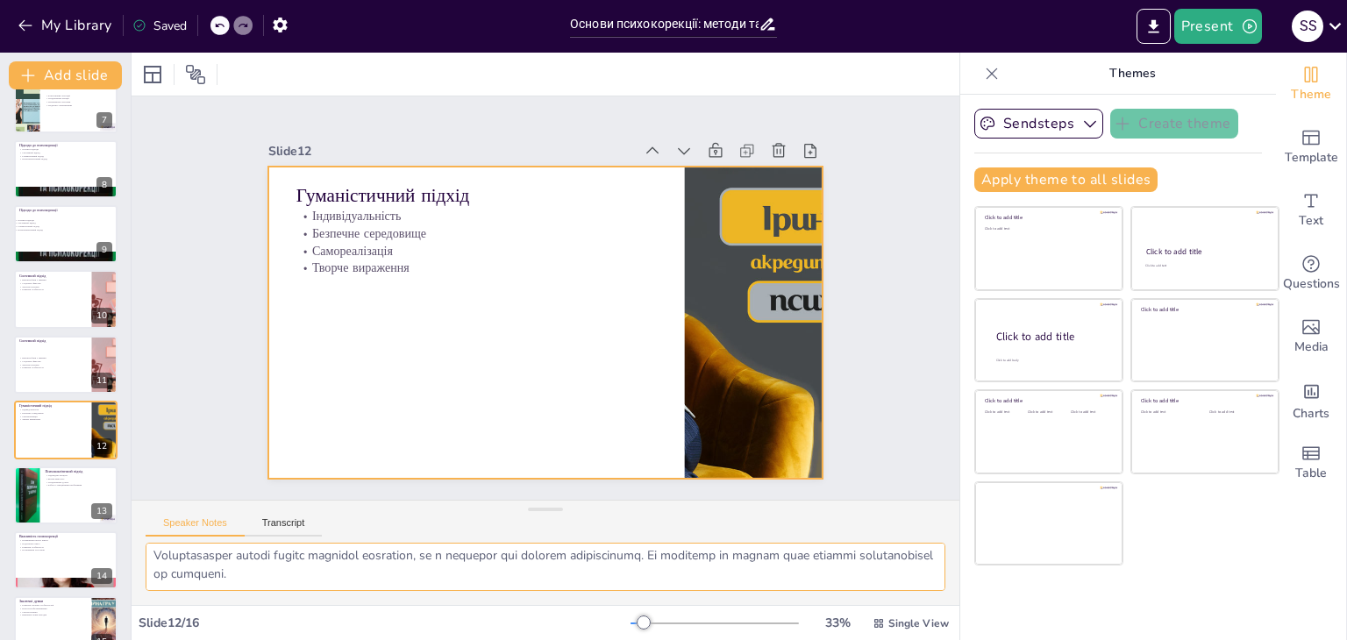
scroll to position [485, 0]
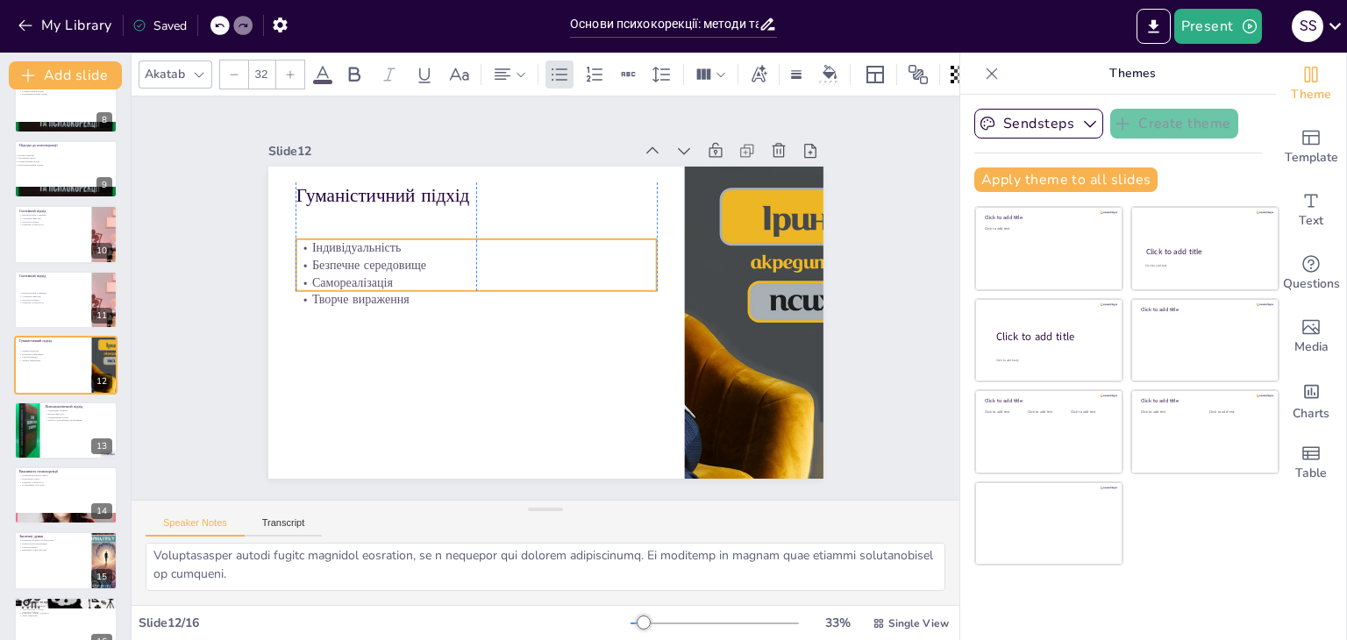
drag, startPoint x: 449, startPoint y: 247, endPoint x: 447, endPoint y: 280, distance: 32.5
click at [447, 291] on p "Самореалізація" at bounding box center [476, 283] width 360 height 18
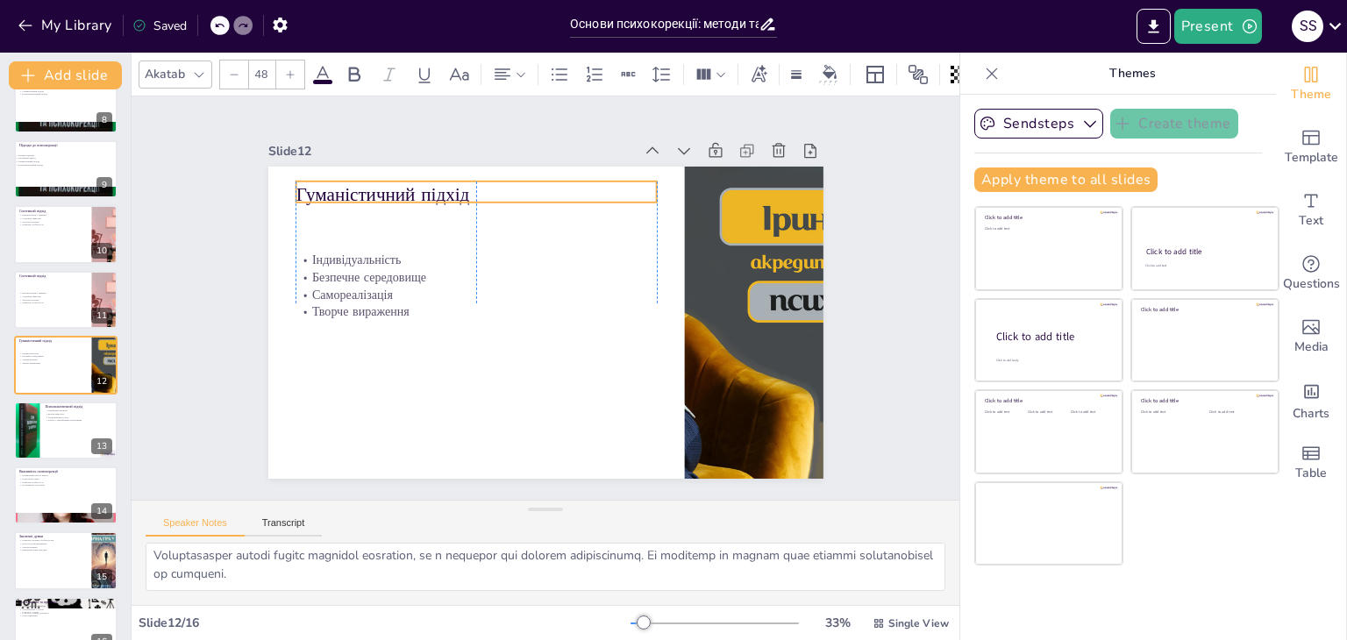
click at [465, 182] on p "Гуманістичний підхід" at bounding box center [476, 195] width 360 height 26
click at [467, 182] on p "Гуманістичний підхід" at bounding box center [476, 195] width 360 height 26
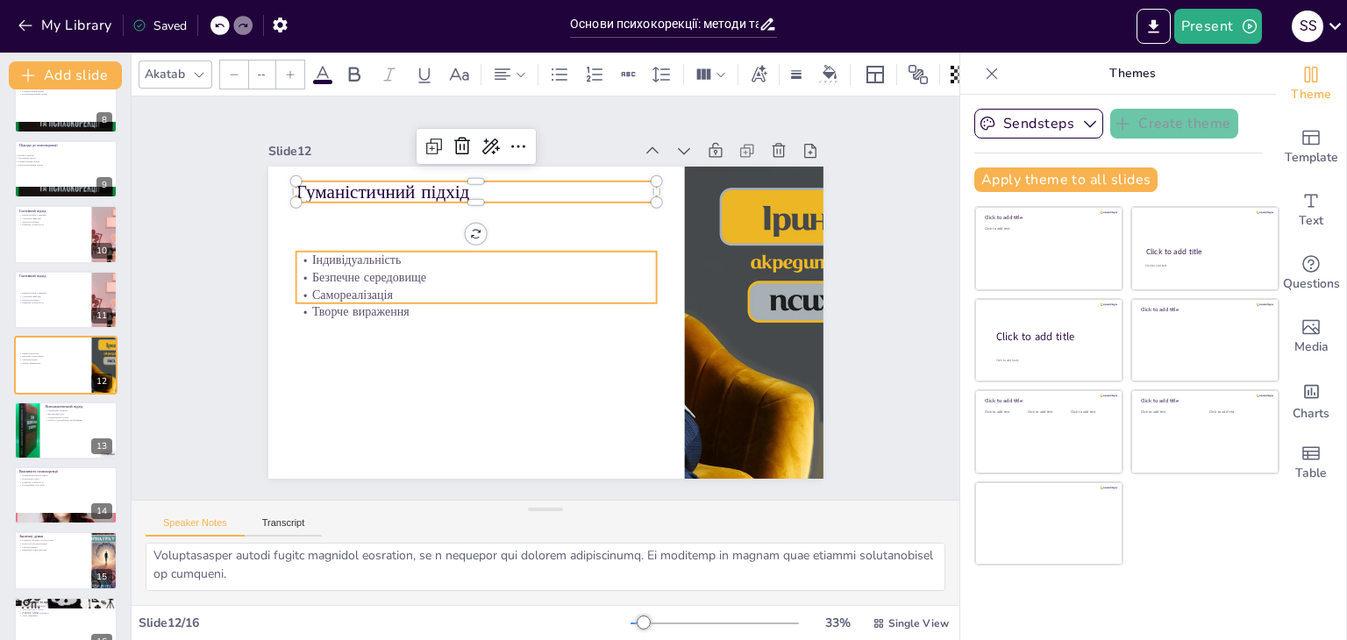
type input "32"
click at [376, 275] on p "Безпечне середовище" at bounding box center [476, 277] width 360 height 18
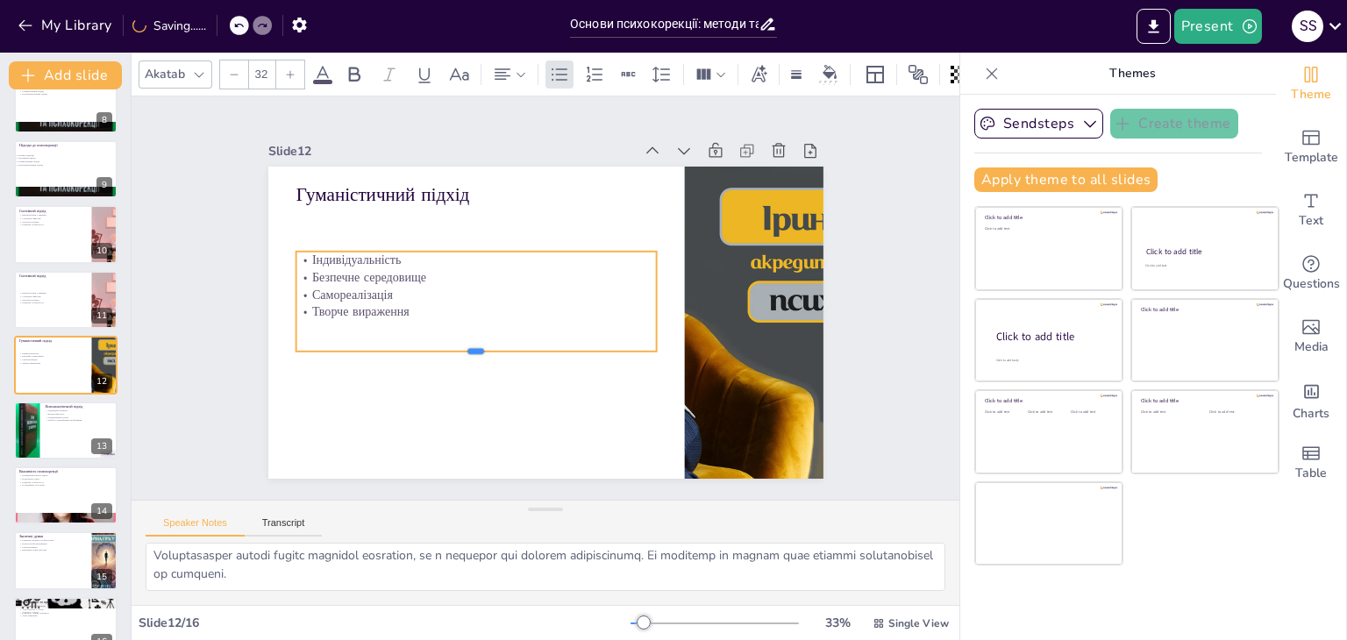
drag, startPoint x: 461, startPoint y: 299, endPoint x: 453, endPoint y: 347, distance: 48.9
click at [453, 352] on div at bounding box center [476, 359] width 360 height 14
click at [408, 306] on p "Творче вираження" at bounding box center [476, 312] width 360 height 18
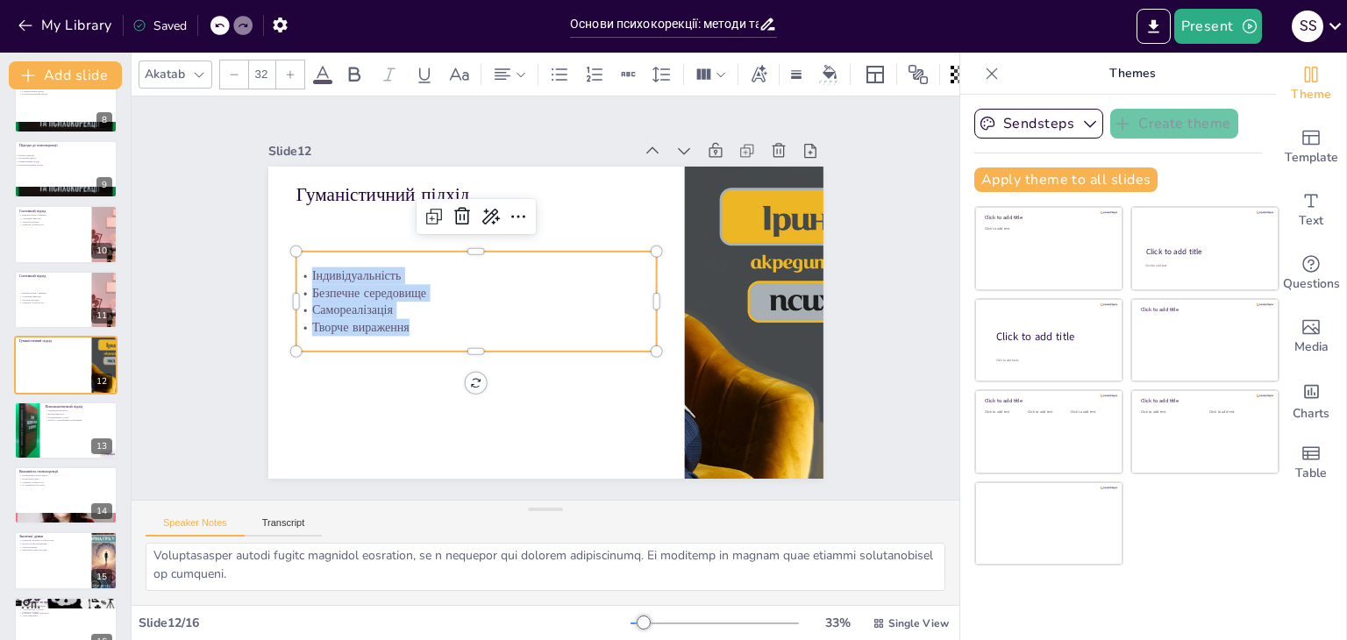
drag, startPoint x: 396, startPoint y: 324, endPoint x: 297, endPoint y: 268, distance: 113.9
click at [297, 268] on div "Індивідуальність Безпечне середовище Самореалізація Творче вираження" at bounding box center [476, 302] width 360 height 69
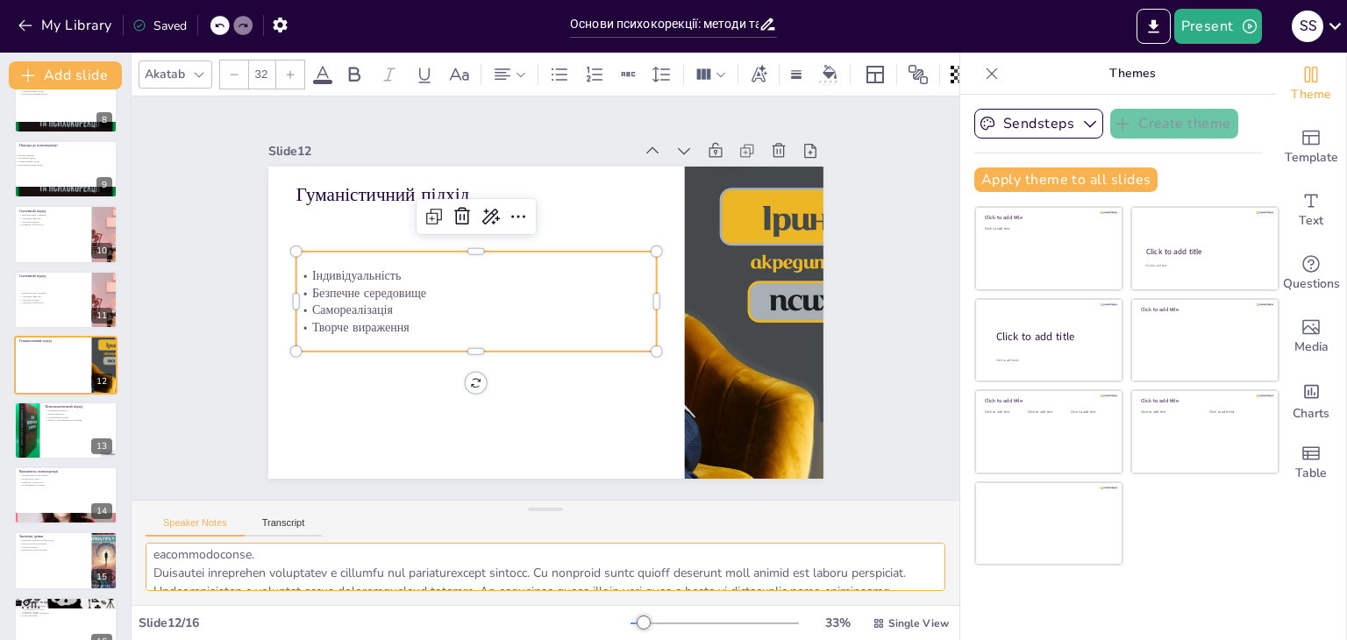
scroll to position [114, 0]
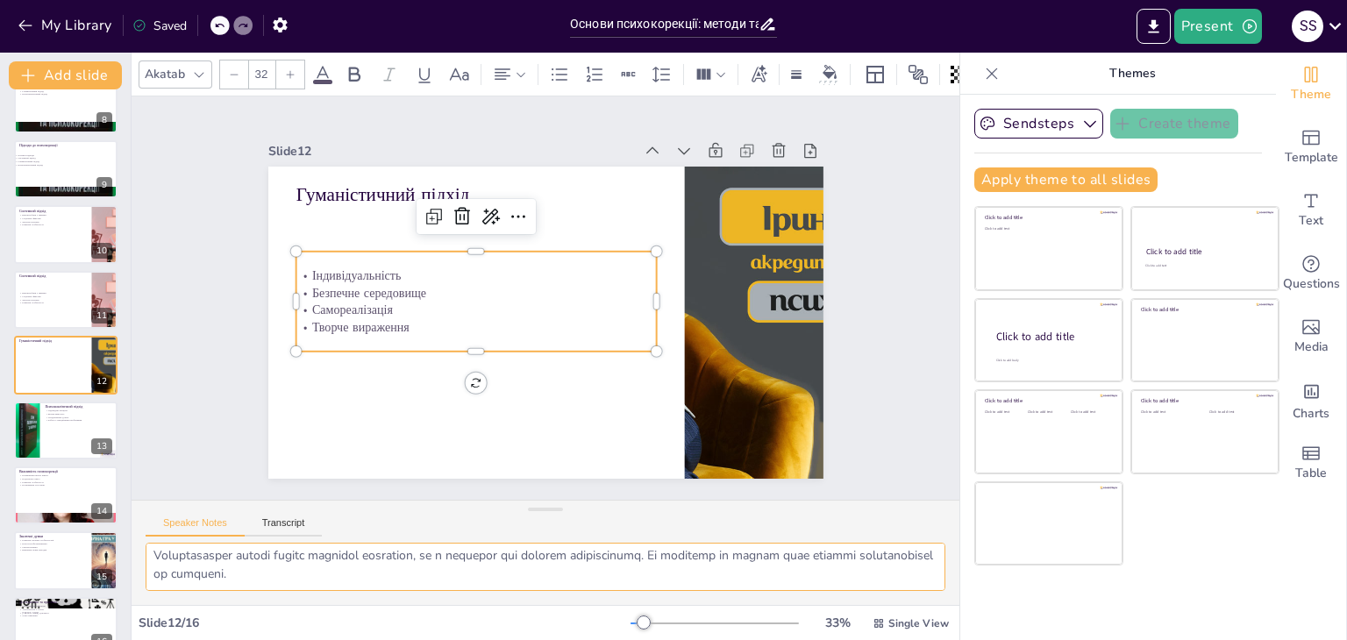
drag, startPoint x: 152, startPoint y: 561, endPoint x: 368, endPoint y: 607, distance: 220.5
click at [368, 607] on div "Akatab 32 Slide 1 Основи психокорекції: методи та підходи Ця презентація охоплю…" at bounding box center [546, 347] width 828 height 588
click at [44, 425] on div at bounding box center [65, 431] width 105 height 60
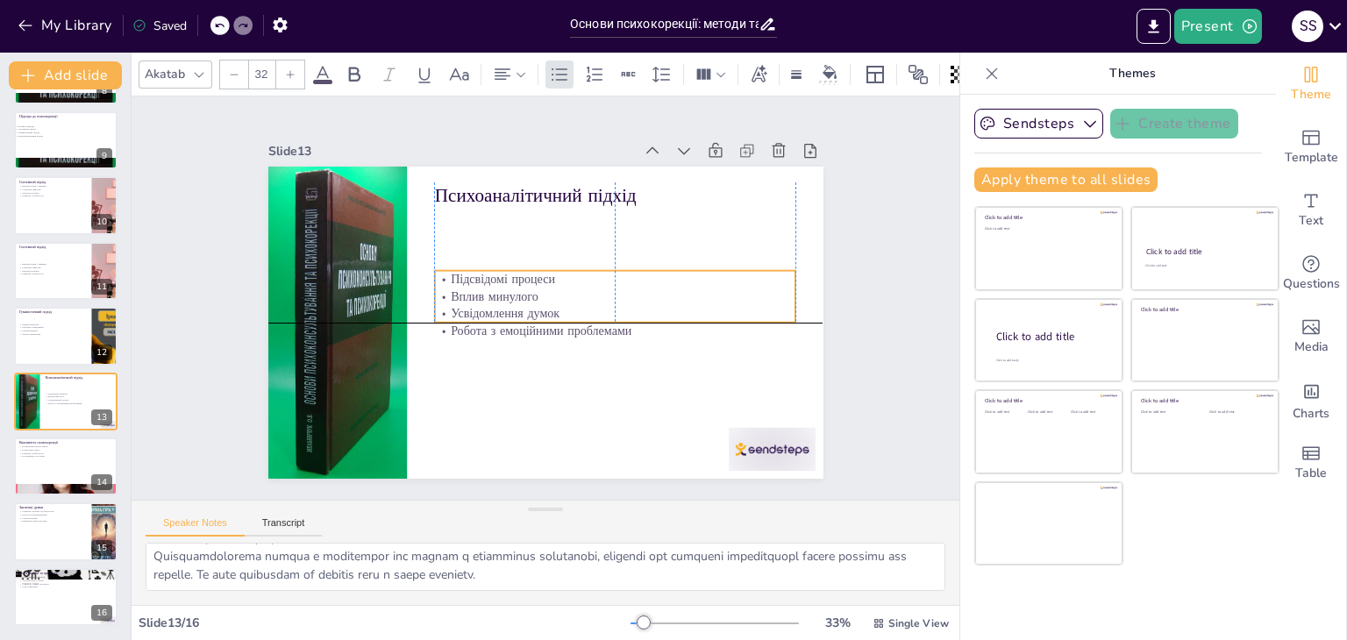
drag, startPoint x: 477, startPoint y: 280, endPoint x: 510, endPoint y: 233, distance: 57.2
click at [479, 290] on p "Вплив минулого" at bounding box center [614, 297] width 360 height 18
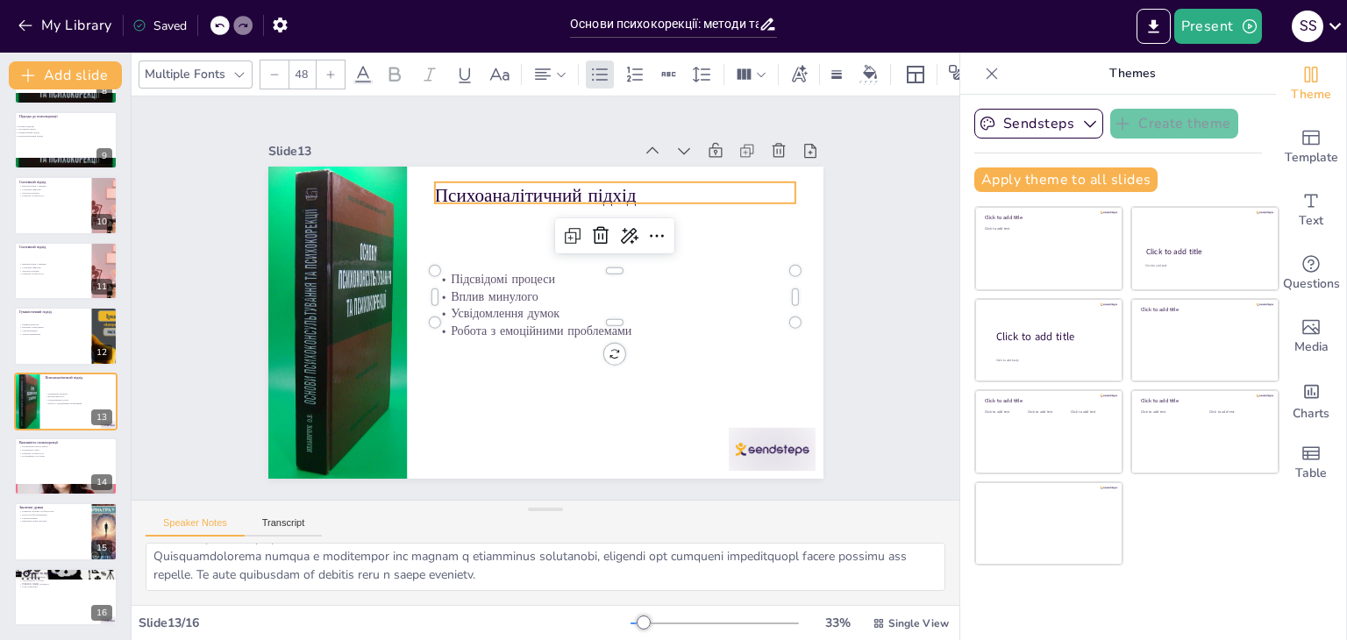
click at [530, 183] on p "Психоаналітичний підхід" at bounding box center [614, 195] width 360 height 26
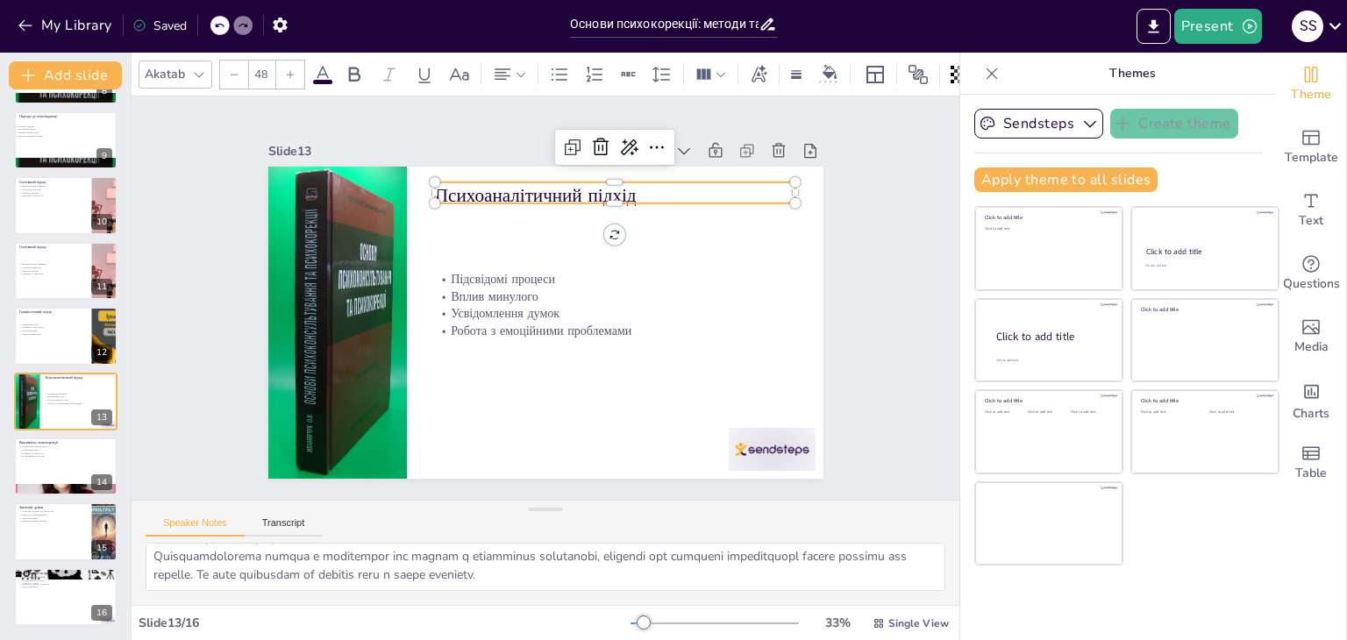
click at [530, 183] on p "Психоаналітичний підхід" at bounding box center [614, 195] width 360 height 26
click at [616, 187] on p "Психоаналітичний підхід" at bounding box center [614, 193] width 360 height 26
click at [616, 186] on p "Психоаналітичний підхід" at bounding box center [614, 193] width 360 height 26
drag, startPoint x: 625, startPoint y: 186, endPoint x: 414, endPoint y: 189, distance: 211.4
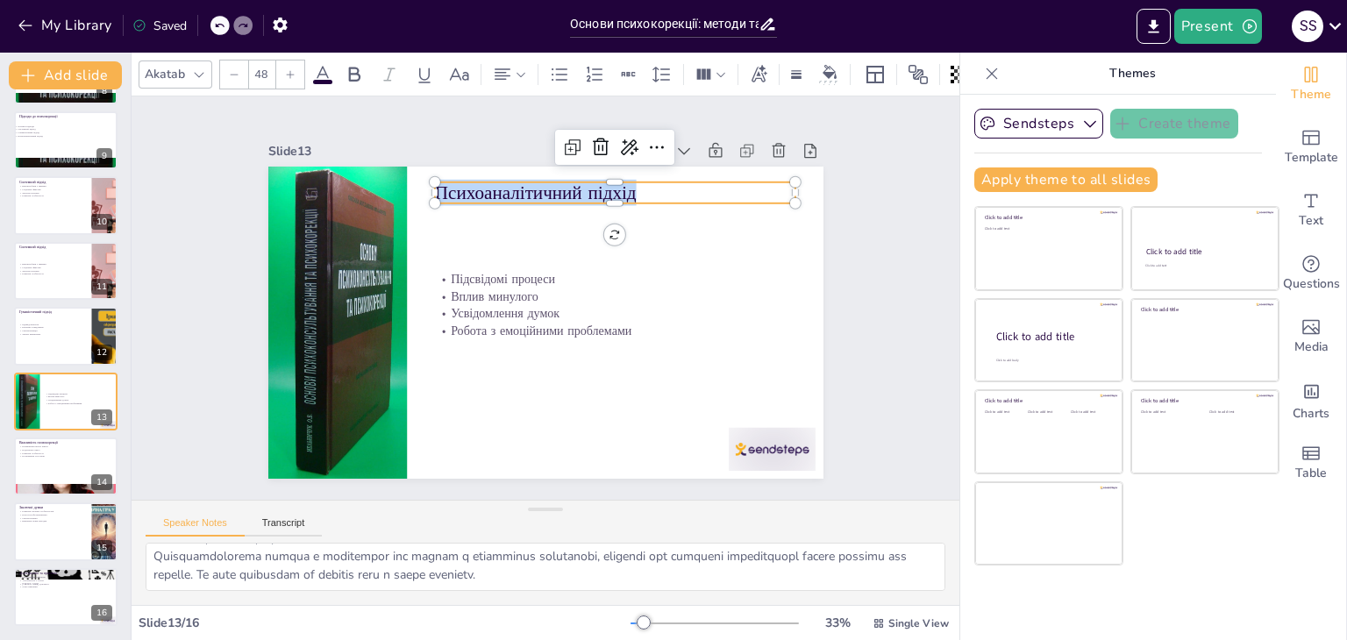
click at [414, 189] on div "Підсвідомі процеси Вплив минулого Усвідомлення думок Робота з емоційними пробле…" at bounding box center [545, 323] width 555 height 312
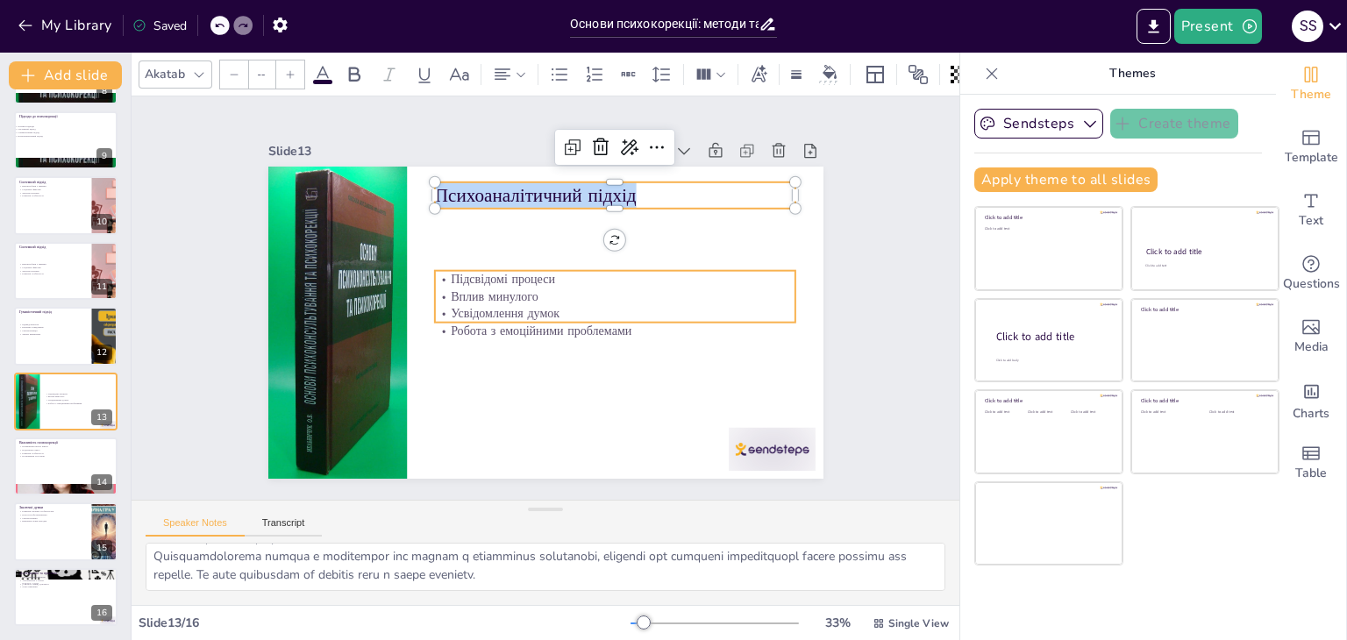
type input "32"
click at [473, 288] on p "Вплив минулого" at bounding box center [614, 297] width 360 height 18
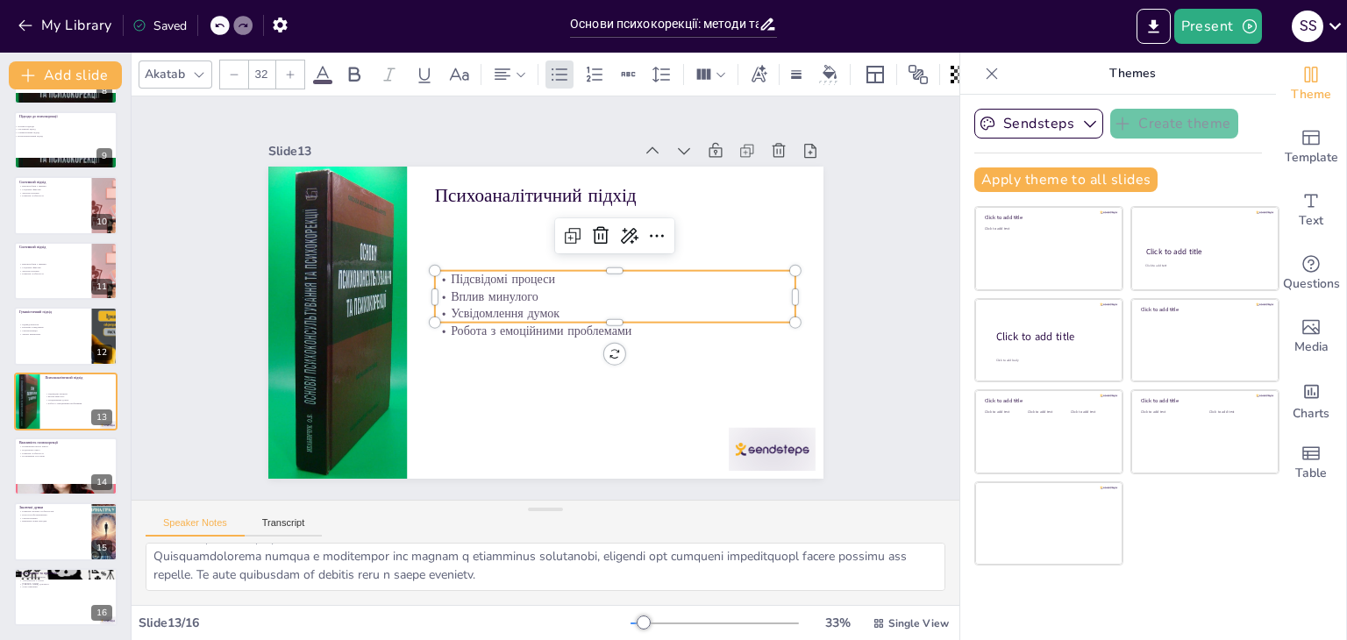
click at [474, 288] on p "Вплив минулого" at bounding box center [614, 297] width 360 height 18
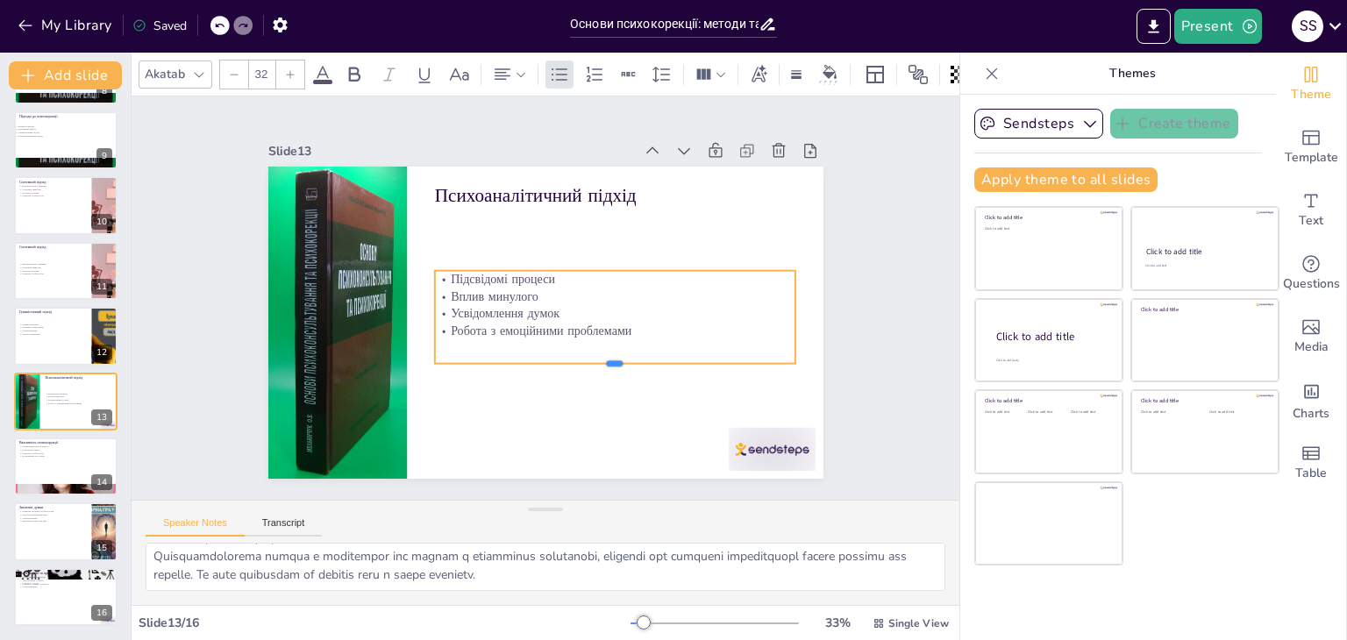
drag, startPoint x: 602, startPoint y: 317, endPoint x: 613, endPoint y: 359, distance: 43.6
click at [613, 369] on div at bounding box center [614, 371] width 360 height 14
click at [632, 323] on p "Робота з емоційними проблемами" at bounding box center [614, 332] width 360 height 18
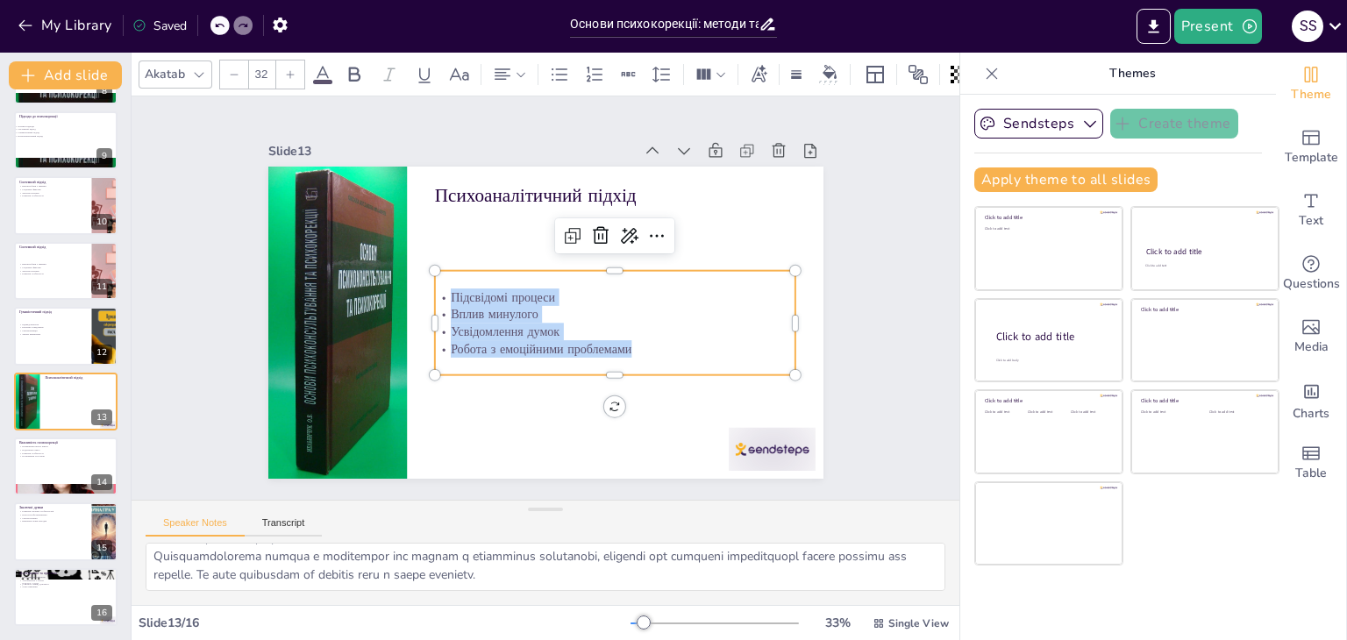
drag, startPoint x: 621, startPoint y: 341, endPoint x: 437, endPoint y: 289, distance: 191.3
click at [437, 289] on div "Підсвідомі процеси Вплив минулого Усвідомлення думок Робота з емоційними пробле…" at bounding box center [614, 323] width 360 height 69
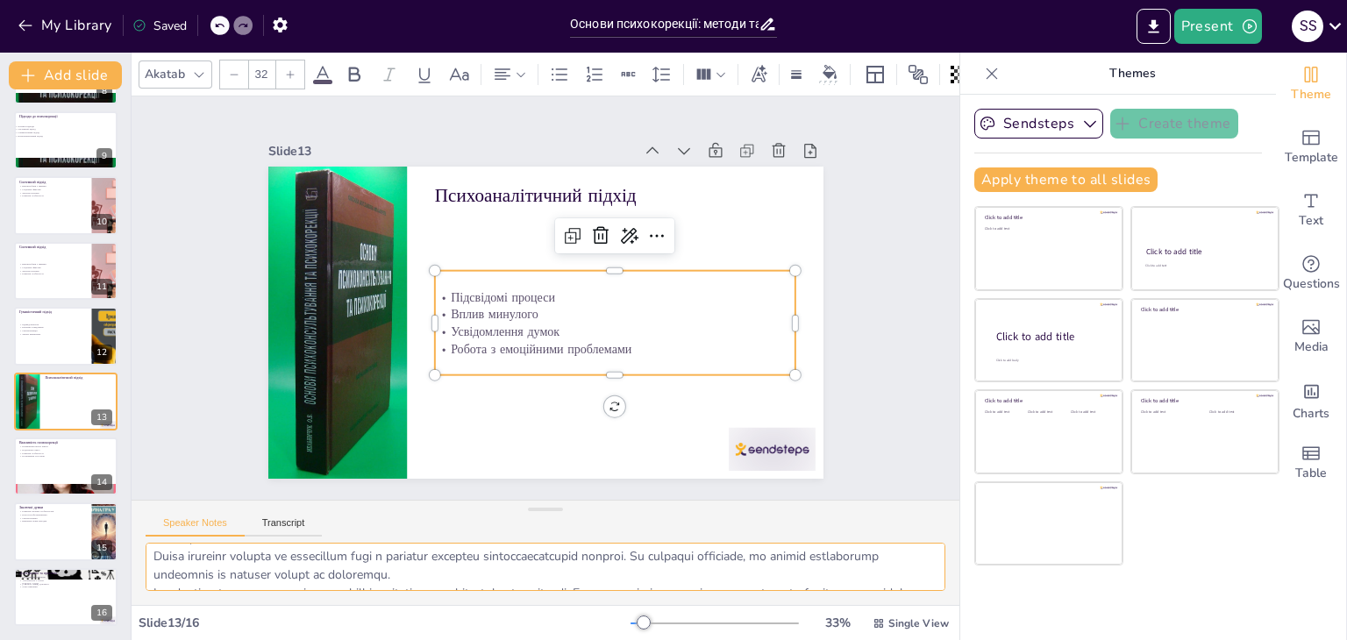
scroll to position [0, 0]
drag, startPoint x: 152, startPoint y: 557, endPoint x: 613, endPoint y: 537, distance: 461.8
click at [613, 537] on div "Speaker Notes Transcript" at bounding box center [546, 552] width 828 height 105
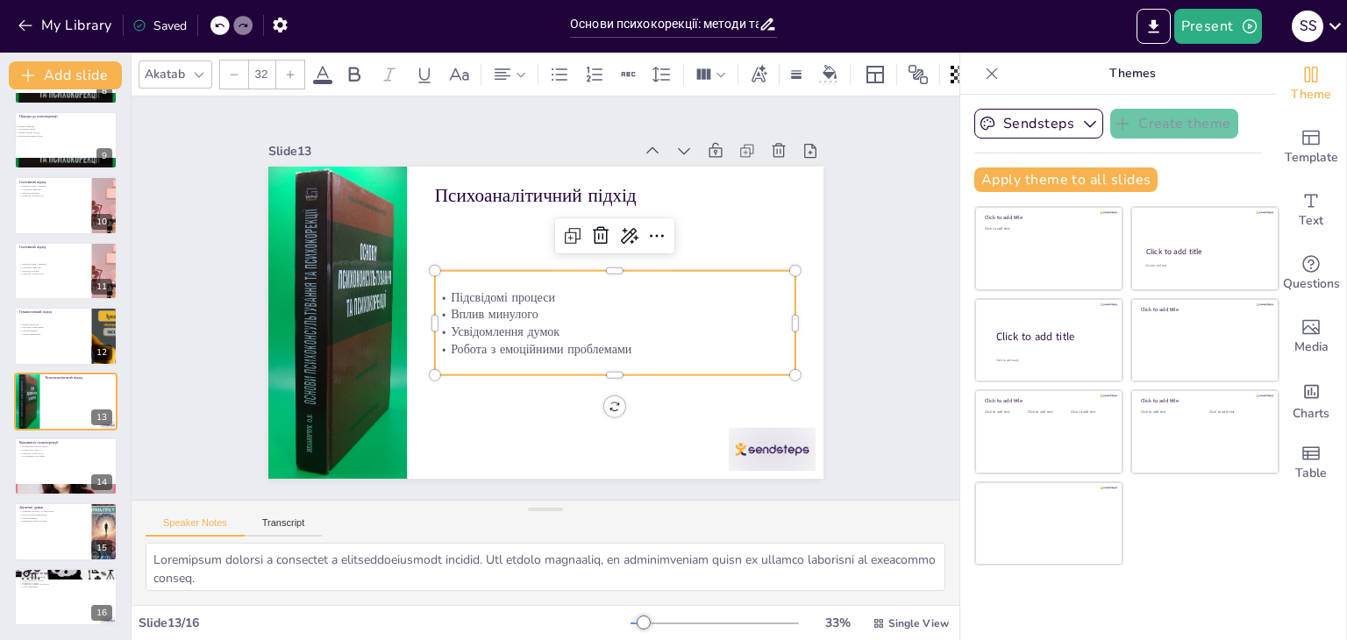
click at [386, 596] on div at bounding box center [546, 574] width 828 height 62
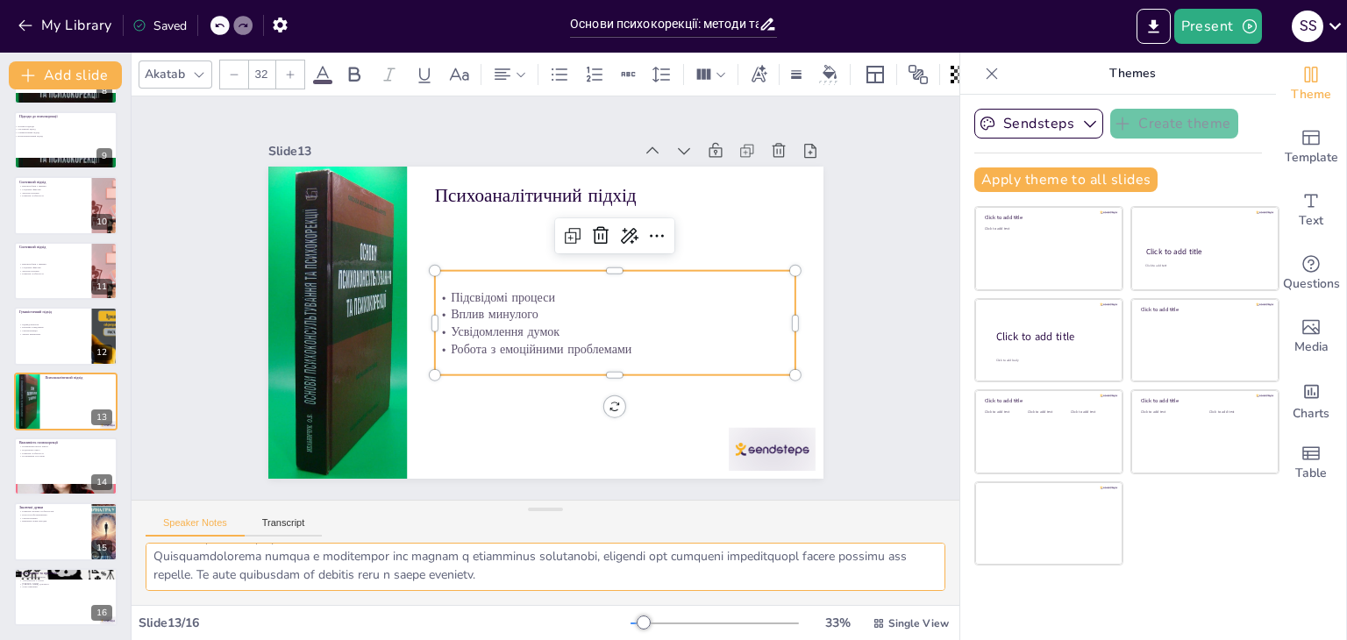
drag, startPoint x: 151, startPoint y: 560, endPoint x: 594, endPoint y: 629, distance: 448.3
click at [594, 632] on div "Akatab 32 Slide 1 Основи психокорекції: методи та підходи Ця презентація охоплю…" at bounding box center [546, 347] width 828 height 588
click at [594, 629] on div "Slide 13 / 16" at bounding box center [385, 623] width 492 height 17
click at [97, 466] on div at bounding box center [65, 467] width 105 height 60
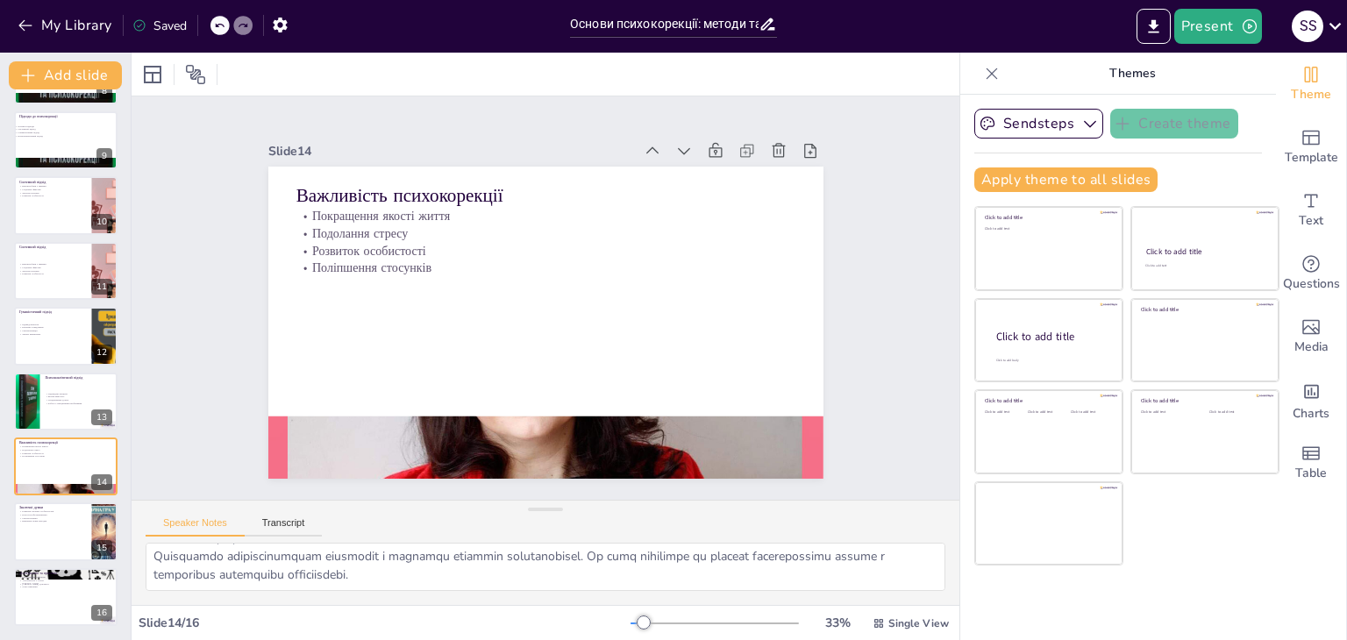
click at [0, 511] on div "Основи психокорекції: методи та підходи Ця презентація охоплює основи психокоре…" at bounding box center [65, 108] width 131 height 1037
click at [45, 527] on div at bounding box center [65, 533] width 105 height 60
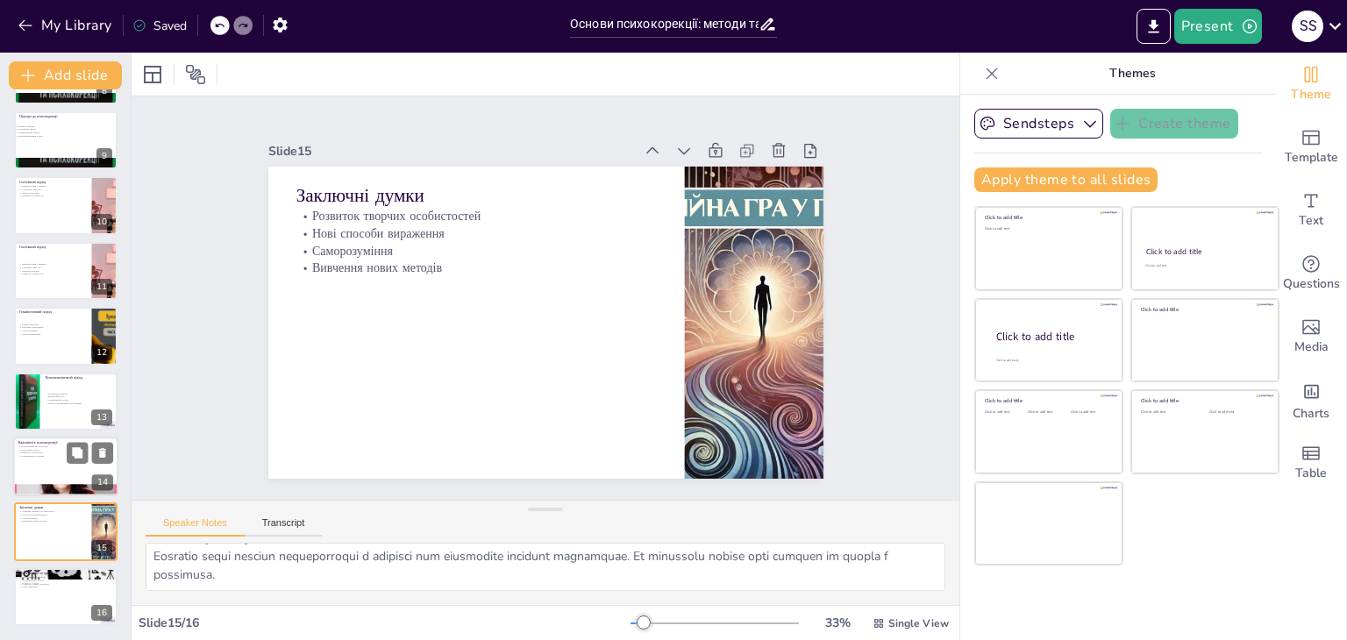
click at [50, 458] on div at bounding box center [65, 467] width 105 height 60
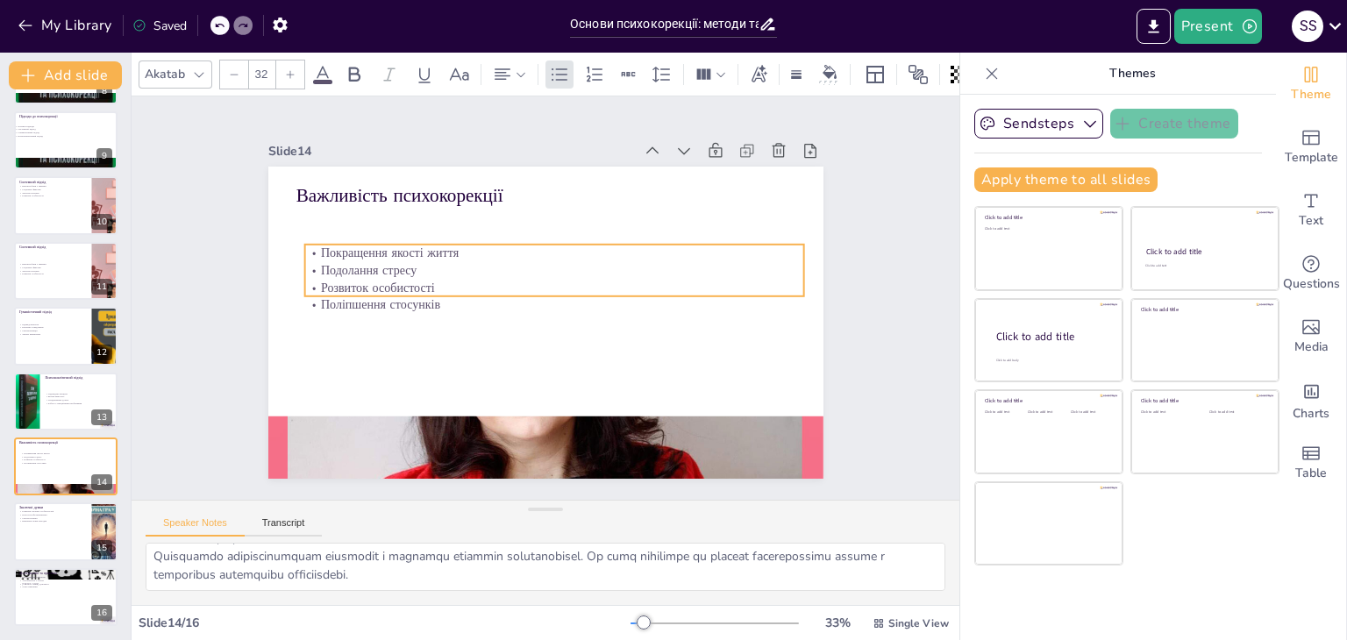
drag, startPoint x: 323, startPoint y: 242, endPoint x: 332, endPoint y: 278, distance: 37.0
click at [332, 280] on p "Розвиток особистості" at bounding box center [554, 288] width 500 height 18
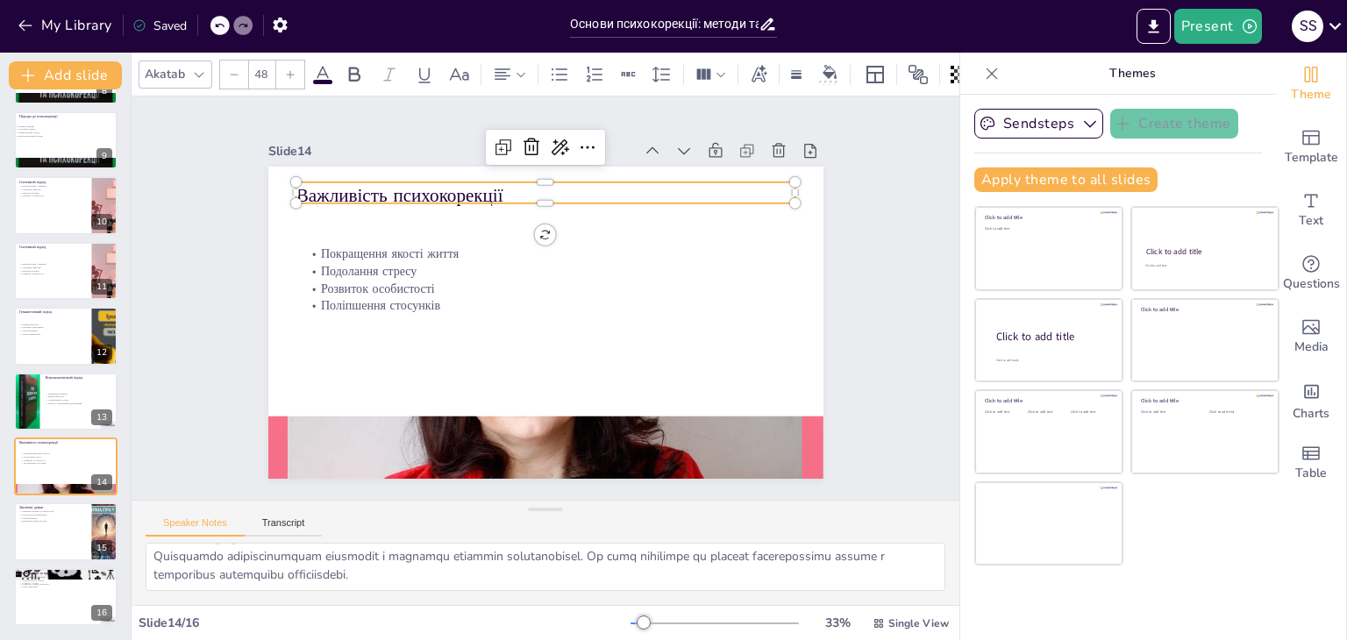
click at [332, 186] on p "Важливість психокорекції" at bounding box center [546, 195] width 500 height 26
click at [332, 183] on p "Важливість психокорекції" at bounding box center [546, 195] width 500 height 26
click at [491, 182] on p "Важливість психокорекції" at bounding box center [546, 190] width 500 height 26
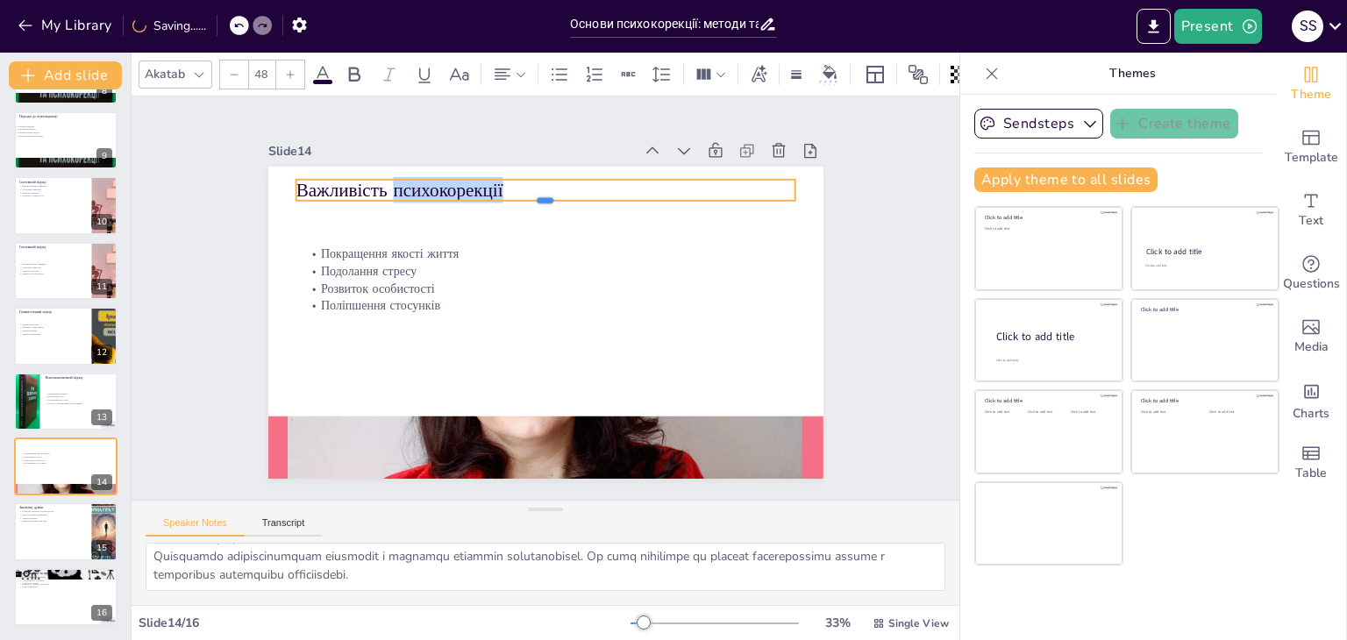
click at [491, 201] on div at bounding box center [546, 208] width 500 height 14
click at [491, 190] on p "Важливість психокорекції" at bounding box center [546, 193] width 500 height 26
click at [498, 180] on p "Важливість психокорекції" at bounding box center [546, 193] width 500 height 26
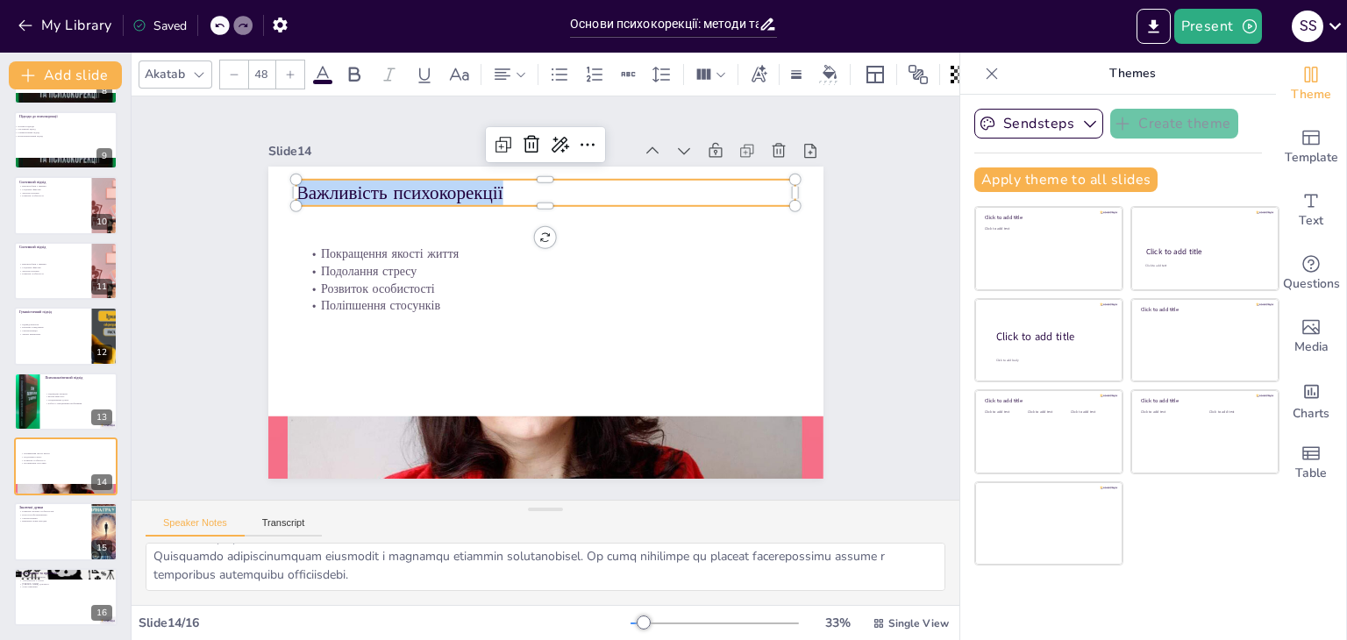
drag, startPoint x: 498, startPoint y: 194, endPoint x: 284, endPoint y: 192, distance: 214.0
click at [284, 192] on div "Покращення якості життя Подолання стресу Розвиток особистості Поліпшення стосун…" at bounding box center [545, 323] width 555 height 312
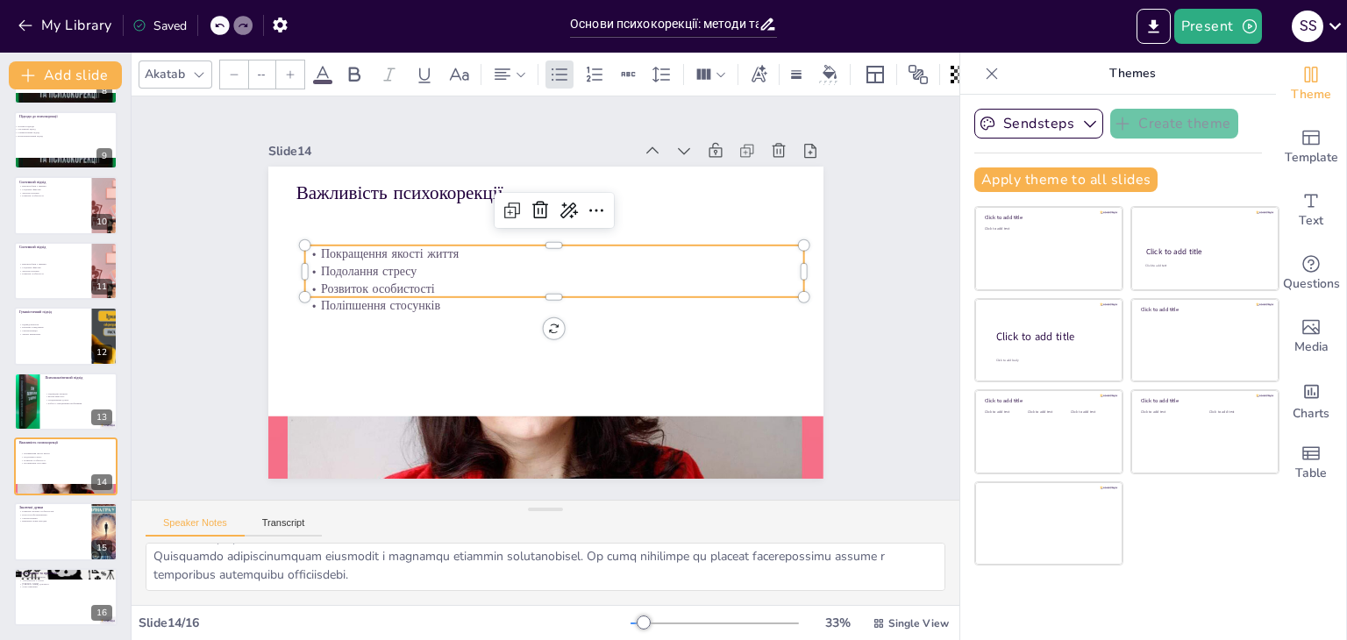
type input "32"
click at [337, 262] on p "Подолання стресу" at bounding box center [554, 271] width 500 height 18
drag, startPoint x: 441, startPoint y: 282, endPoint x: 309, endPoint y: 239, distance: 139.2
click at [309, 239] on div "Покращення якості життя Подолання стресу Розвиток особистості Поліпшення стосун…" at bounding box center [554, 271] width 500 height 69
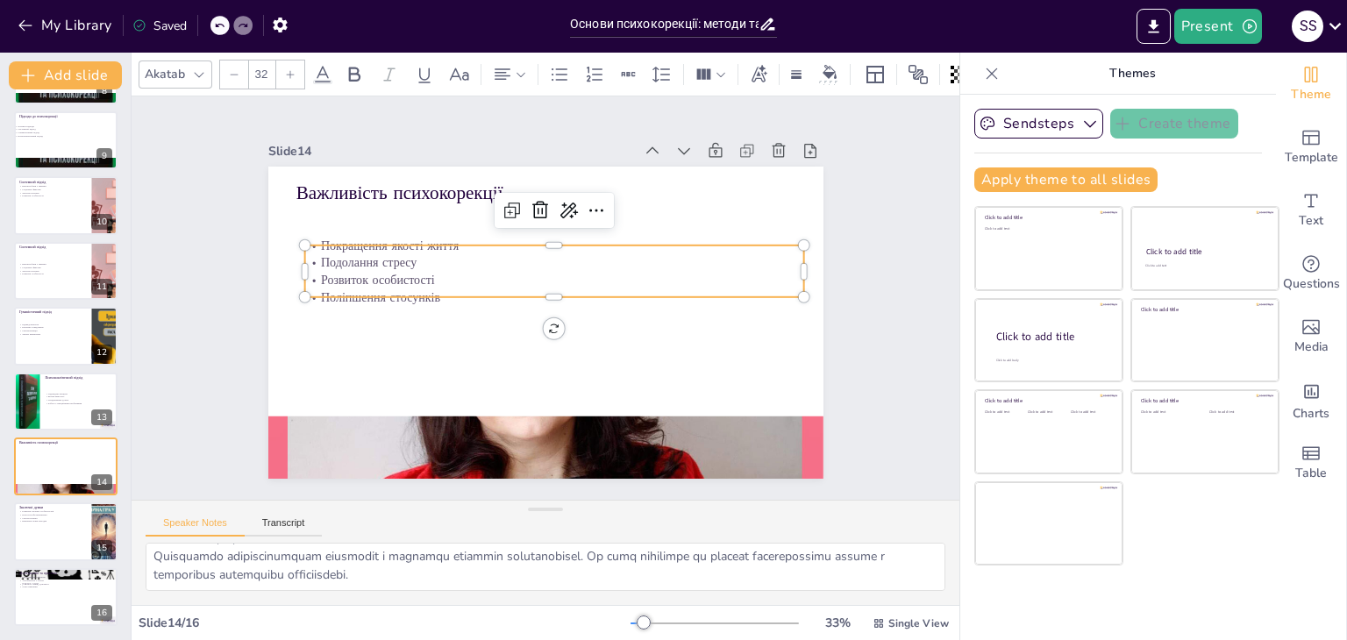
drag, startPoint x: 302, startPoint y: 239, endPoint x: 615, endPoint y: 267, distance: 314.3
click at [617, 271] on p "Розвиток особистості" at bounding box center [554, 280] width 500 height 18
click at [427, 289] on p "Поліпшення стосунків" at bounding box center [554, 298] width 500 height 18
drag, startPoint x: 426, startPoint y: 287, endPoint x: 332, endPoint y: 242, distance: 104.0
click at [332, 242] on div "Покращення якості життя Подолання стресу Розвиток особистості Поліпшення стосун…" at bounding box center [554, 271] width 500 height 69
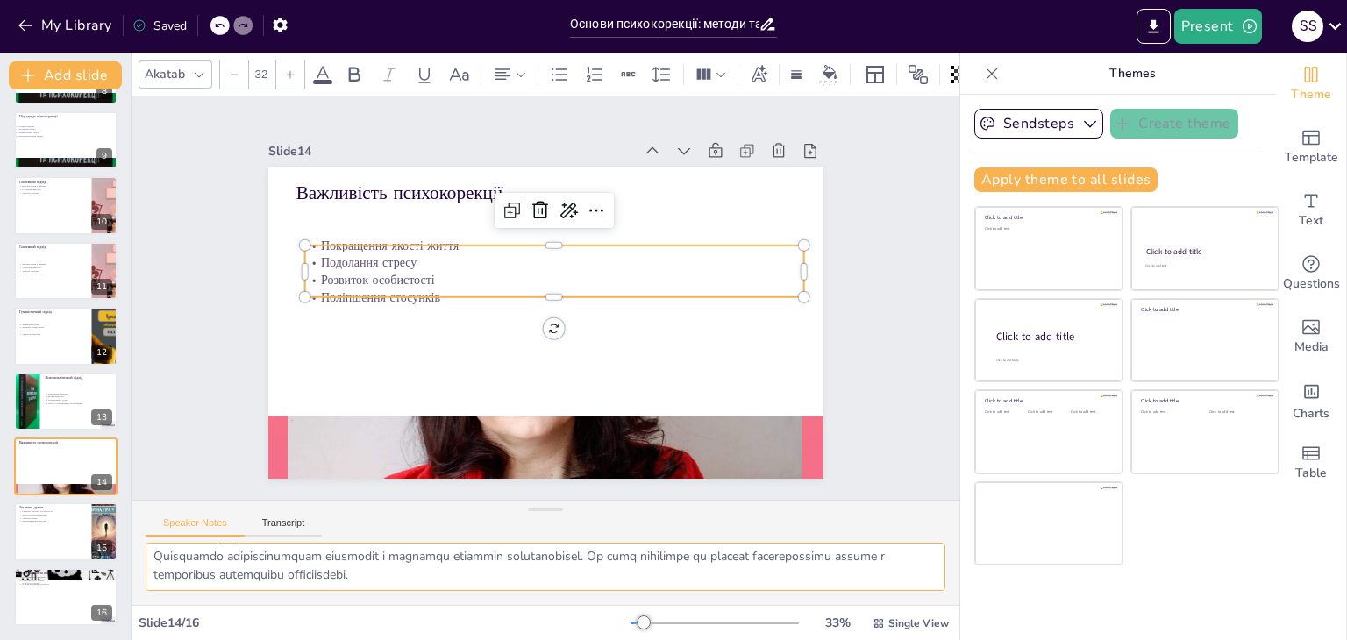
drag, startPoint x: 151, startPoint y: 553, endPoint x: 460, endPoint y: 585, distance: 310.3
click at [460, 585] on textarea at bounding box center [546, 567] width 800 height 48
click at [39, 534] on div at bounding box center [65, 533] width 105 height 60
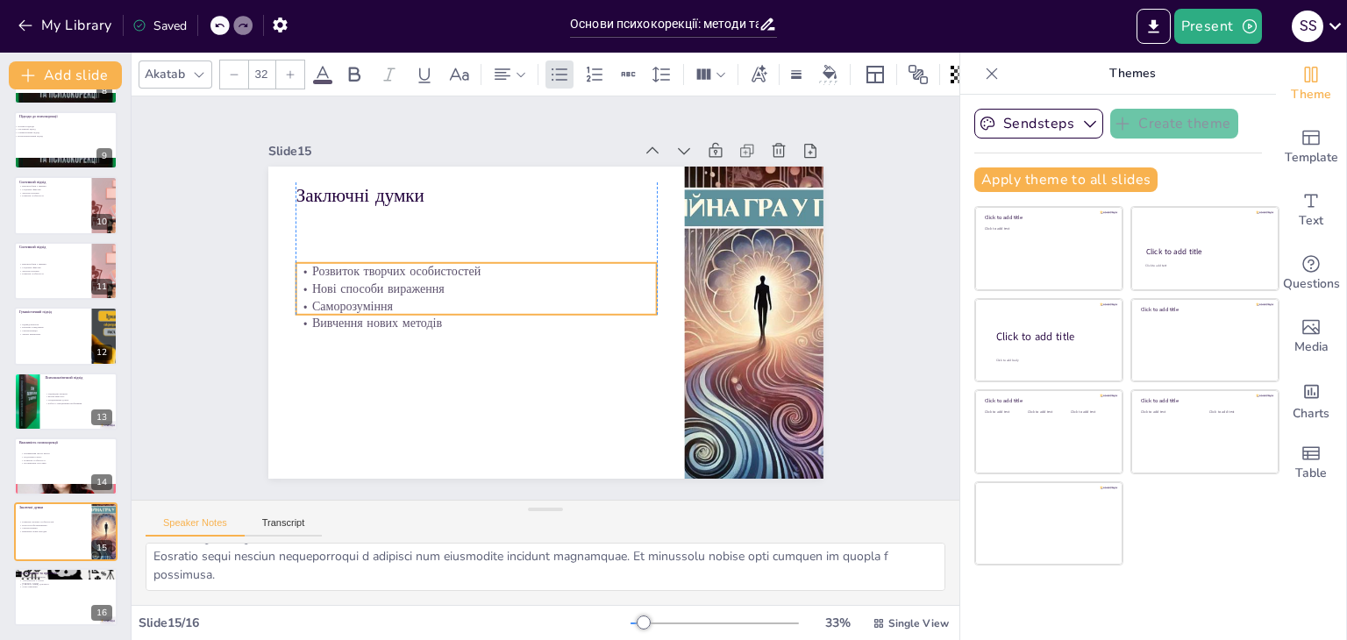
drag, startPoint x: 351, startPoint y: 248, endPoint x: 368, endPoint y: 243, distance: 18.3
click at [356, 313] on p "Саморозуміння" at bounding box center [476, 306] width 360 height 18
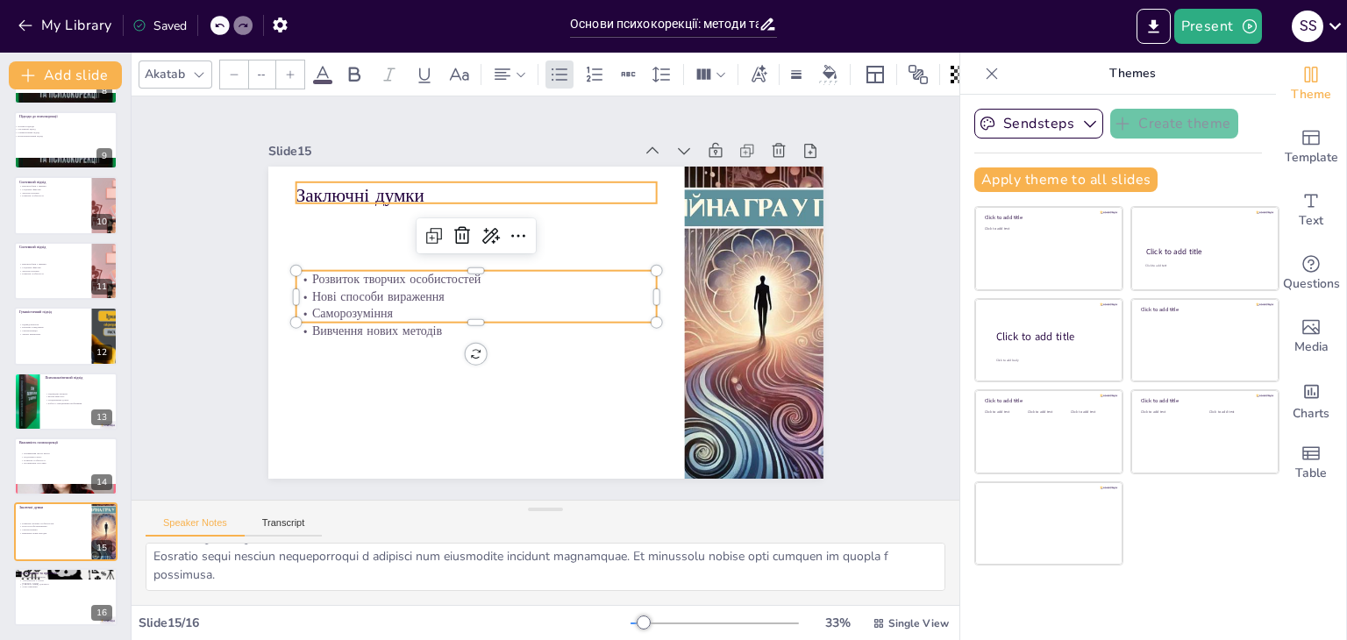
click at [371, 197] on div "Заключні думки Розвиток творчих особистостей Нові способи вираження Саморозумін…" at bounding box center [545, 323] width 555 height 312
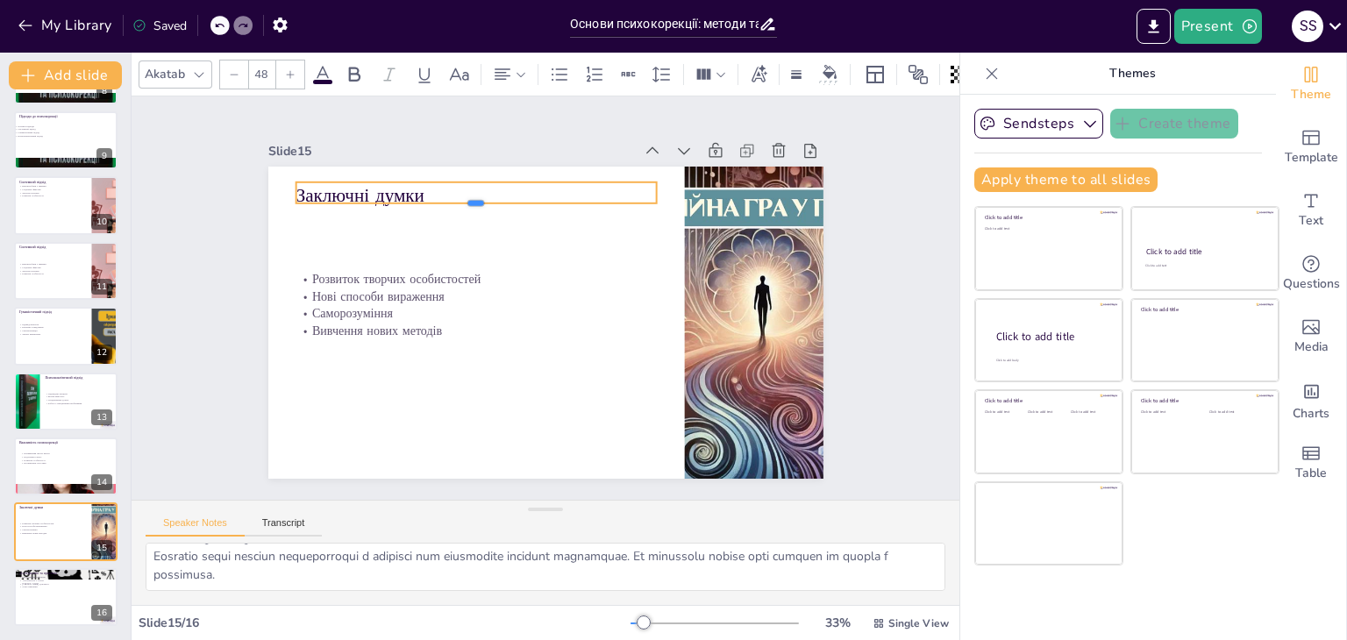
click at [371, 203] on div at bounding box center [476, 210] width 360 height 14
click at [410, 182] on p "Заключні думки" at bounding box center [476, 195] width 360 height 26
drag, startPoint x: 407, startPoint y: 184, endPoint x: 291, endPoint y: 201, distance: 117.0
click at [291, 201] on div "Розвиток творчих особистостей Нові способи вираження Саморозуміння Вивчення нов…" at bounding box center [545, 323] width 555 height 312
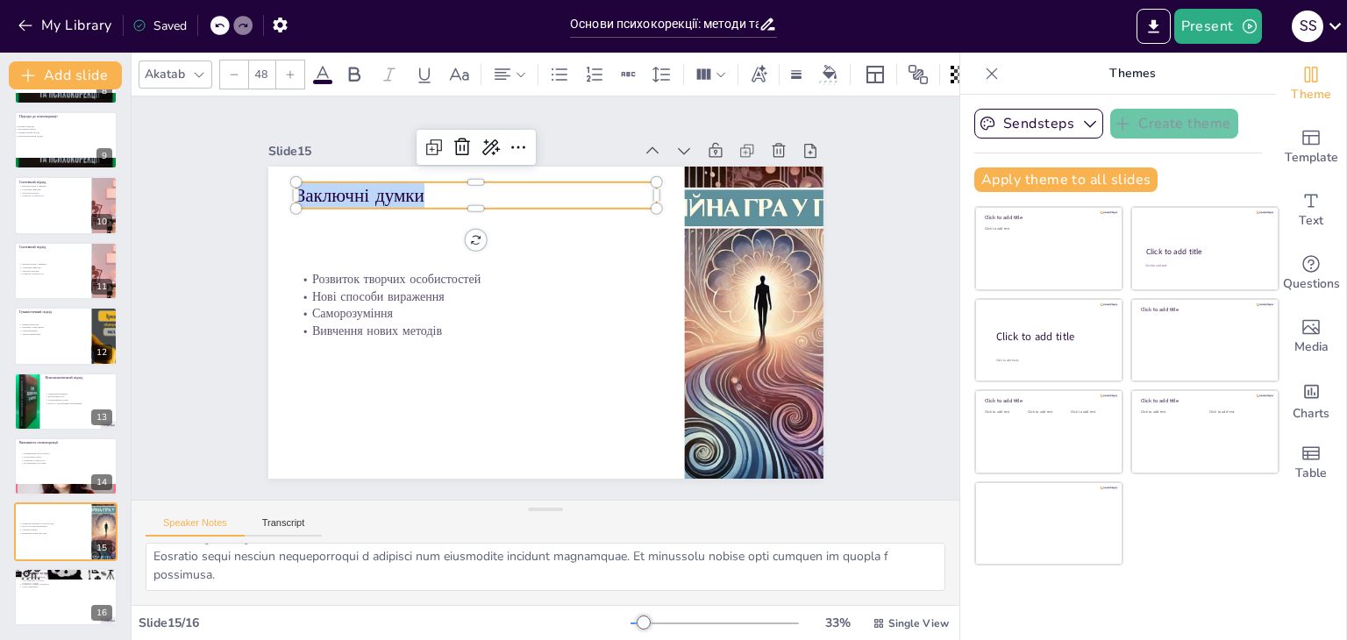
drag, startPoint x: 291, startPoint y: 201, endPoint x: 294, endPoint y: 182, distance: 18.6
type input "32"
click at [426, 311] on p "Саморозуміння" at bounding box center [476, 314] width 360 height 18
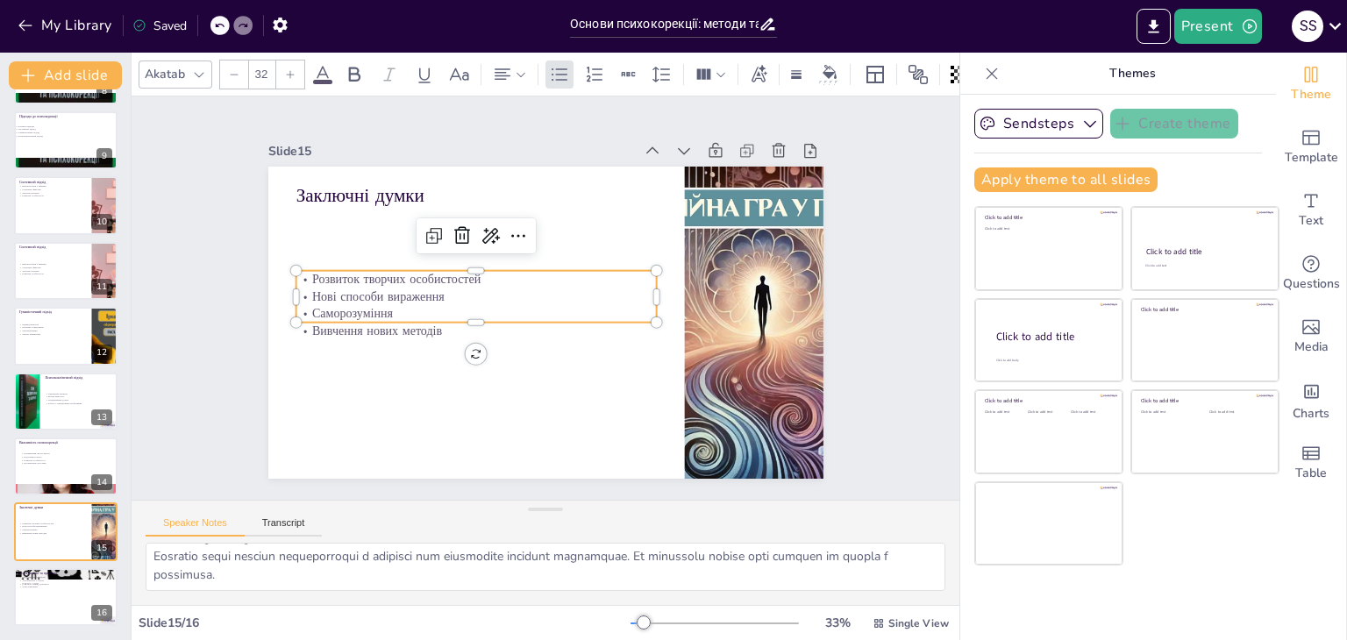
click at [426, 310] on p "Саморозуміння" at bounding box center [476, 314] width 360 height 18
drag, startPoint x: 436, startPoint y: 315, endPoint x: 330, endPoint y: 296, distance: 107.9
click at [330, 296] on div "Заключні думки Розвиток творчих особистостей Нові способи вираження Саморозумін…" at bounding box center [545, 323] width 555 height 312
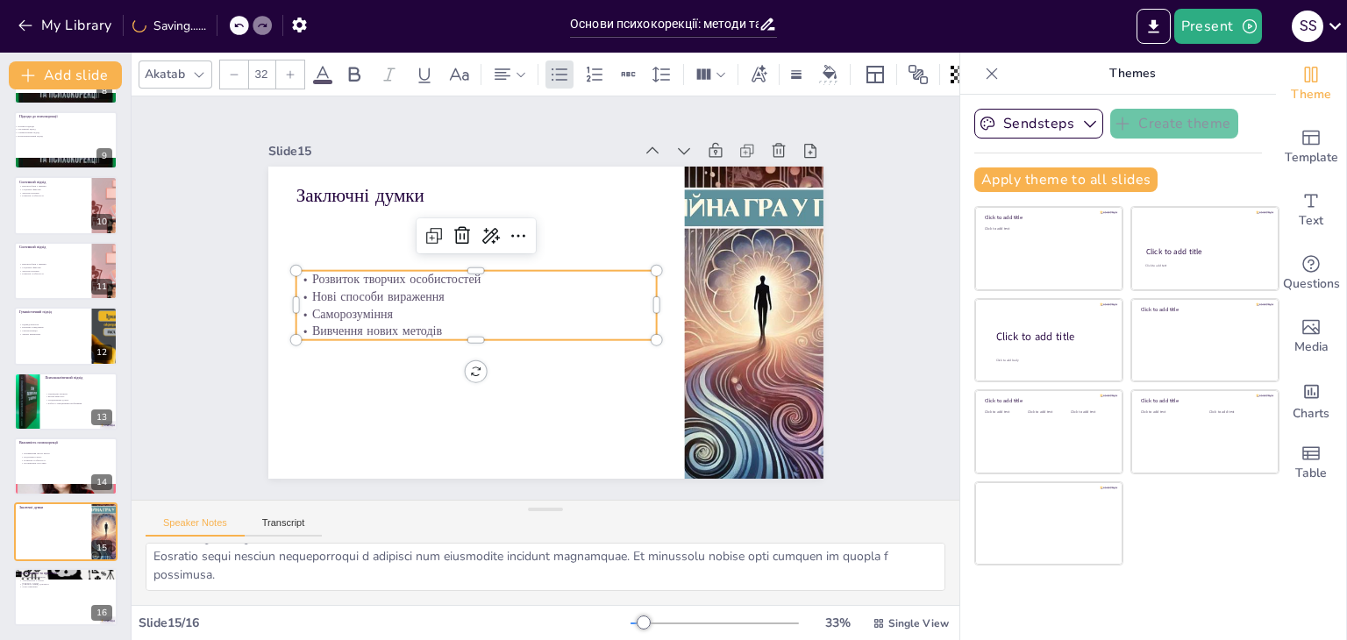
click at [446, 331] on p "Вивчення нових методів" at bounding box center [476, 332] width 360 height 18
click at [443, 331] on p "Вивчення нових методів" at bounding box center [476, 332] width 360 height 18
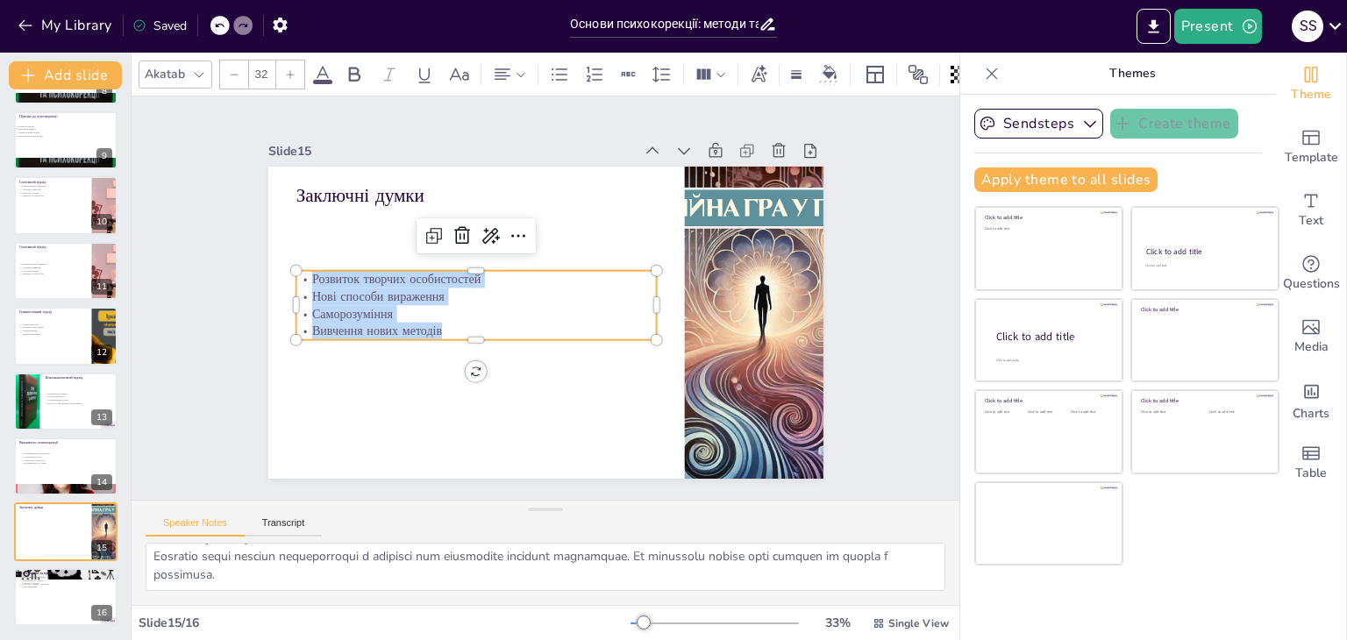
drag, startPoint x: 443, startPoint y: 331, endPoint x: 298, endPoint y: 276, distance: 154.6
click at [298, 276] on div "Розвиток творчих особистостей Нові способи вираження Саморозуміння Вивчення нов…" at bounding box center [476, 305] width 360 height 69
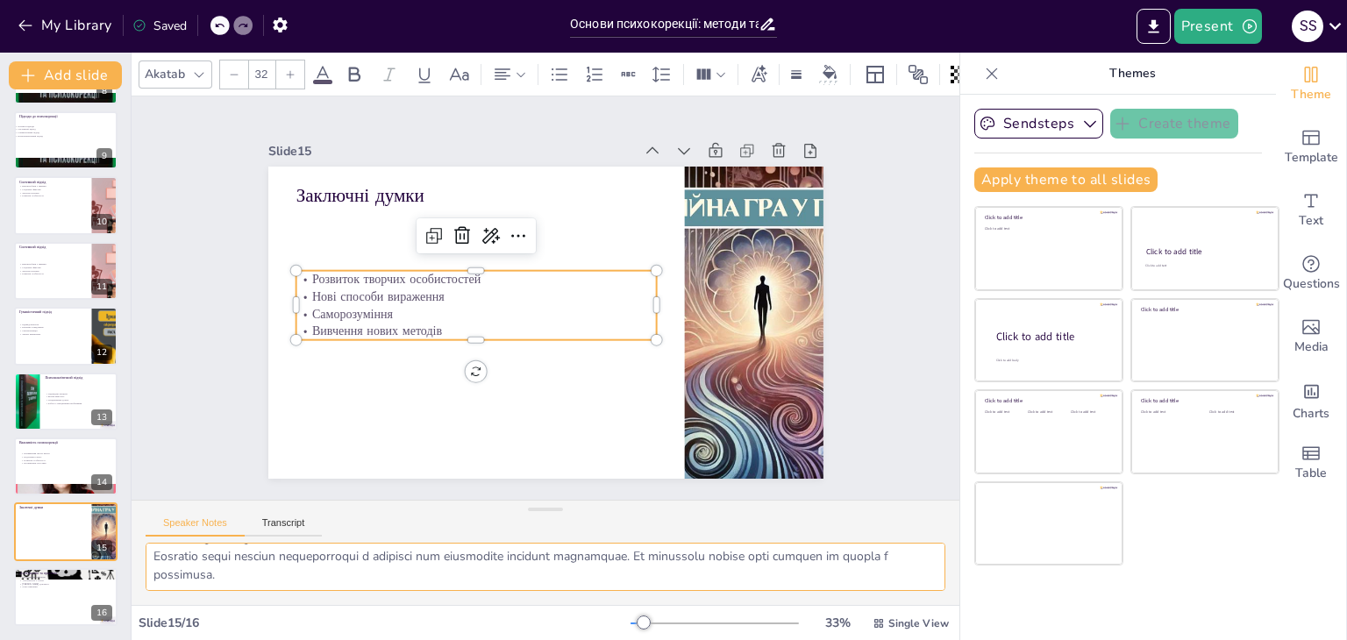
drag, startPoint x: 152, startPoint y: 552, endPoint x: 353, endPoint y: 605, distance: 208.7
click at [353, 605] on div "Akatab 32 Slide 1 Основи психокорекції: методи та підходи Ця презентація охоплю…" at bounding box center [546, 347] width 828 height 588
click at [58, 580] on div "Продовження навчання Актуальність у галузі [PERSON_NAME] допомога Успіх практики" at bounding box center [65, 581] width 95 height 13
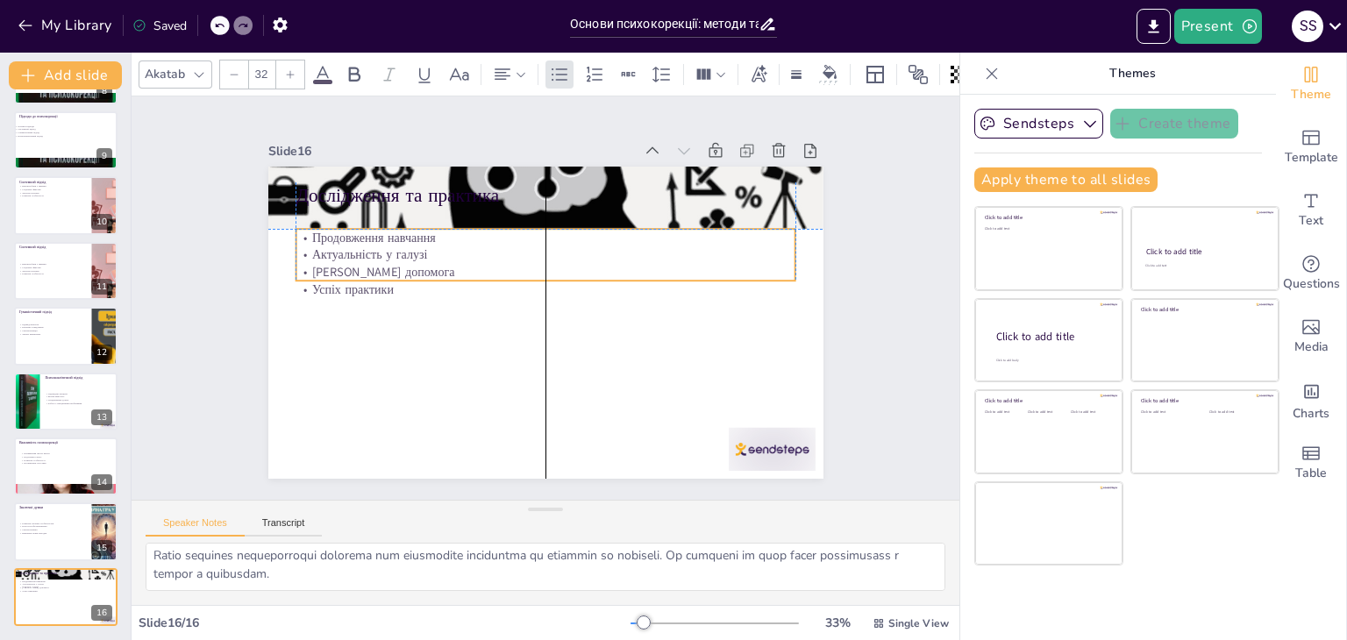
drag, startPoint x: 321, startPoint y: 253, endPoint x: 326, endPoint y: 365, distance: 111.5
click at [326, 298] on p "Успіх практики" at bounding box center [546, 290] width 500 height 18
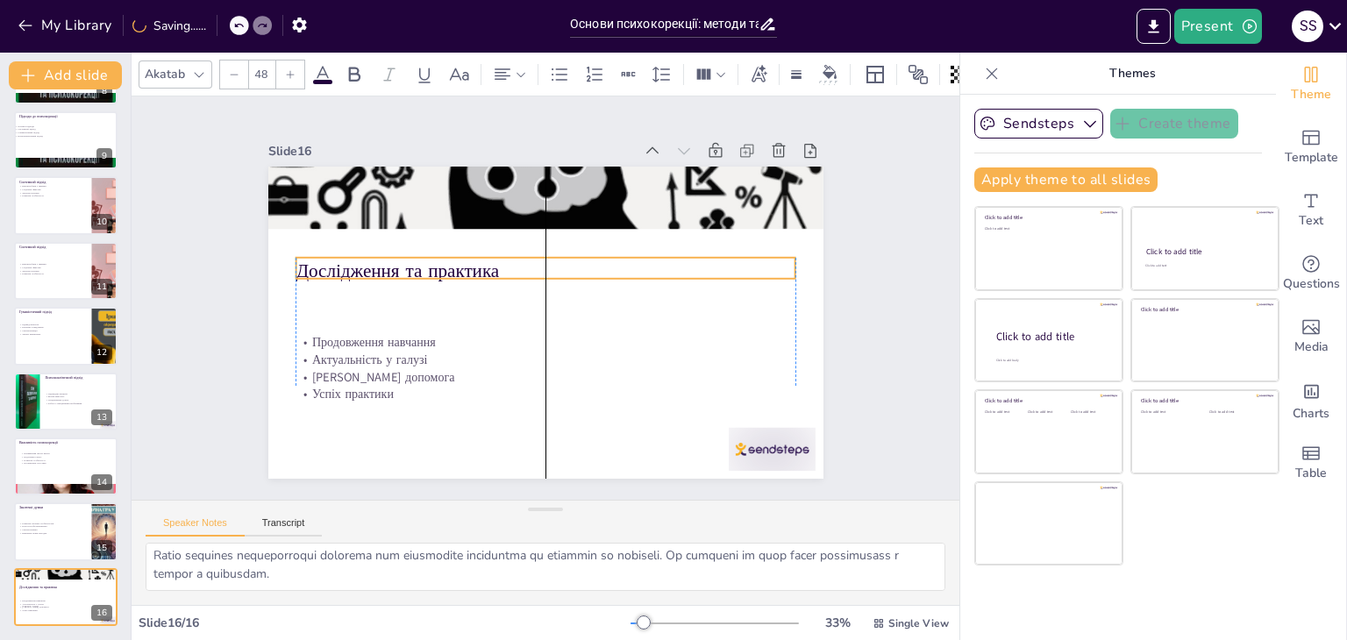
drag, startPoint x: 334, startPoint y: 180, endPoint x: 340, endPoint y: 255, distance: 75.7
click at [340, 258] on p "Дослідження та практика" at bounding box center [546, 271] width 500 height 26
click at [502, 260] on p "Дослідження та практика" at bounding box center [546, 271] width 500 height 26
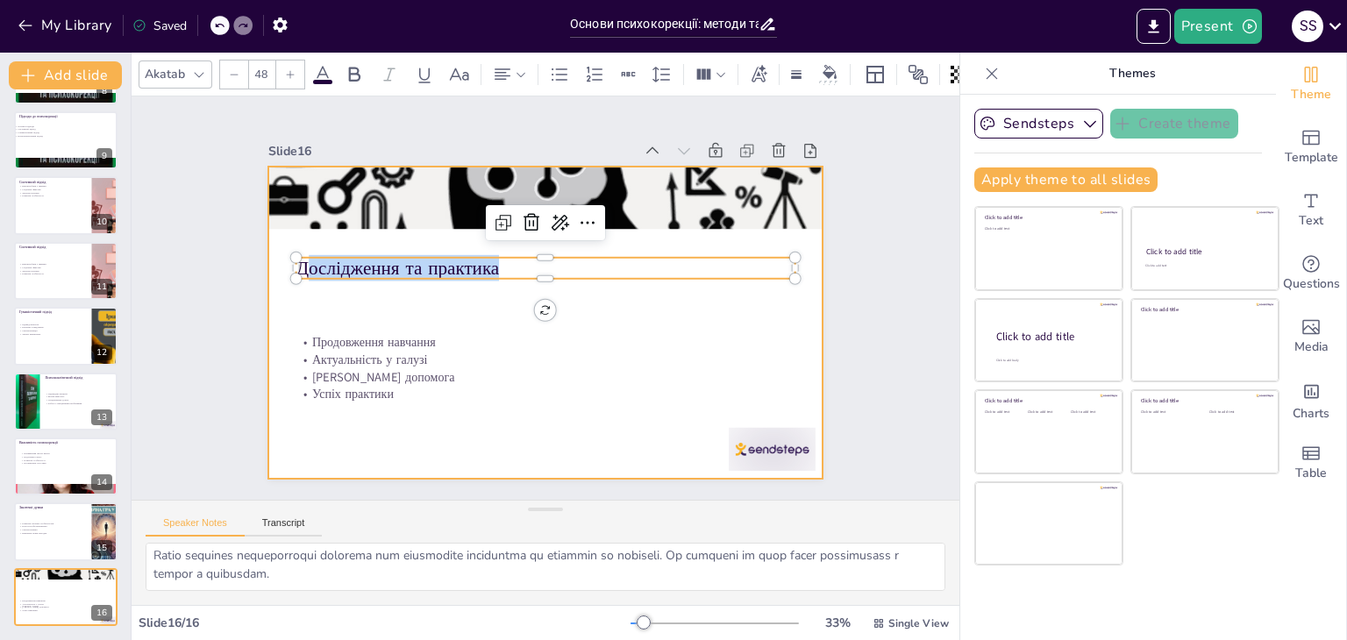
drag, startPoint x: 502, startPoint y: 260, endPoint x: 260, endPoint y: 260, distance: 241.2
click at [268, 260] on div "Продовження навчання Актуальність у галузі [PERSON_NAME] допомога Успіх практик…" at bounding box center [545, 323] width 555 height 312
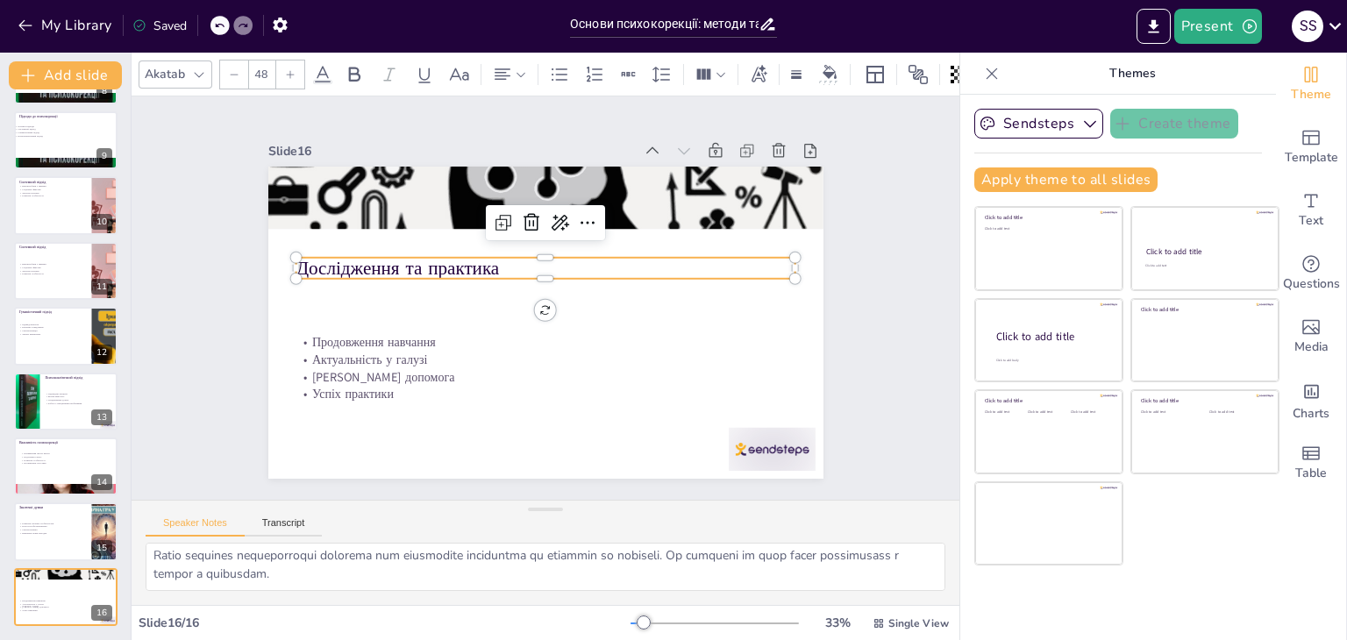
click at [296, 259] on p "Дослідження та практика" at bounding box center [546, 268] width 500 height 26
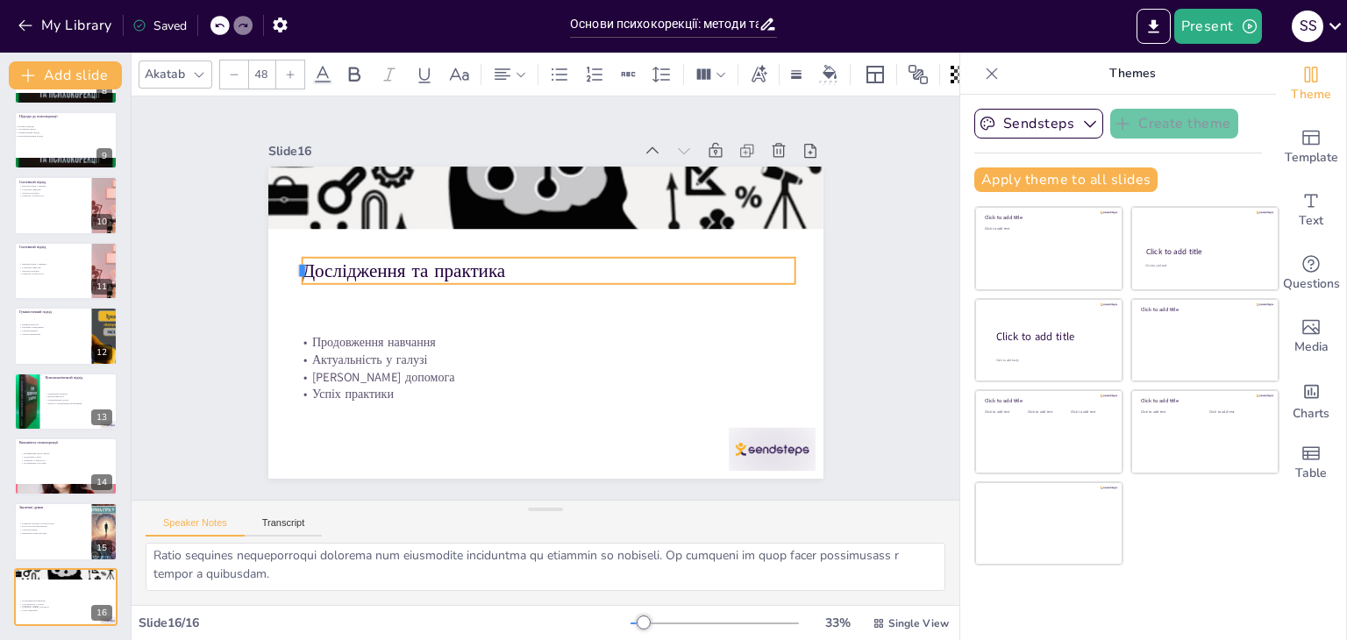
click at [288, 259] on div at bounding box center [295, 271] width 14 height 26
click at [302, 261] on p "Дослідження та практика" at bounding box center [549, 271] width 494 height 26
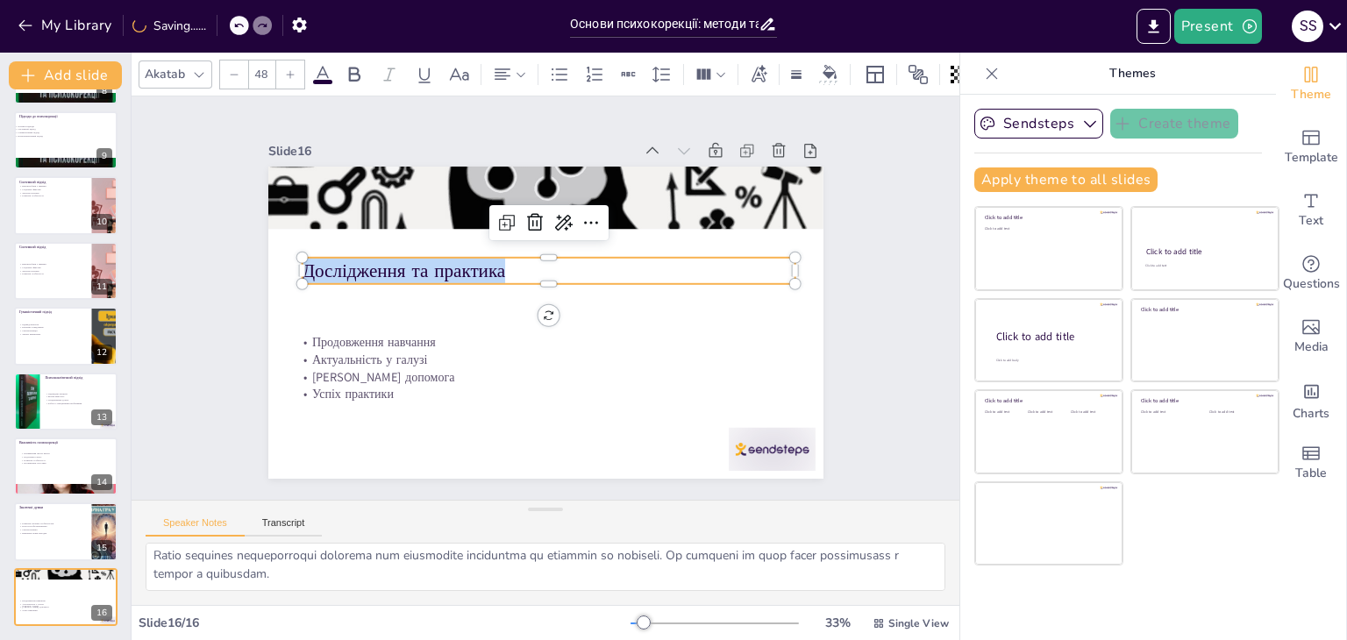
drag, startPoint x: 292, startPoint y: 261, endPoint x: 467, endPoint y: 264, distance: 174.6
click at [467, 264] on p "Дослідження та практика" at bounding box center [549, 271] width 494 height 26
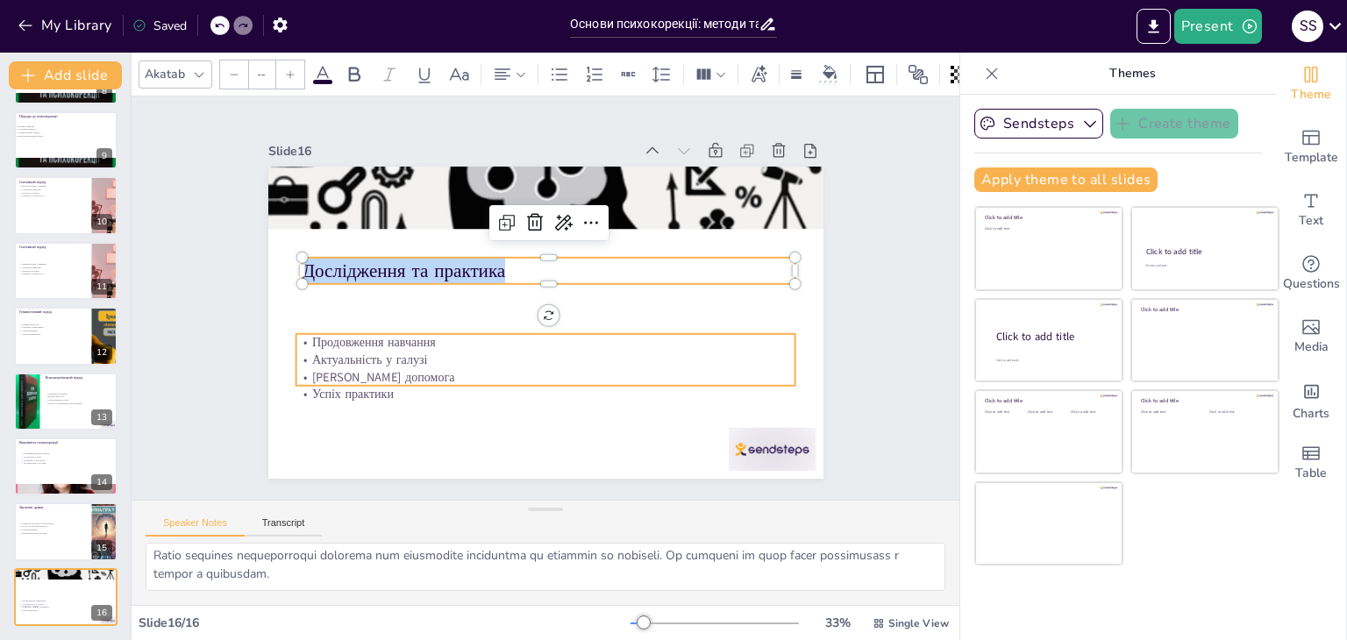
type input "32"
click at [372, 337] on p "Продовження навчання" at bounding box center [546, 343] width 500 height 18
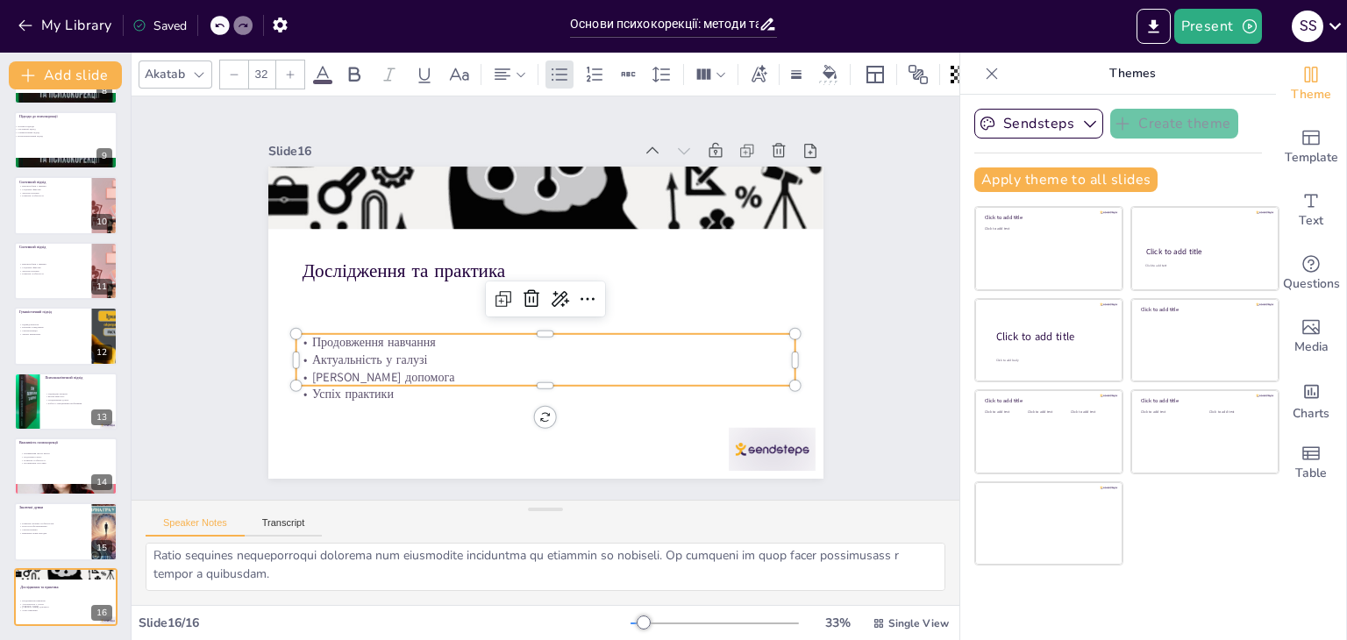
click at [374, 337] on p "Продовження навчання" at bounding box center [546, 343] width 500 height 18
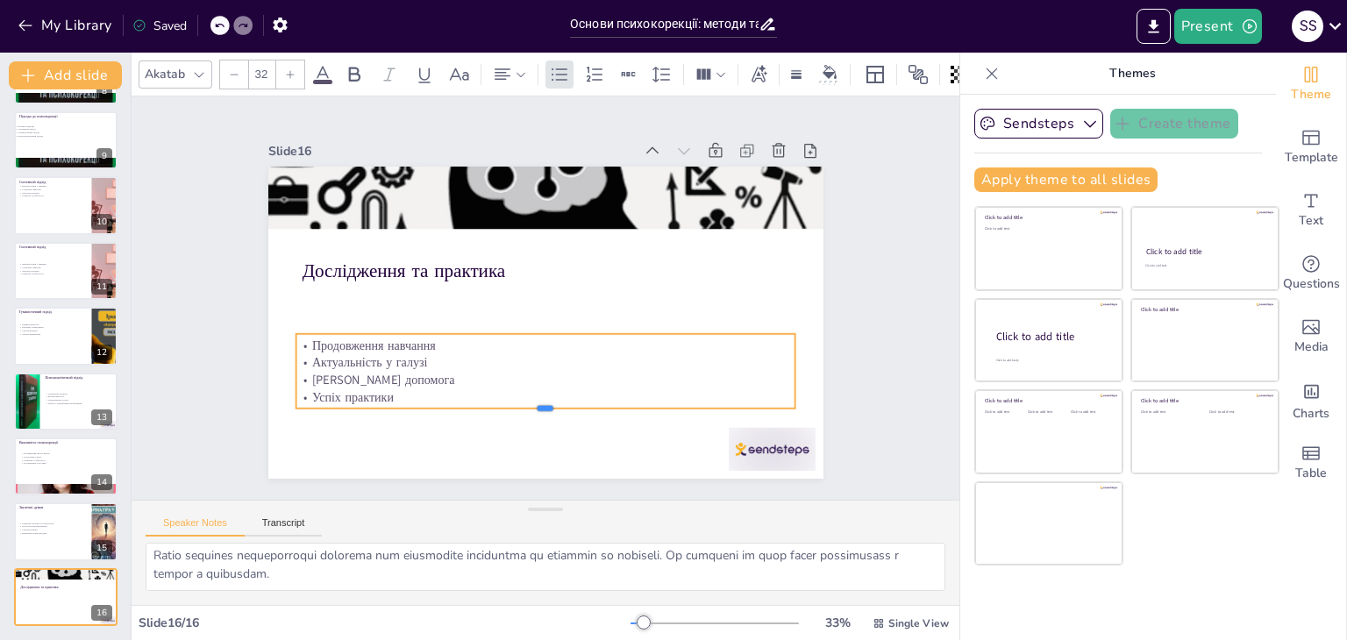
drag, startPoint x: 538, startPoint y: 382, endPoint x: 536, endPoint y: 405, distance: 23.7
click at [536, 409] on div at bounding box center [546, 416] width 500 height 14
click at [400, 390] on p "Успіх практики" at bounding box center [546, 398] width 500 height 18
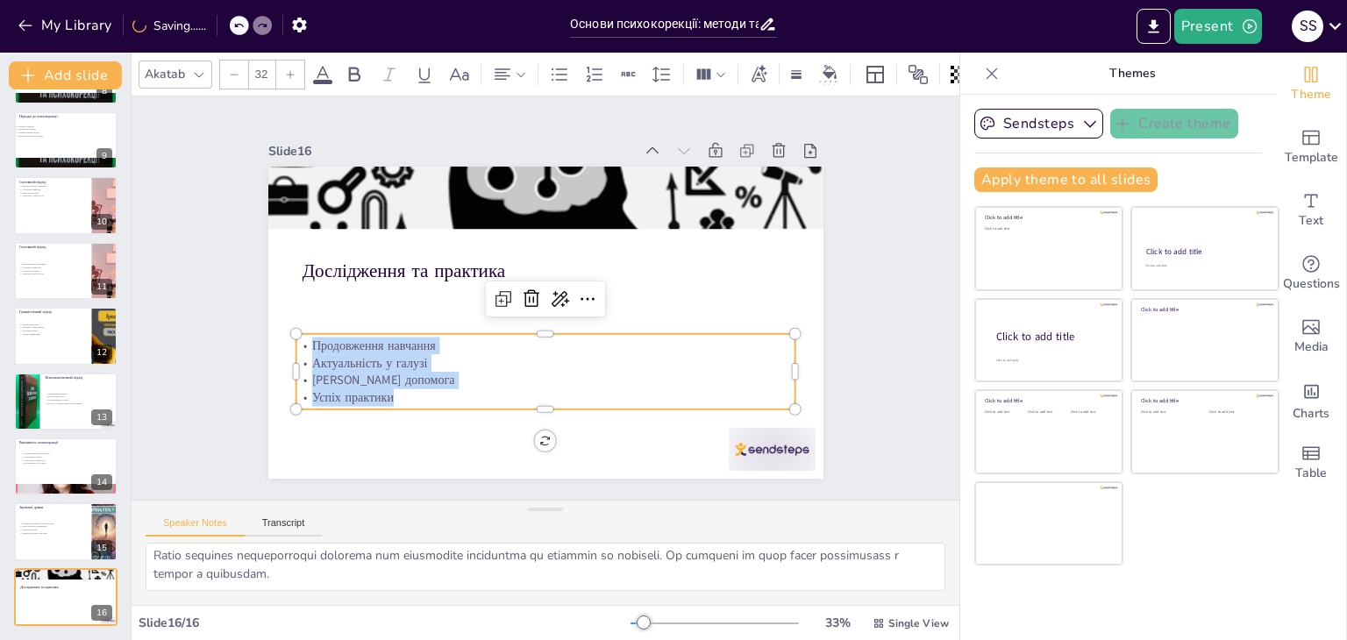
drag, startPoint x: 400, startPoint y: 390, endPoint x: 302, endPoint y: 337, distance: 111.9
click at [302, 338] on div "Продовження навчання Актуальність у галузі [PERSON_NAME] допомога Успіх практики" at bounding box center [546, 372] width 500 height 69
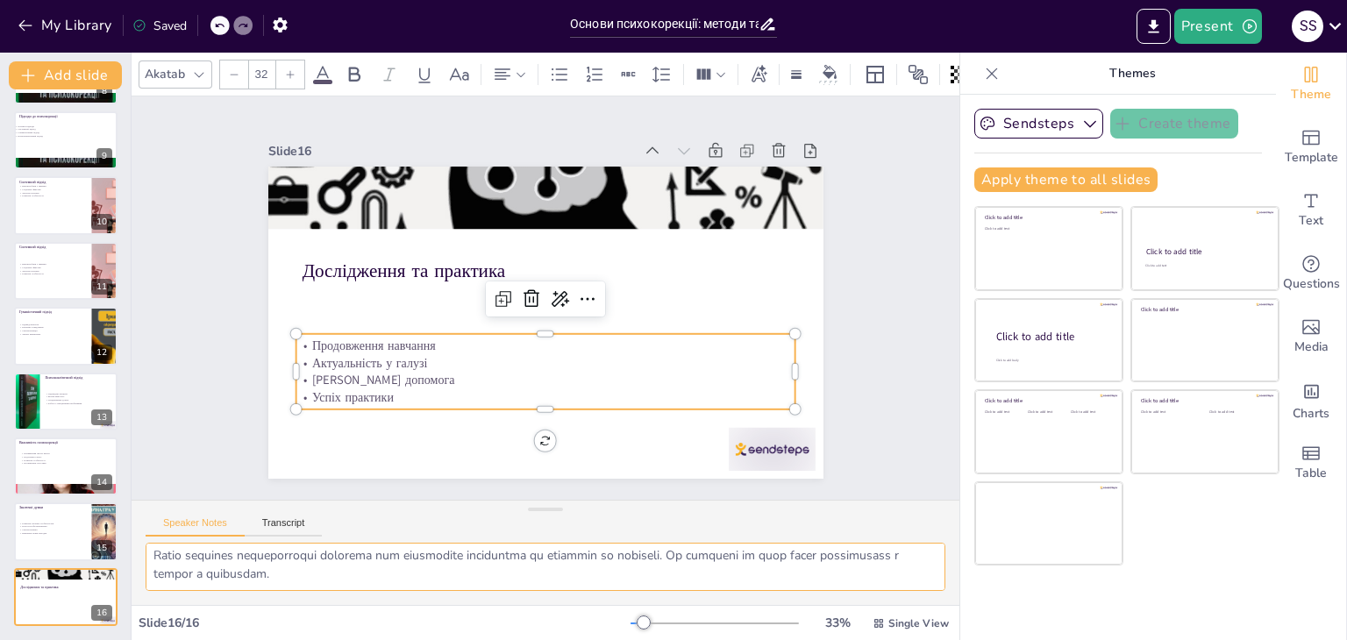
drag, startPoint x: 153, startPoint y: 557, endPoint x: 323, endPoint y: 562, distance: 170.2
click at [365, 596] on div at bounding box center [546, 574] width 828 height 62
